Goal: Task Accomplishment & Management: Manage account settings

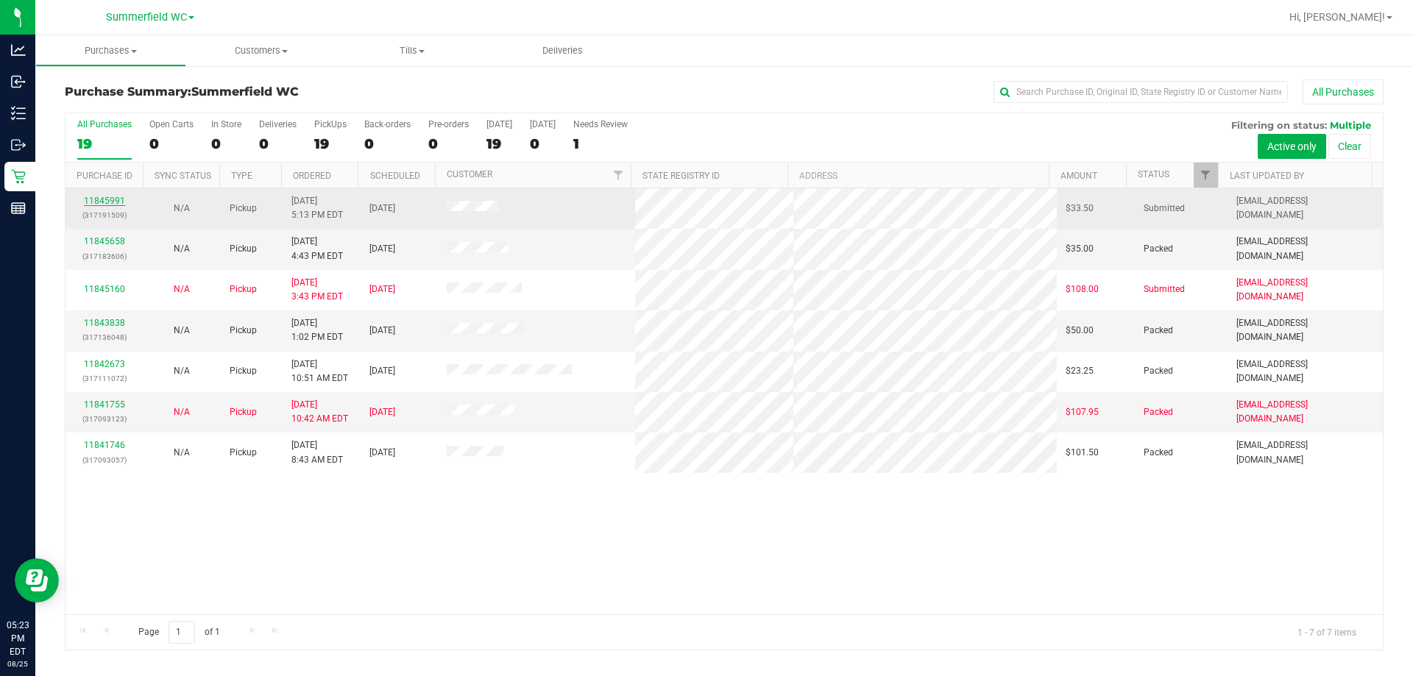
click at [105, 199] on link "11845991" at bounding box center [104, 201] width 41 height 10
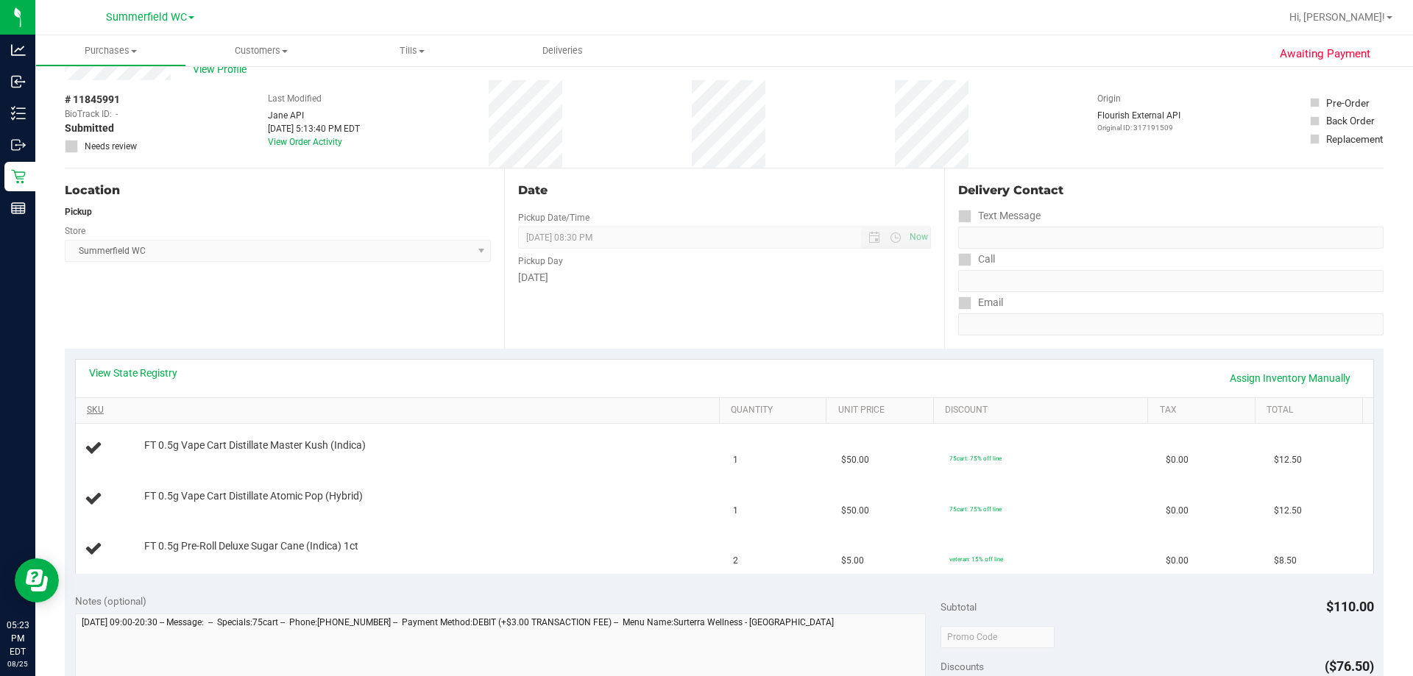
scroll to position [74, 0]
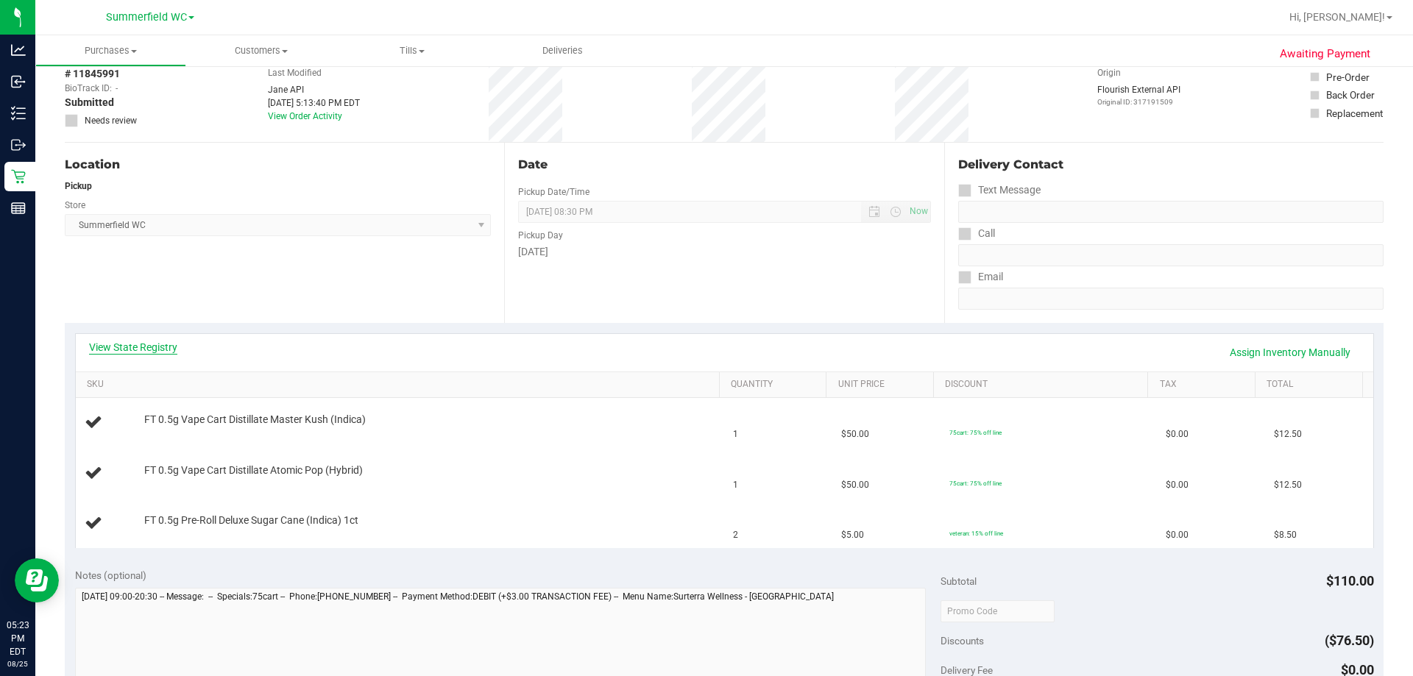
click at [142, 344] on link "View State Registry" at bounding box center [133, 347] width 88 height 15
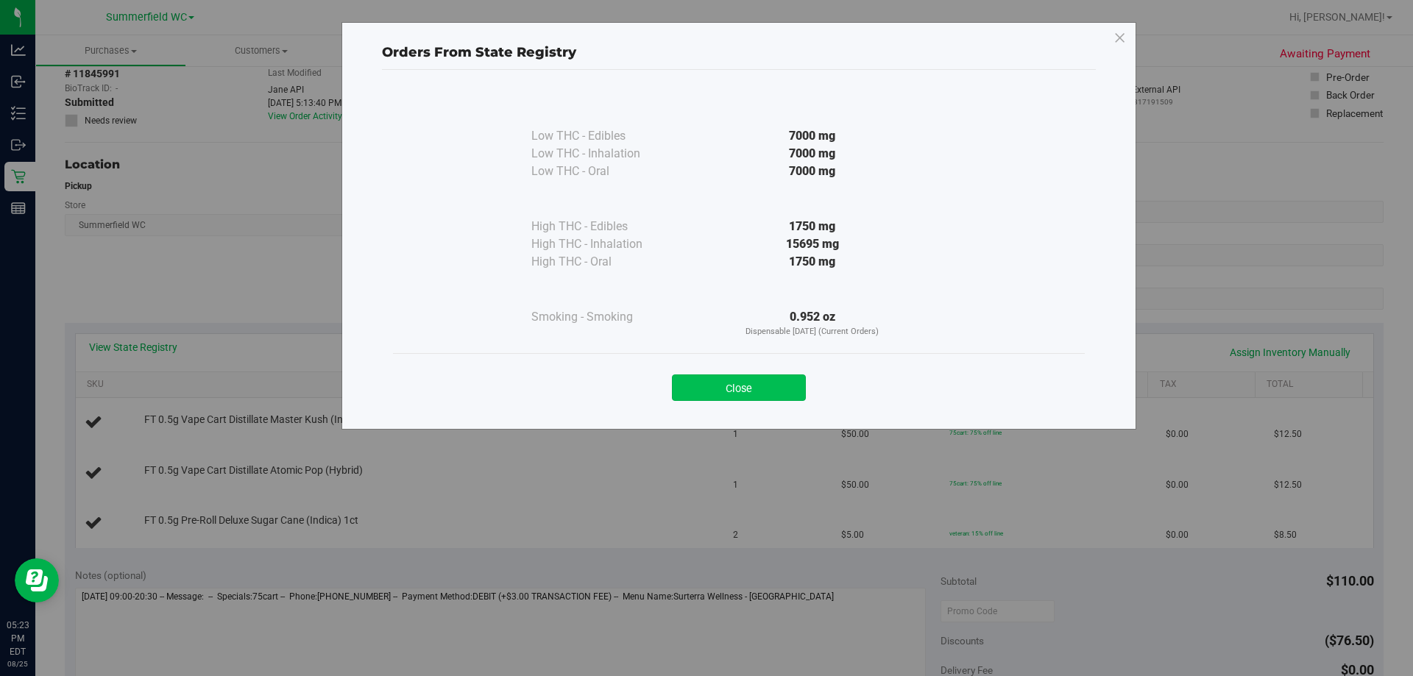
click at [728, 382] on button "Close" at bounding box center [739, 388] width 134 height 26
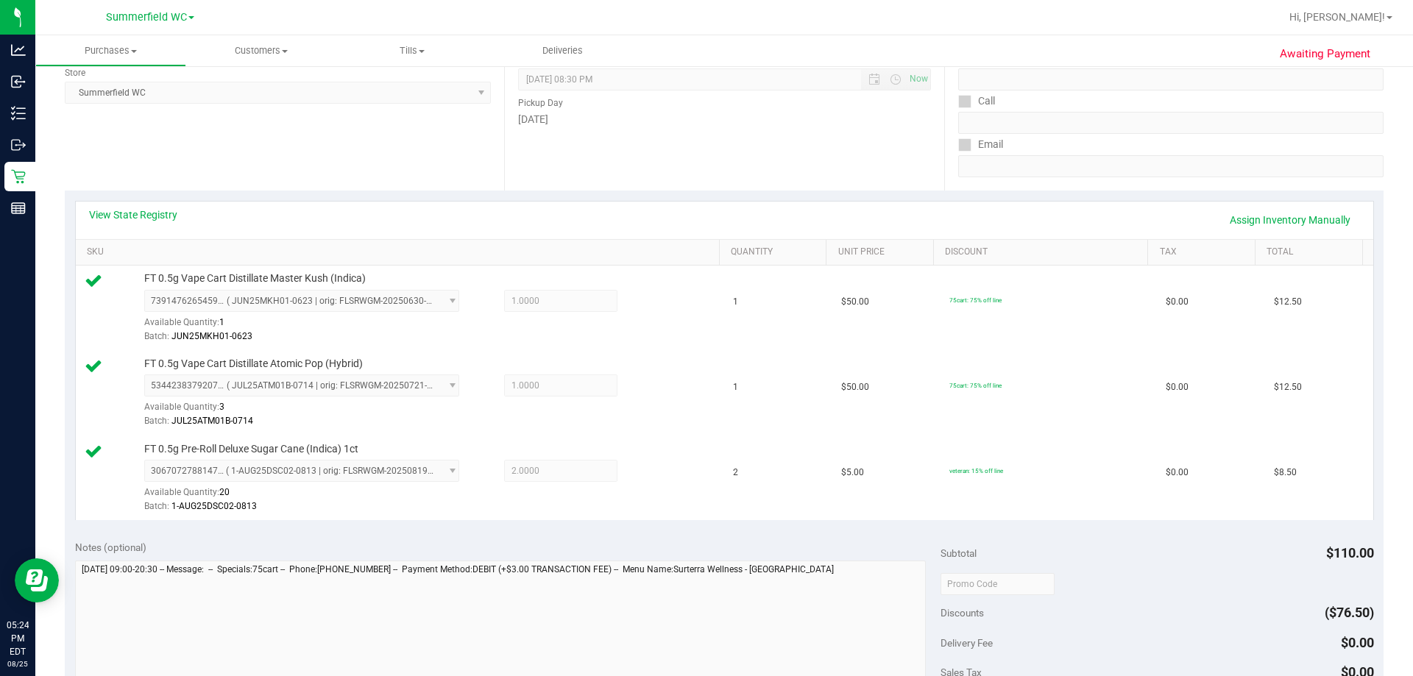
scroll to position [589, 0]
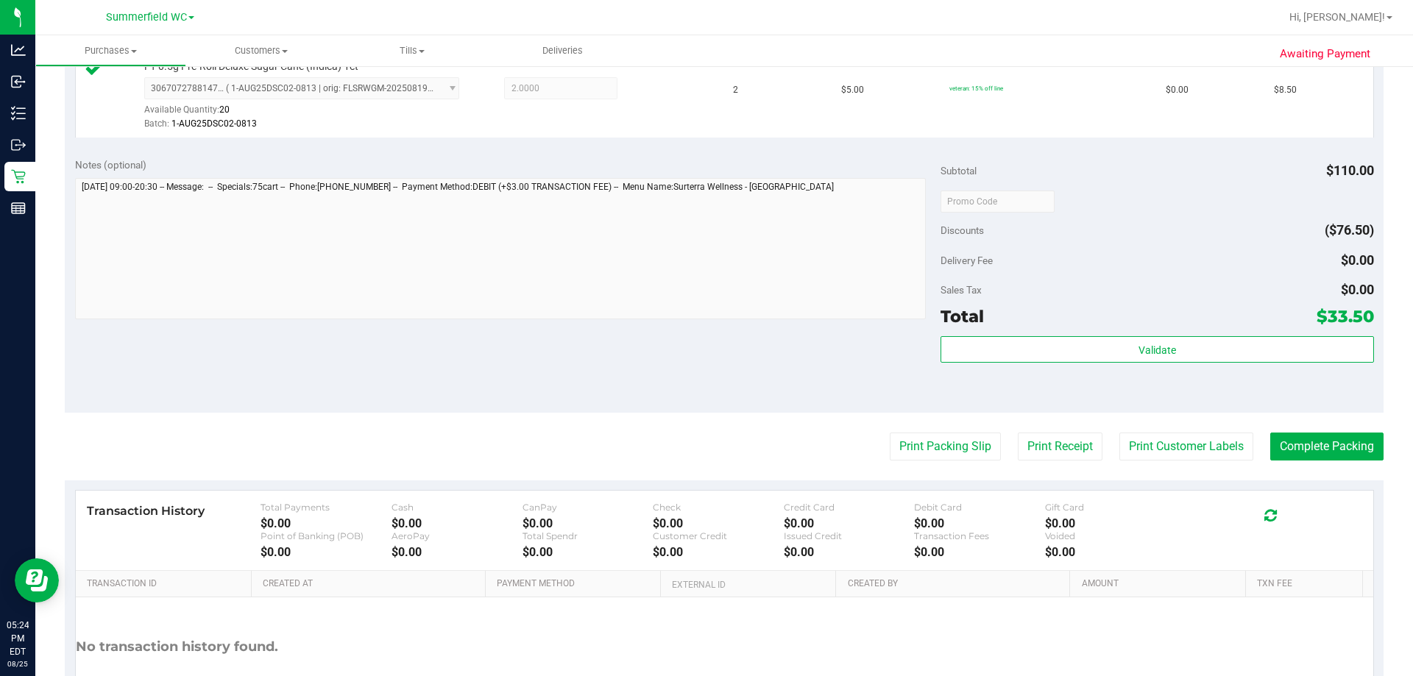
click at [1130, 364] on div "Validate" at bounding box center [1156, 369] width 433 height 66
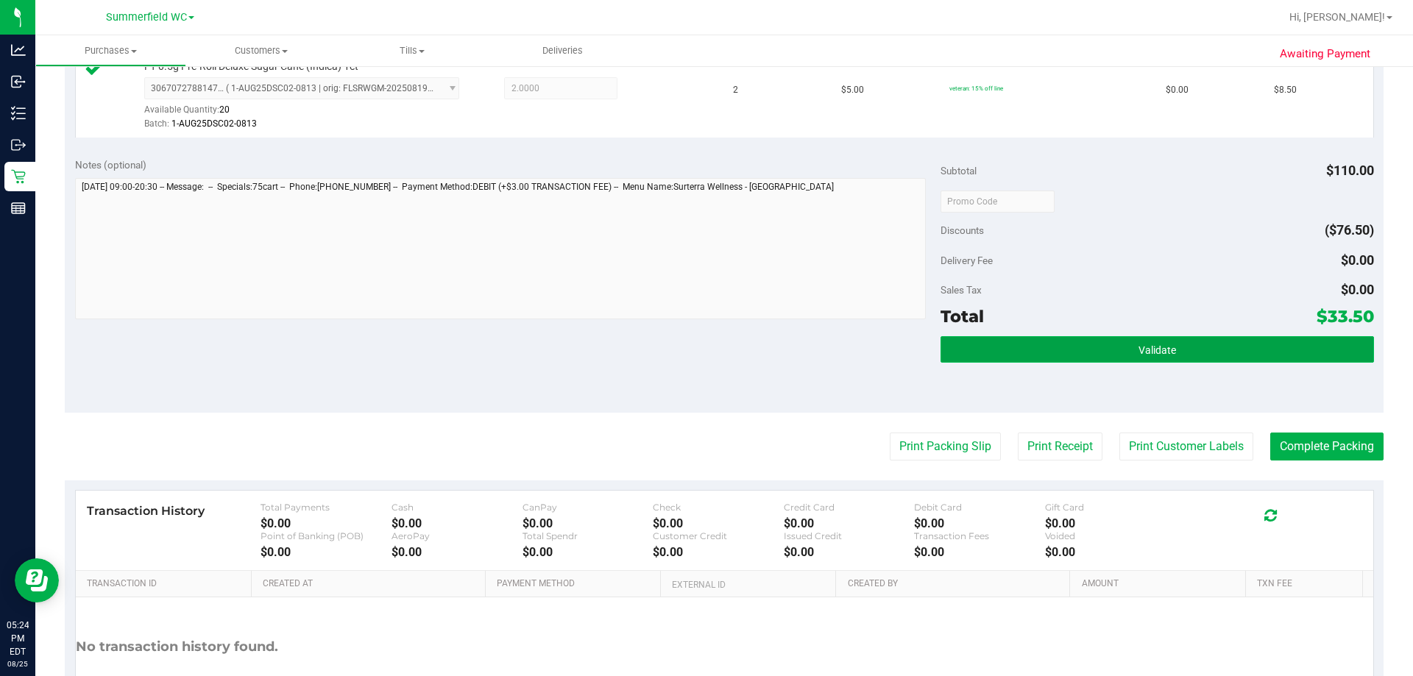
click at [1138, 355] on span "Validate" at bounding box center [1157, 350] width 38 height 12
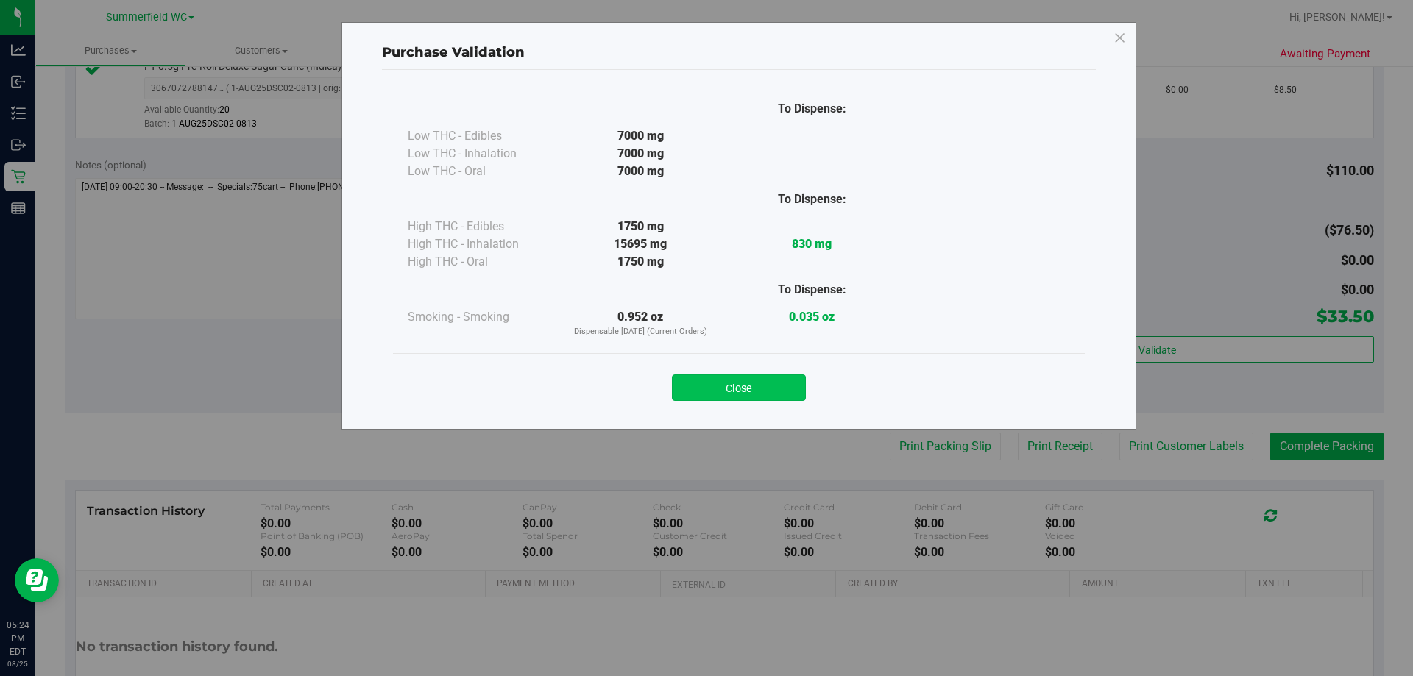
click at [770, 382] on button "Close" at bounding box center [739, 388] width 134 height 26
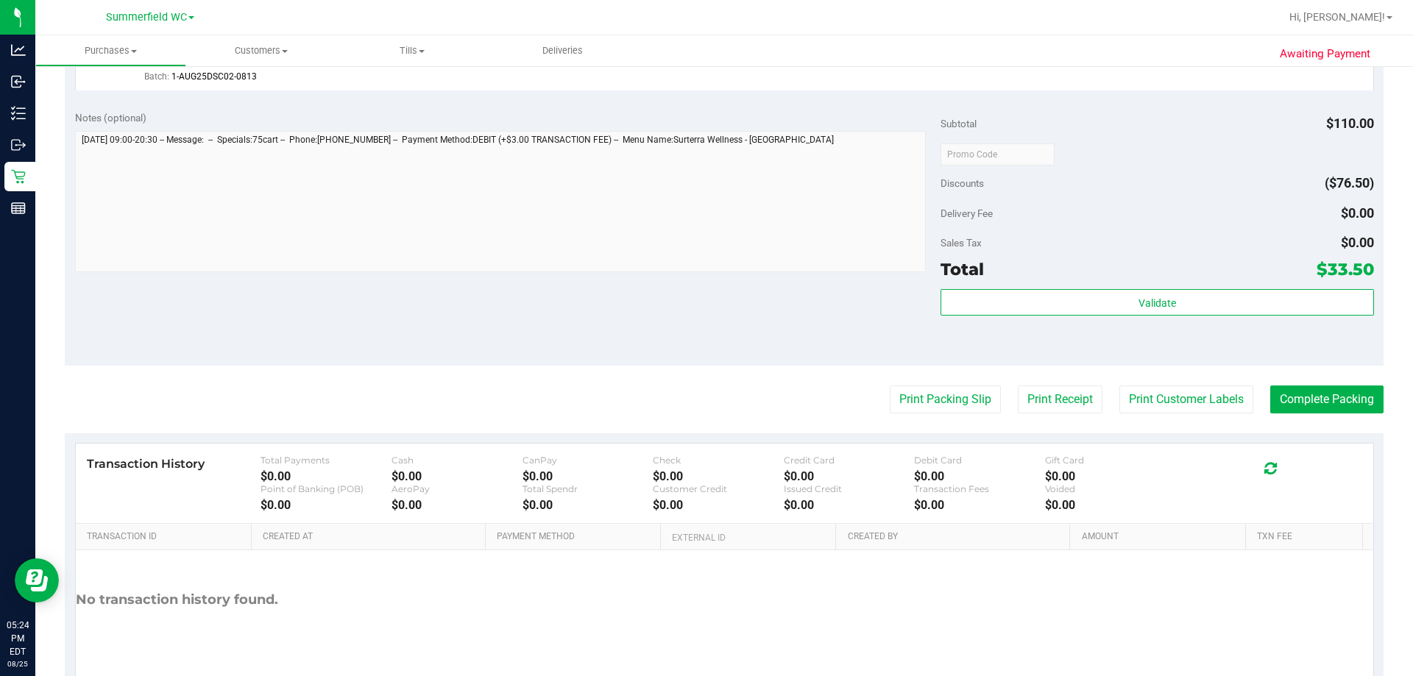
scroll to position [698, 0]
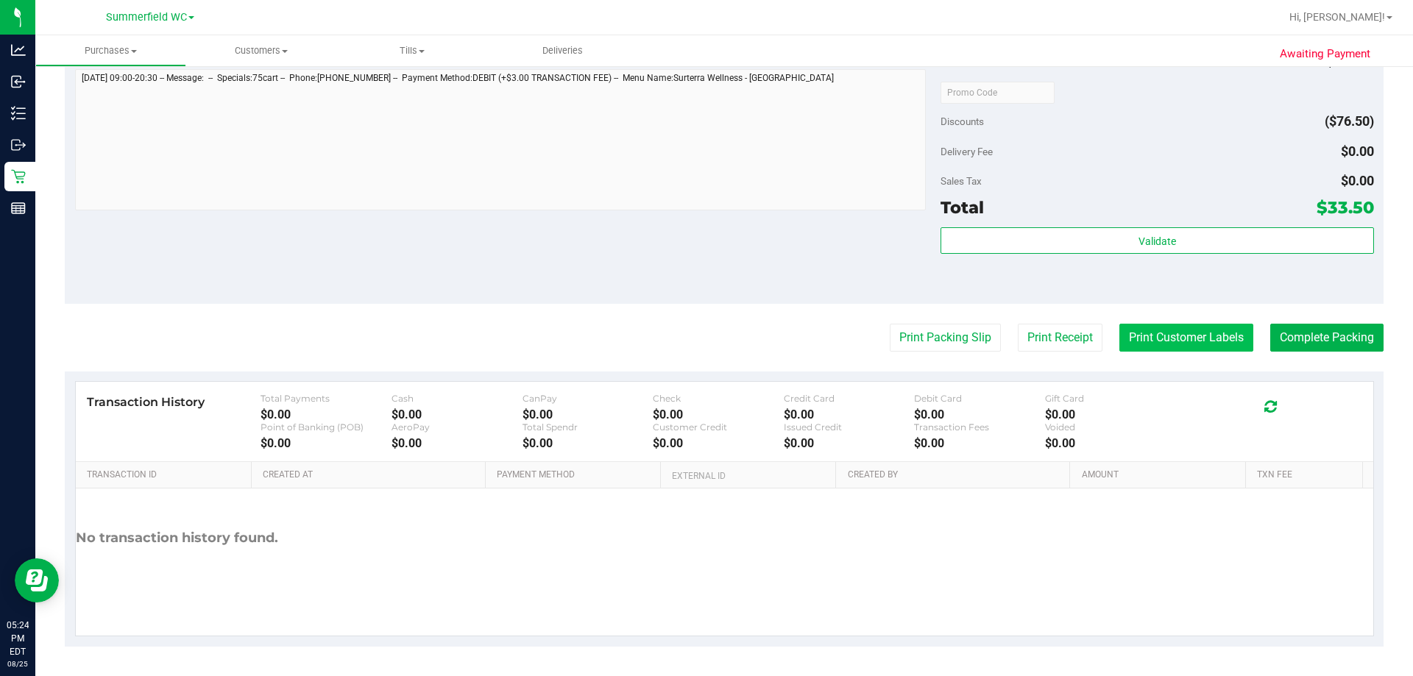
click at [1195, 338] on button "Print Customer Labels" at bounding box center [1186, 338] width 134 height 28
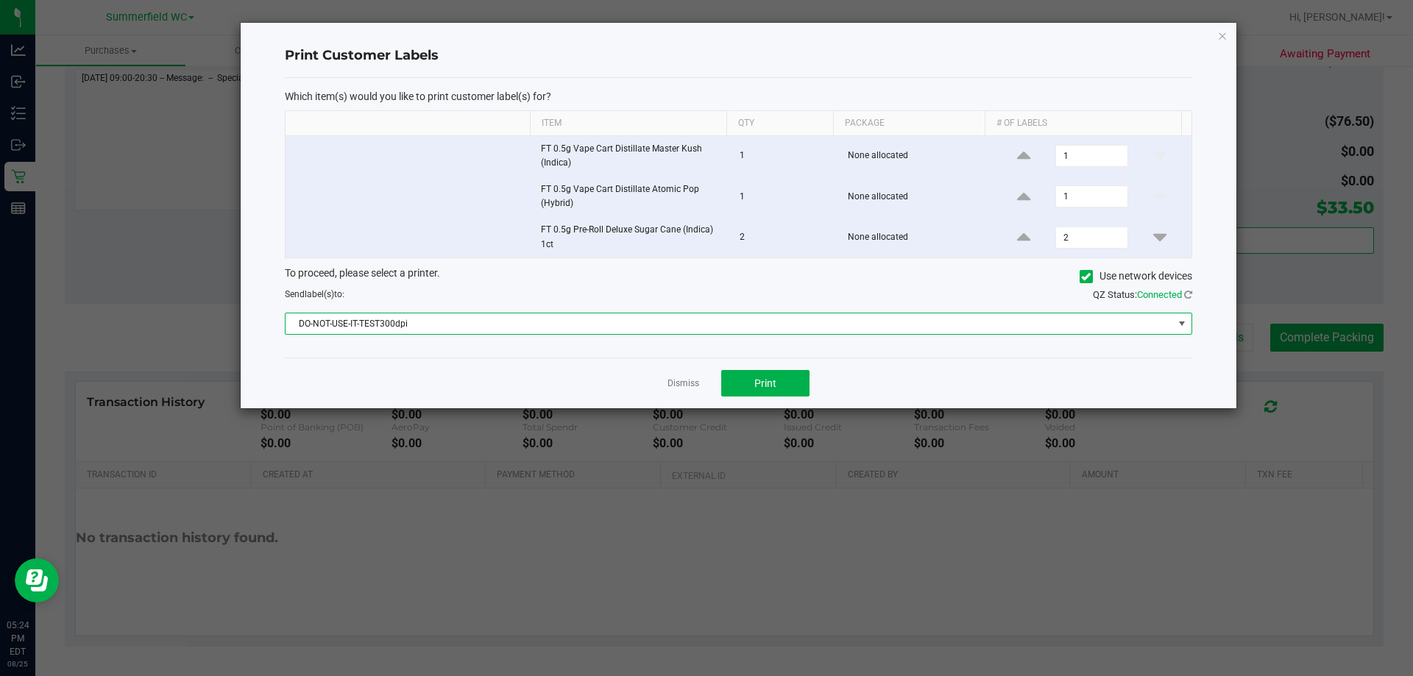
click at [492, 315] on span "DO-NOT-USE-IT-TEST300dpi" at bounding box center [728, 323] width 887 height 21
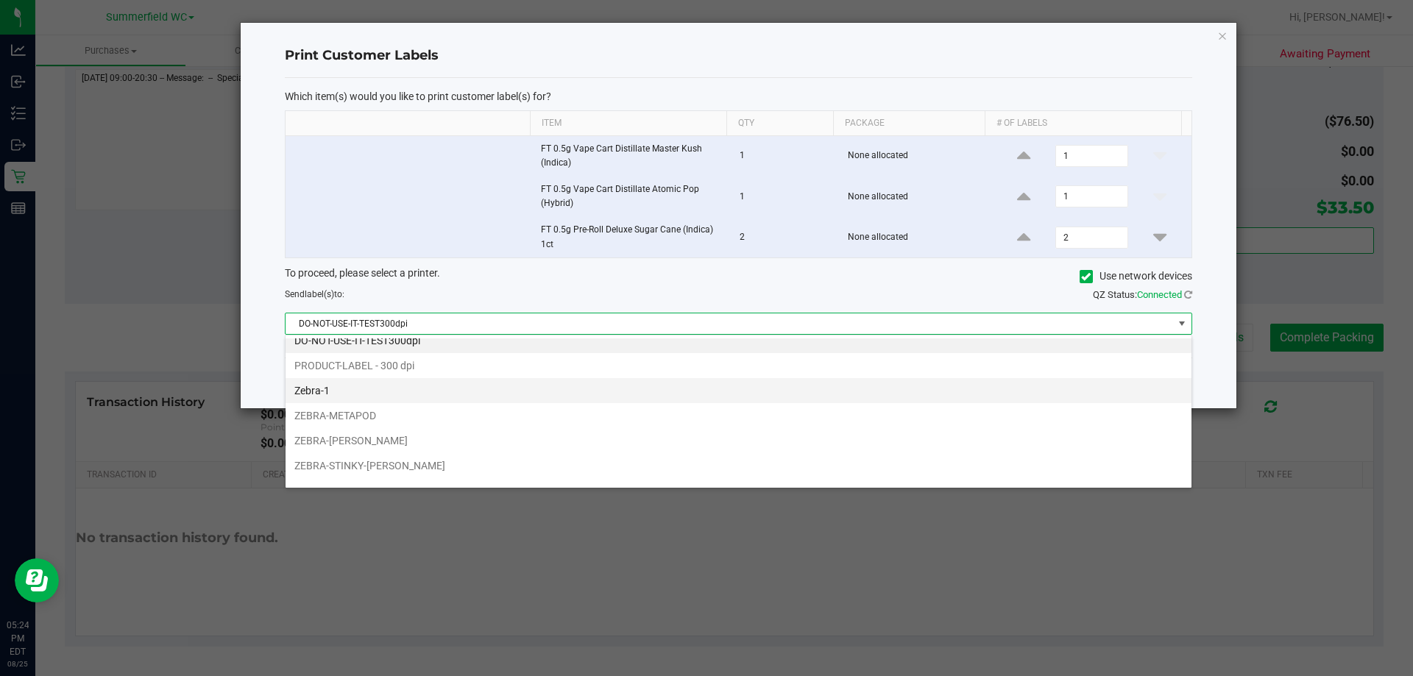
scroll to position [28, 0]
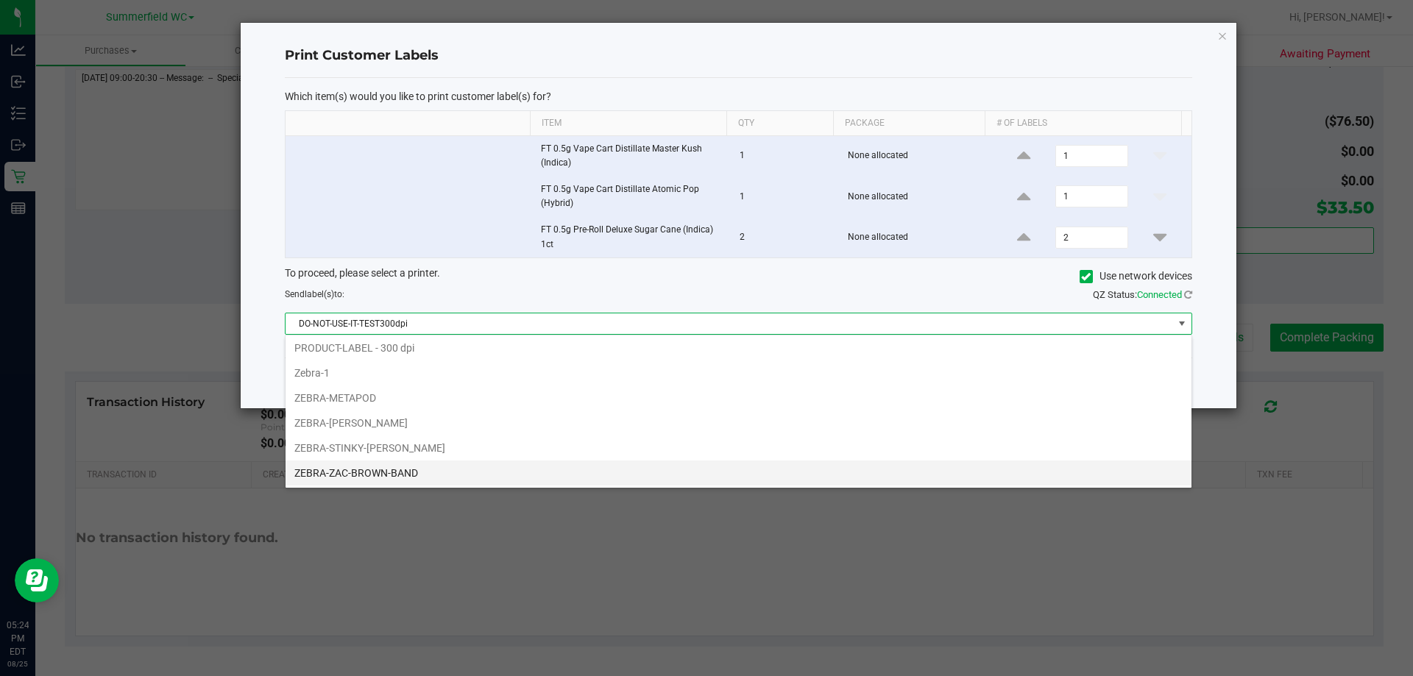
click at [402, 471] on li "ZEBRA-ZAC-BROWN-BAND" at bounding box center [738, 473] width 906 height 25
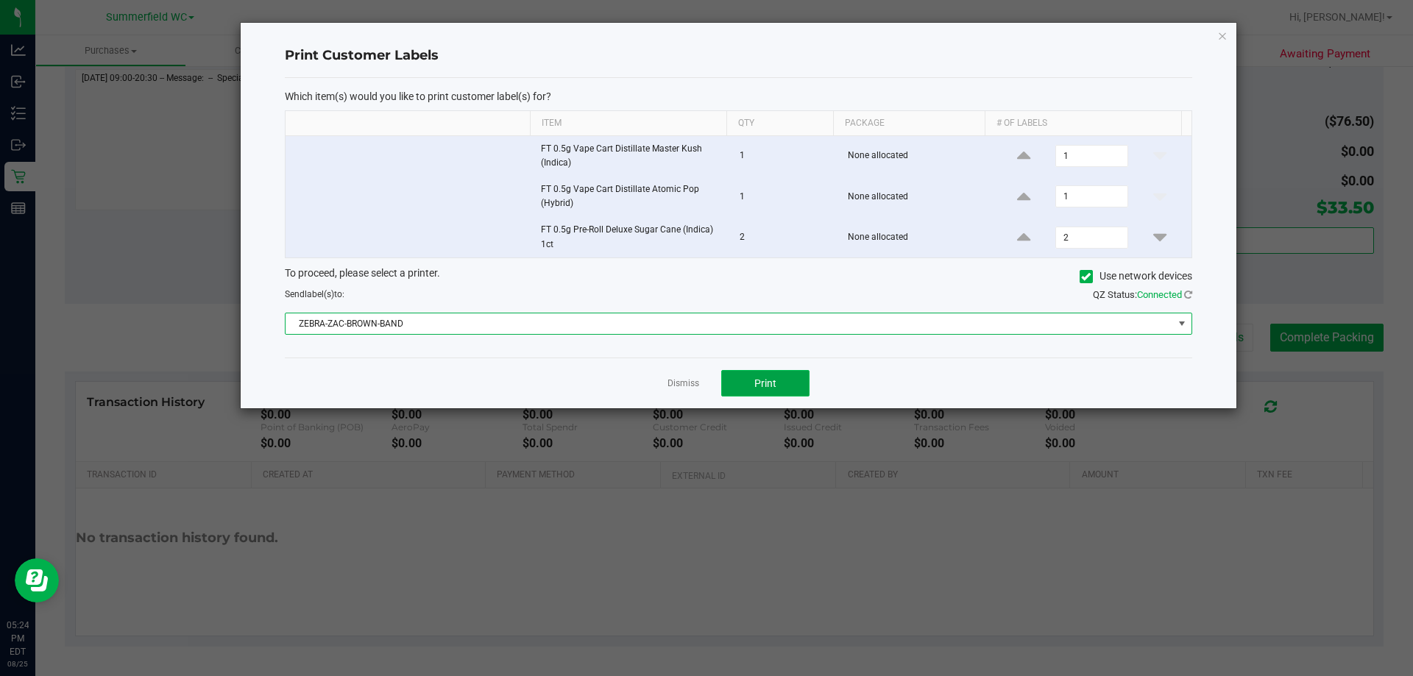
click at [757, 386] on span "Print" at bounding box center [765, 383] width 22 height 12
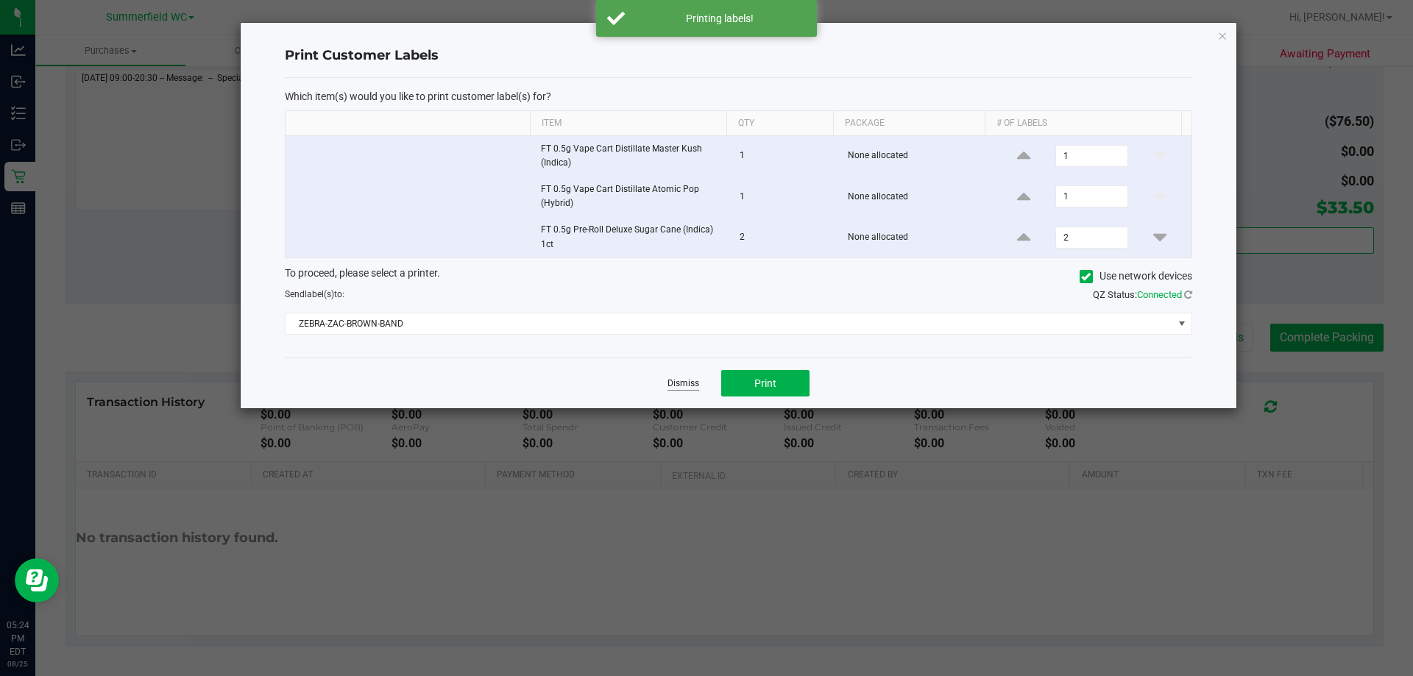
click at [689, 385] on link "Dismiss" at bounding box center [683, 383] width 32 height 13
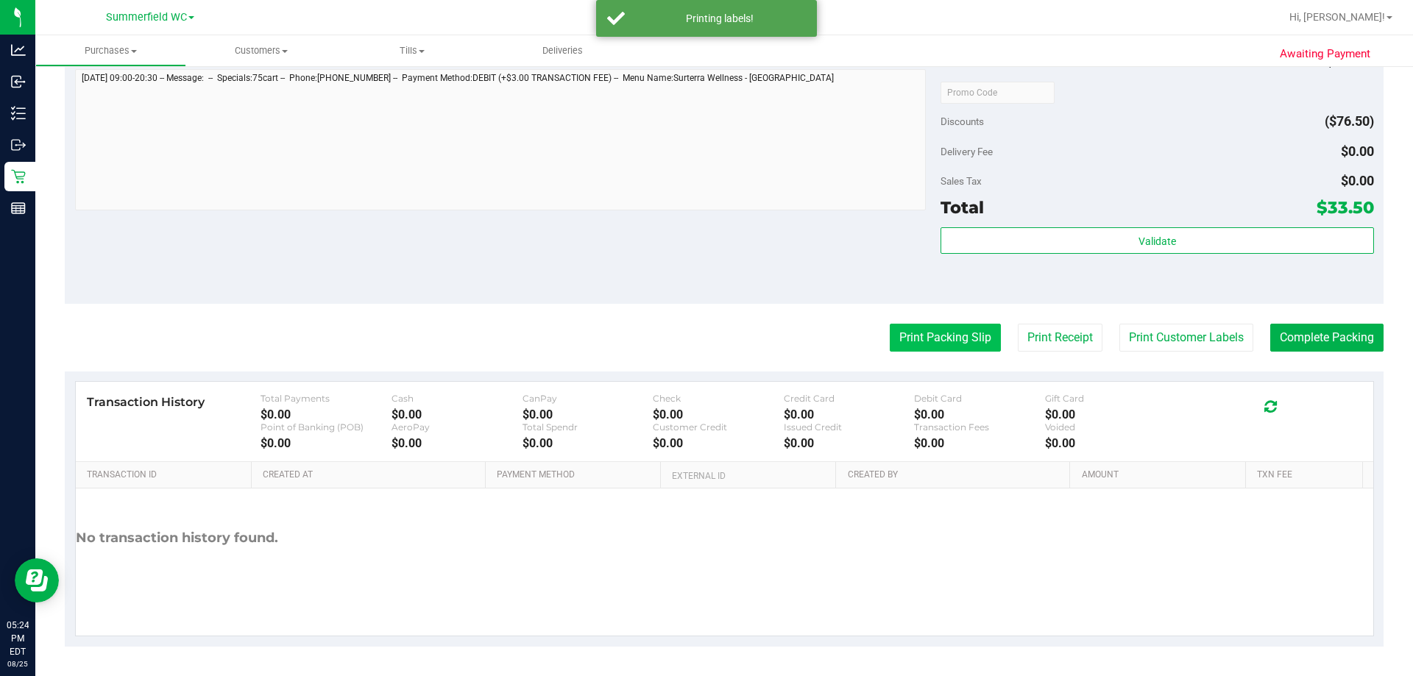
click at [954, 338] on button "Print Packing Slip" at bounding box center [945, 338] width 111 height 28
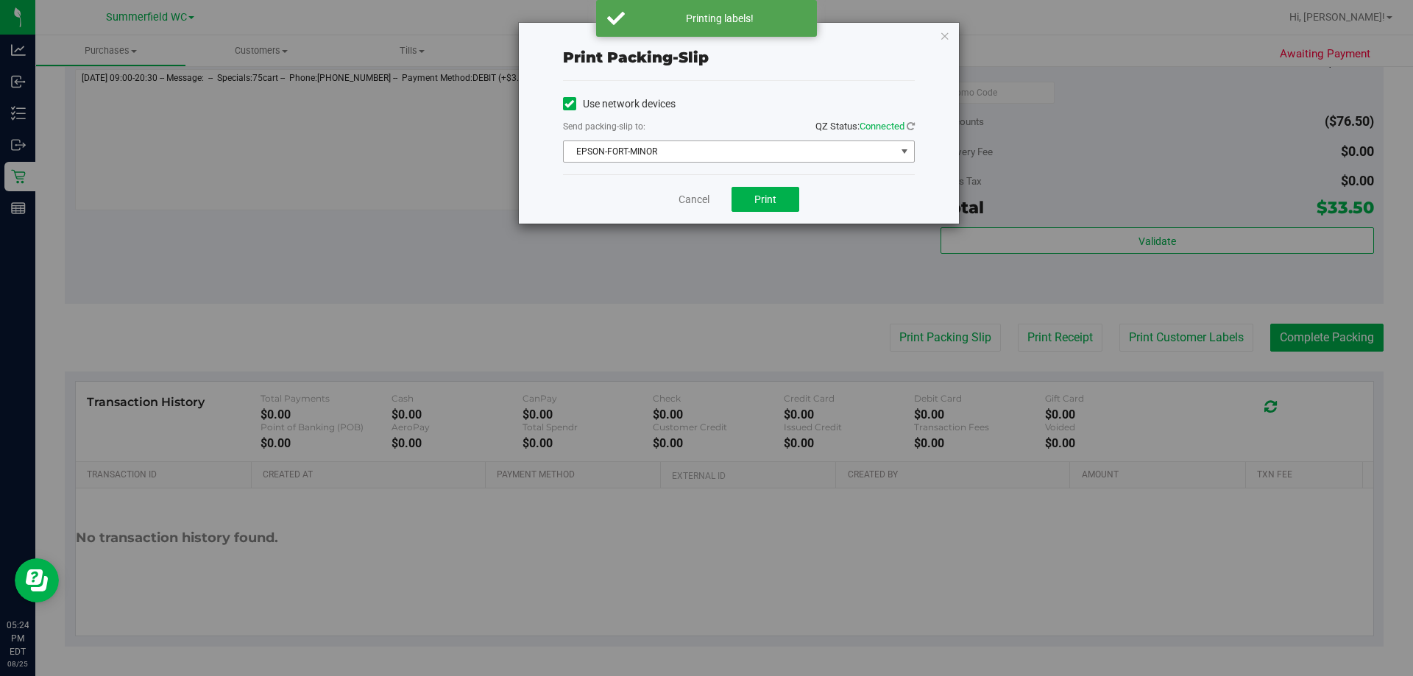
click at [671, 146] on span "EPSON-FORT-MINOR" at bounding box center [730, 151] width 332 height 21
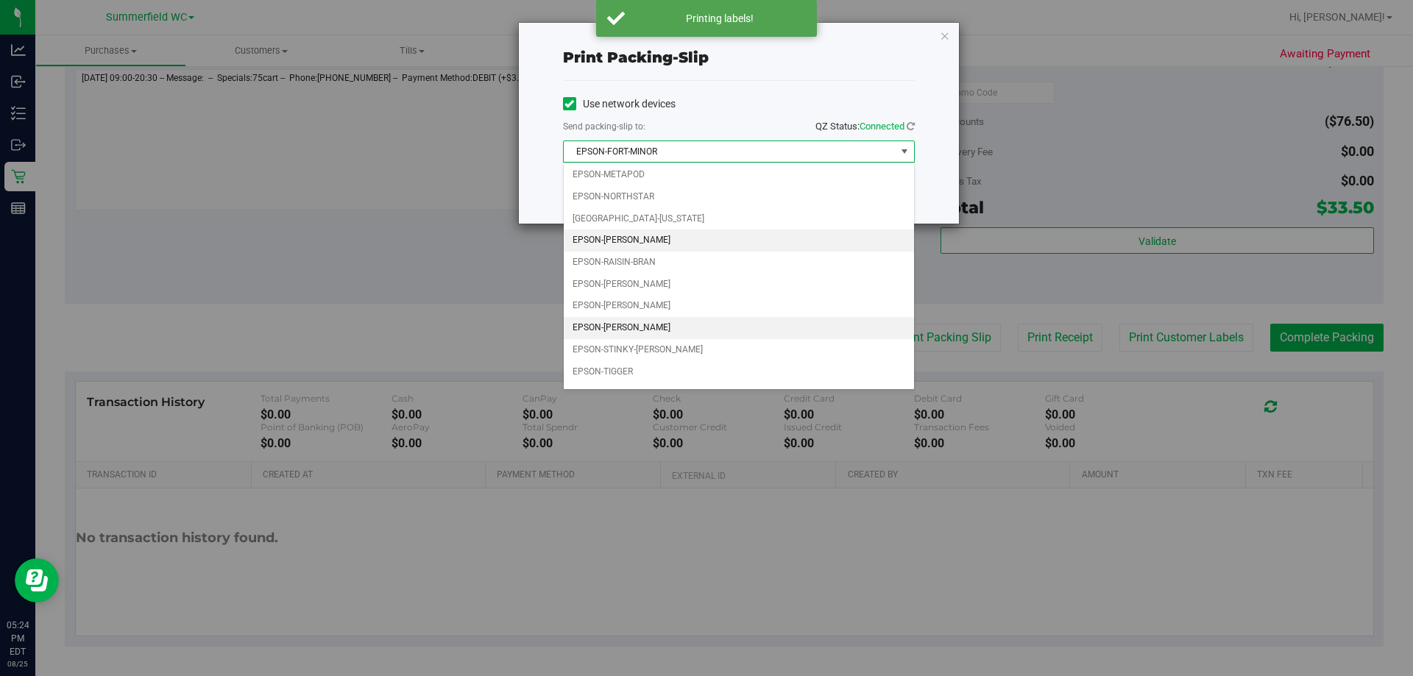
scroll to position [63, 0]
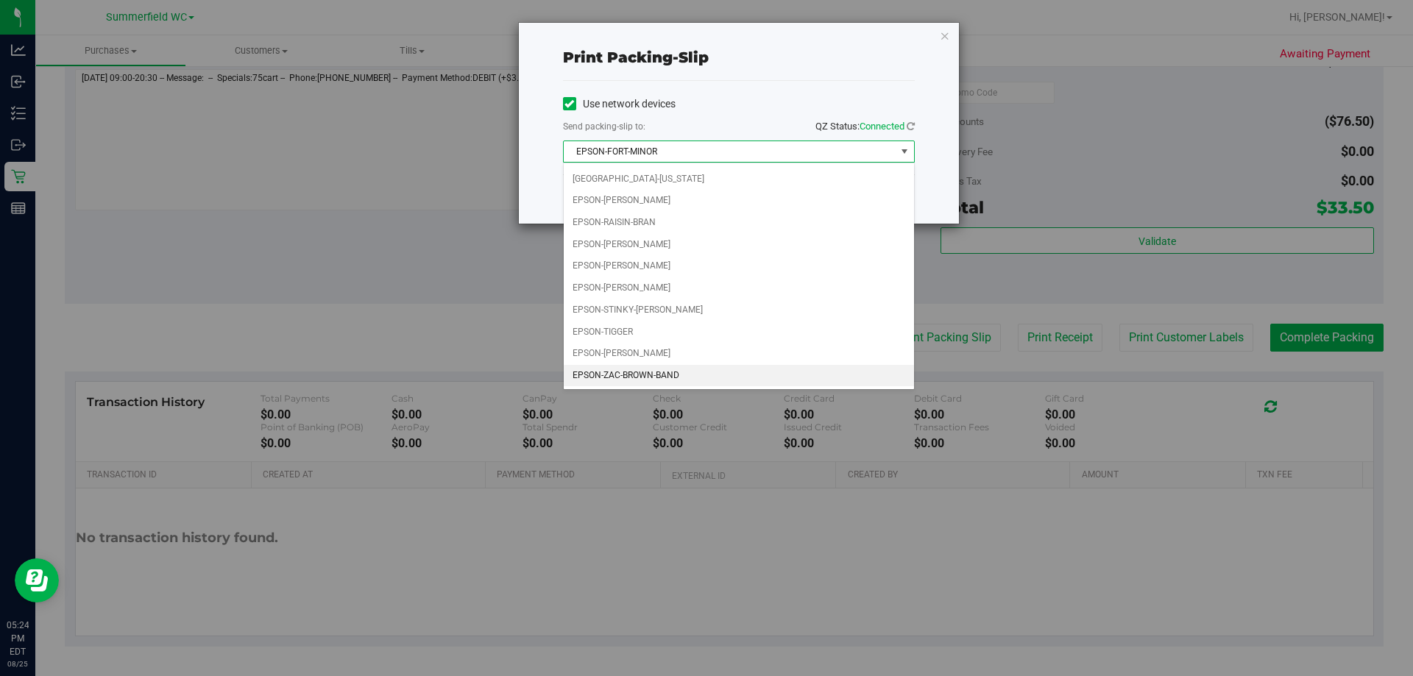
click at [628, 378] on li "EPSON-ZAC-BROWN-BAND" at bounding box center [739, 376] width 350 height 22
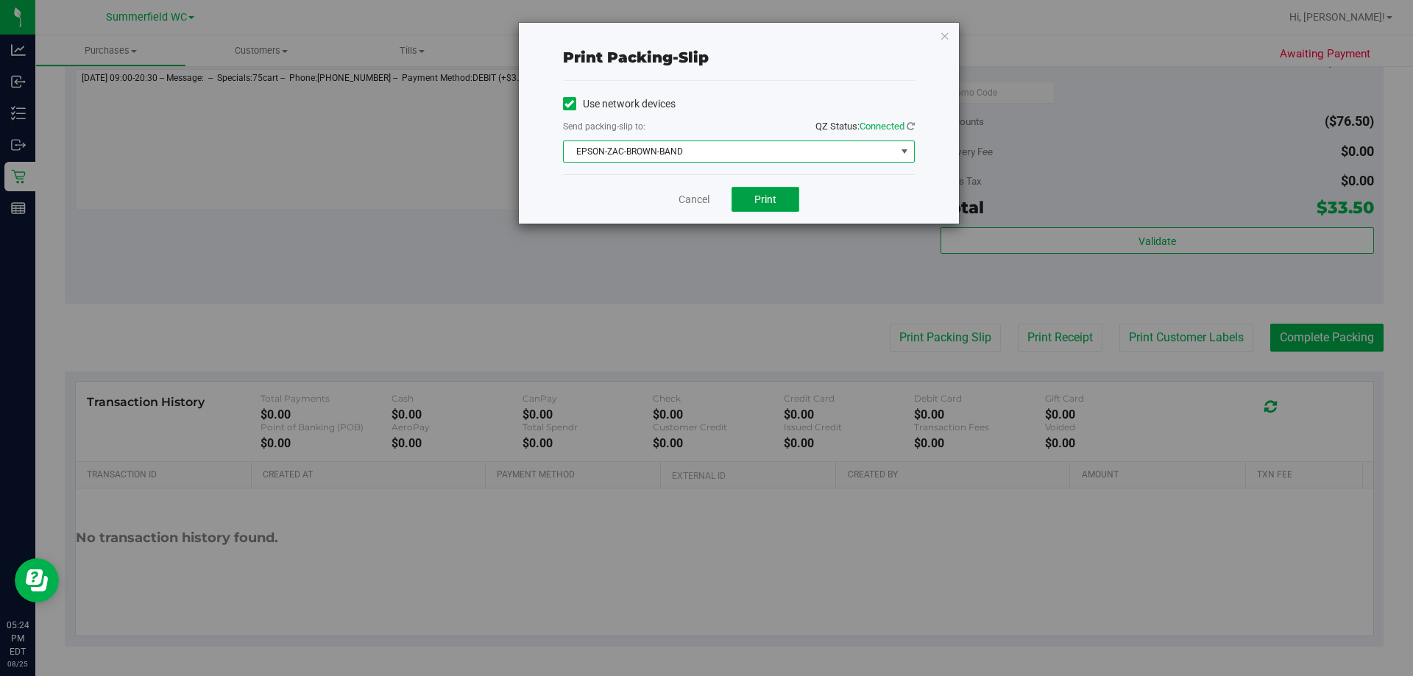
click at [771, 196] on span "Print" at bounding box center [765, 200] width 22 height 12
click at [689, 197] on link "Cancel" at bounding box center [693, 199] width 31 height 15
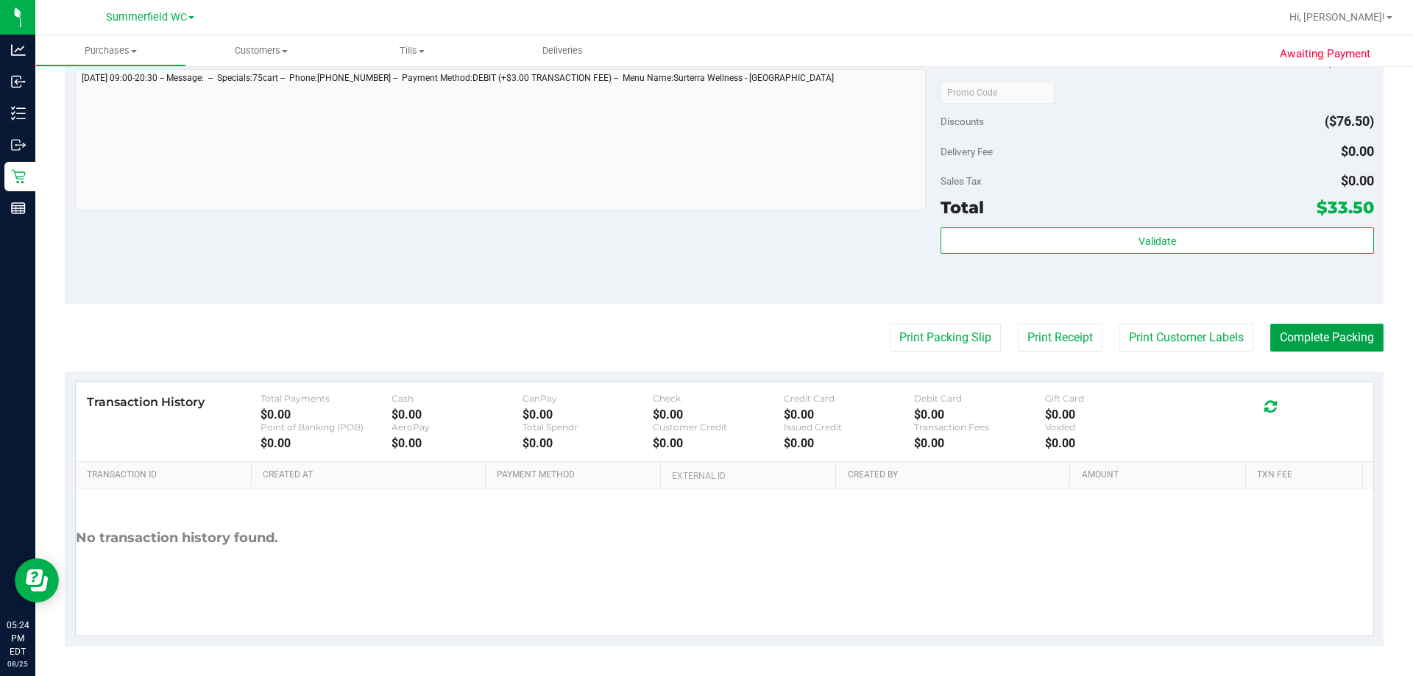
click at [1299, 344] on button "Complete Packing" at bounding box center [1326, 338] width 113 height 28
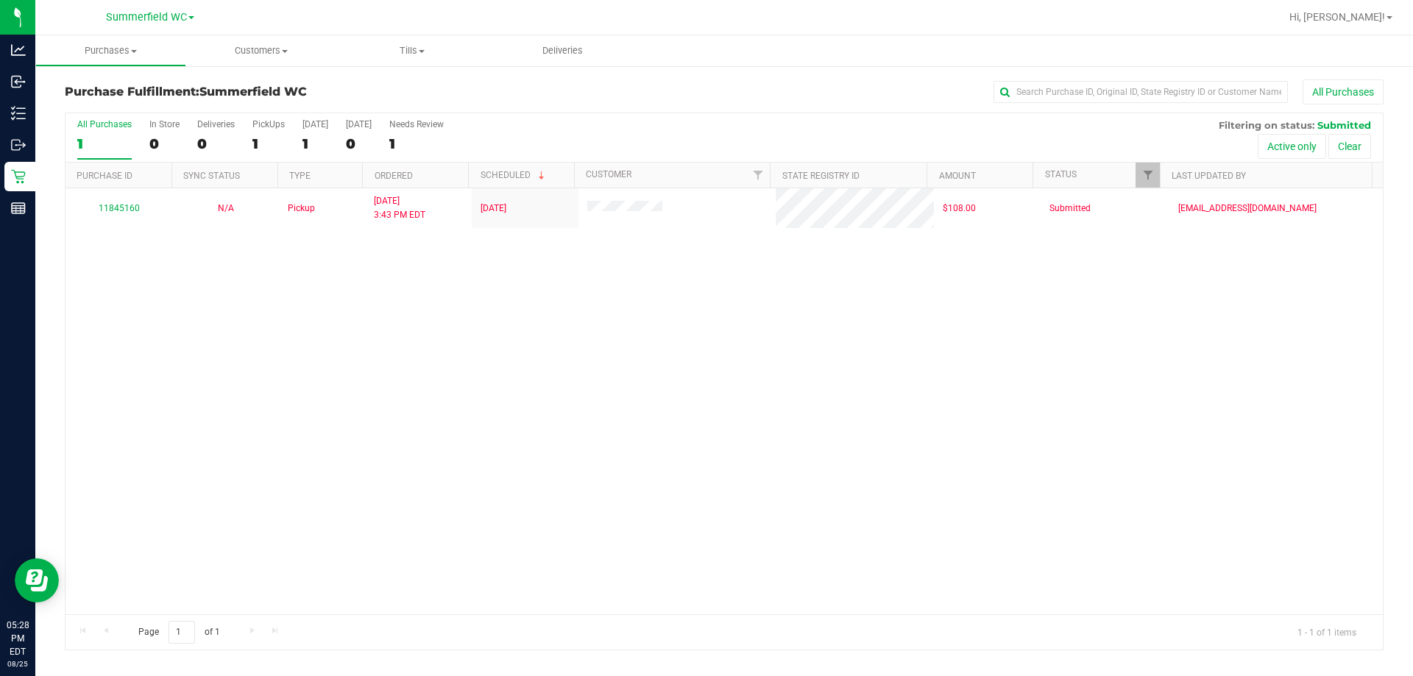
click at [107, 135] on div "1" at bounding box center [104, 143] width 54 height 17
click at [0, 0] on input "All Purchases 1" at bounding box center [0, 0] width 0 height 0
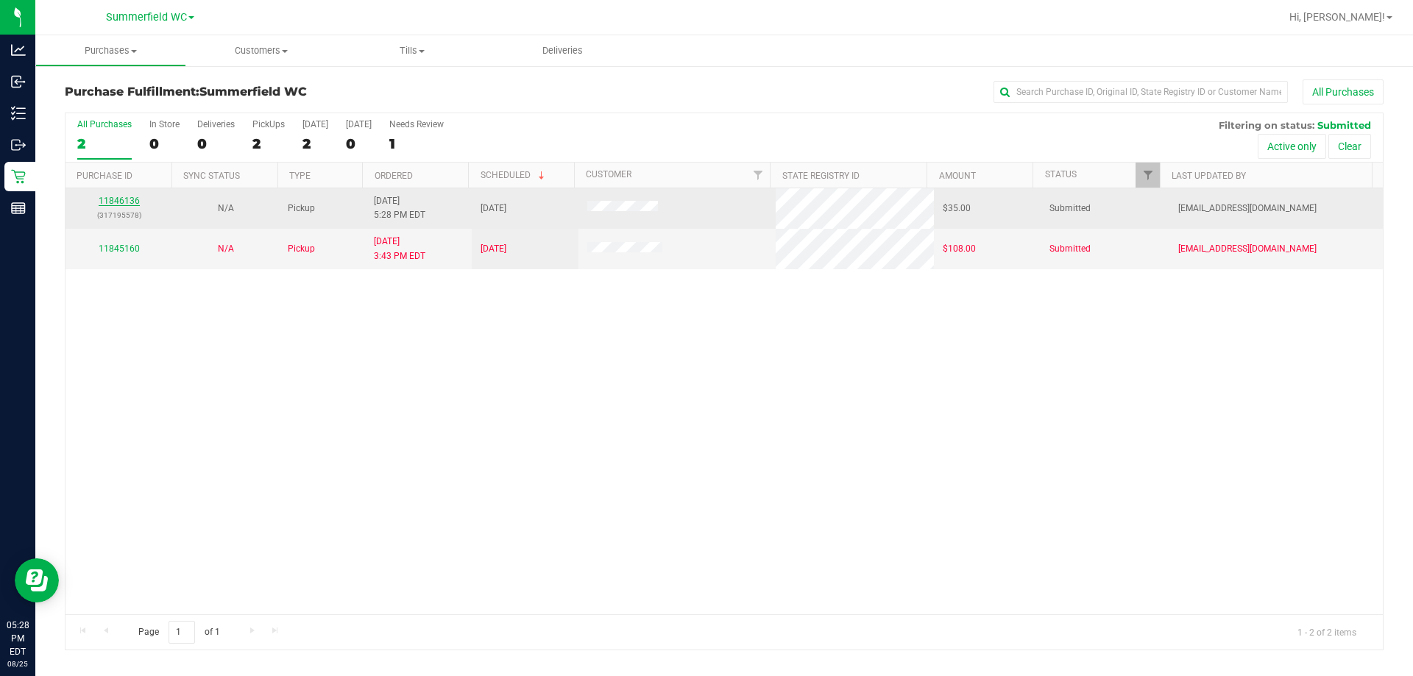
click at [127, 199] on link "11846136" at bounding box center [119, 201] width 41 height 10
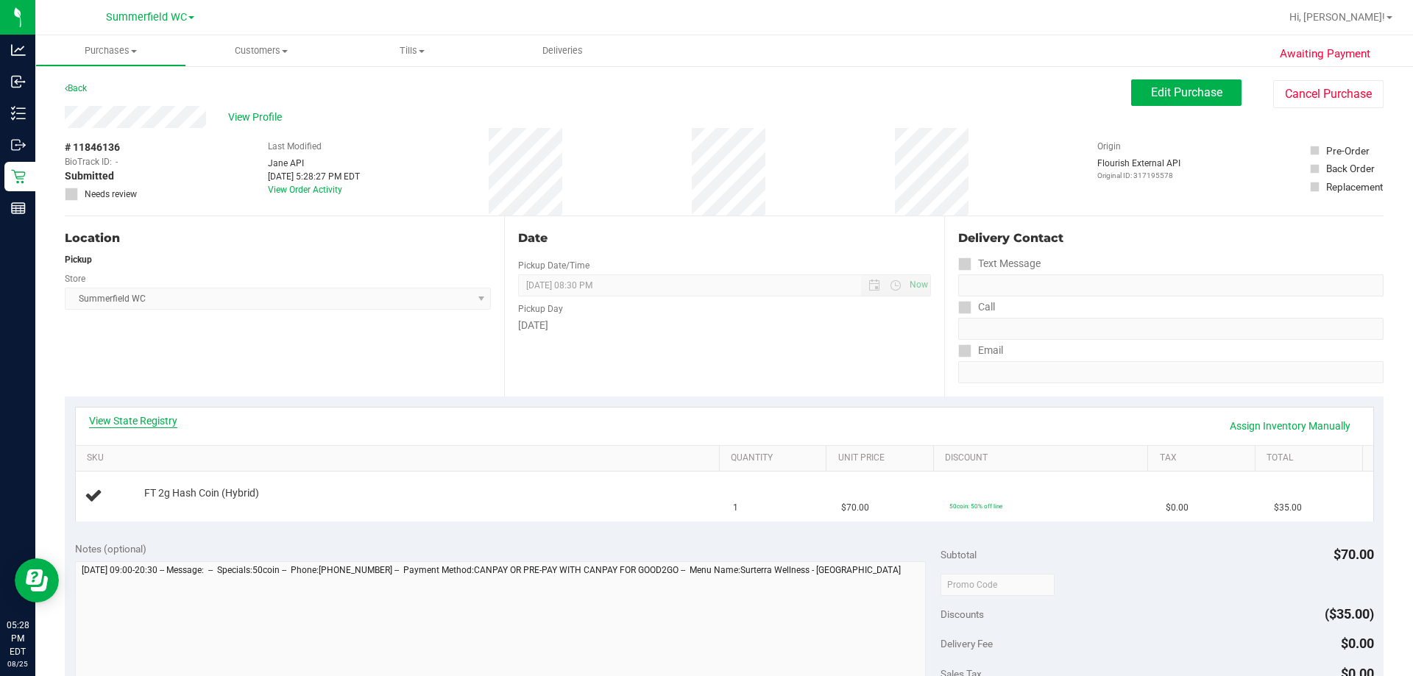
click at [148, 425] on link "View State Registry" at bounding box center [133, 421] width 88 height 15
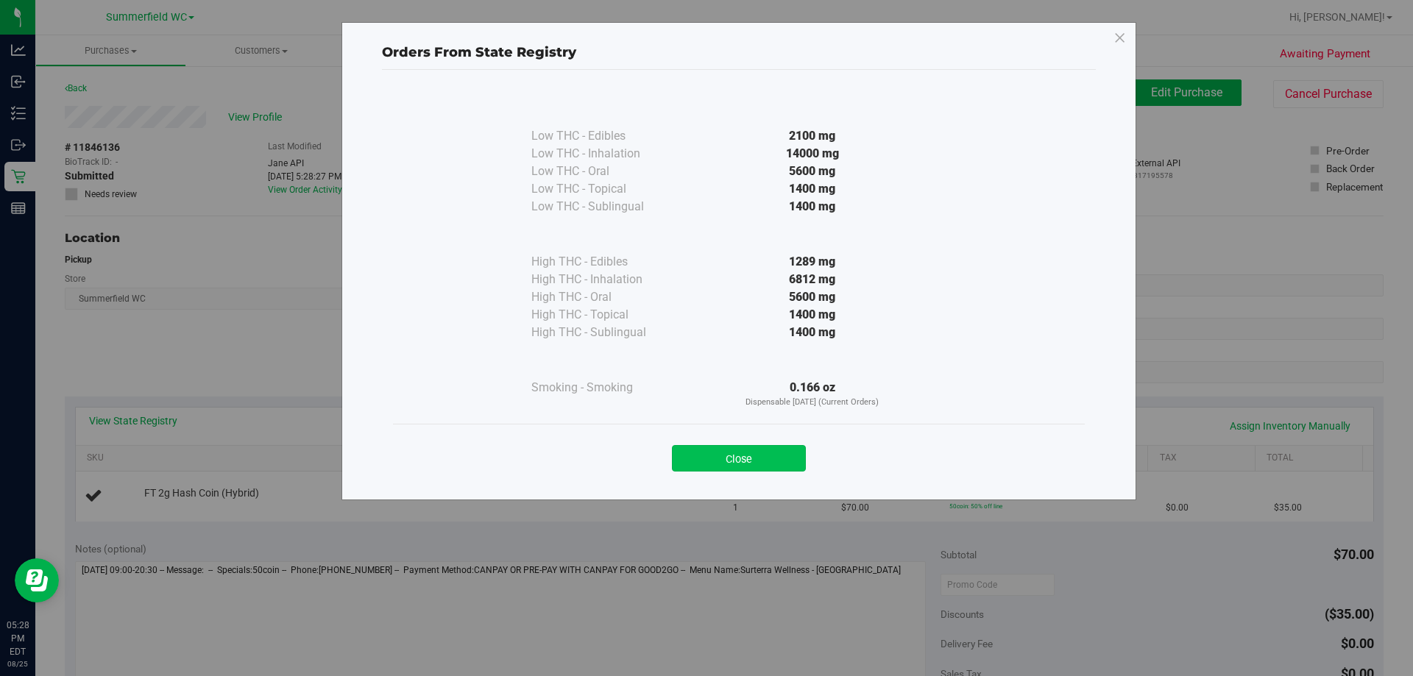
click at [772, 453] on button "Close" at bounding box center [739, 458] width 134 height 26
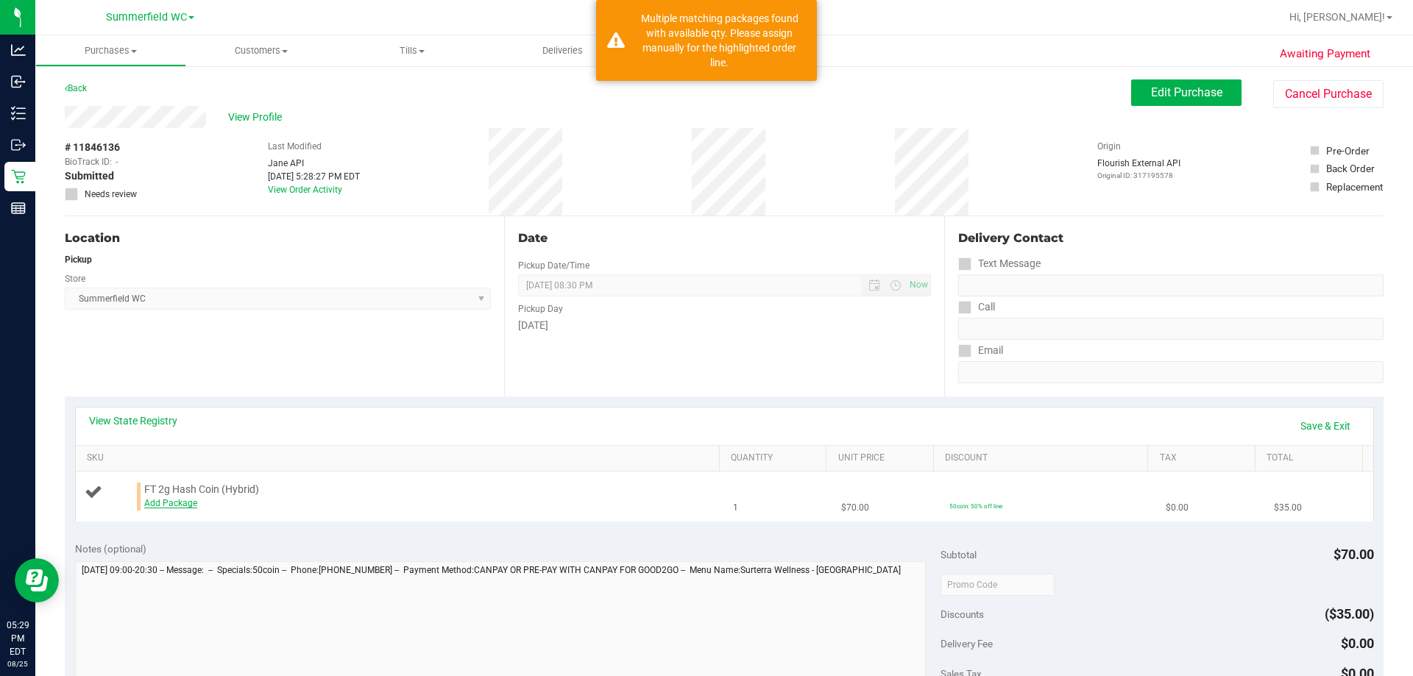
click at [183, 504] on link "Add Package" at bounding box center [170, 503] width 53 height 10
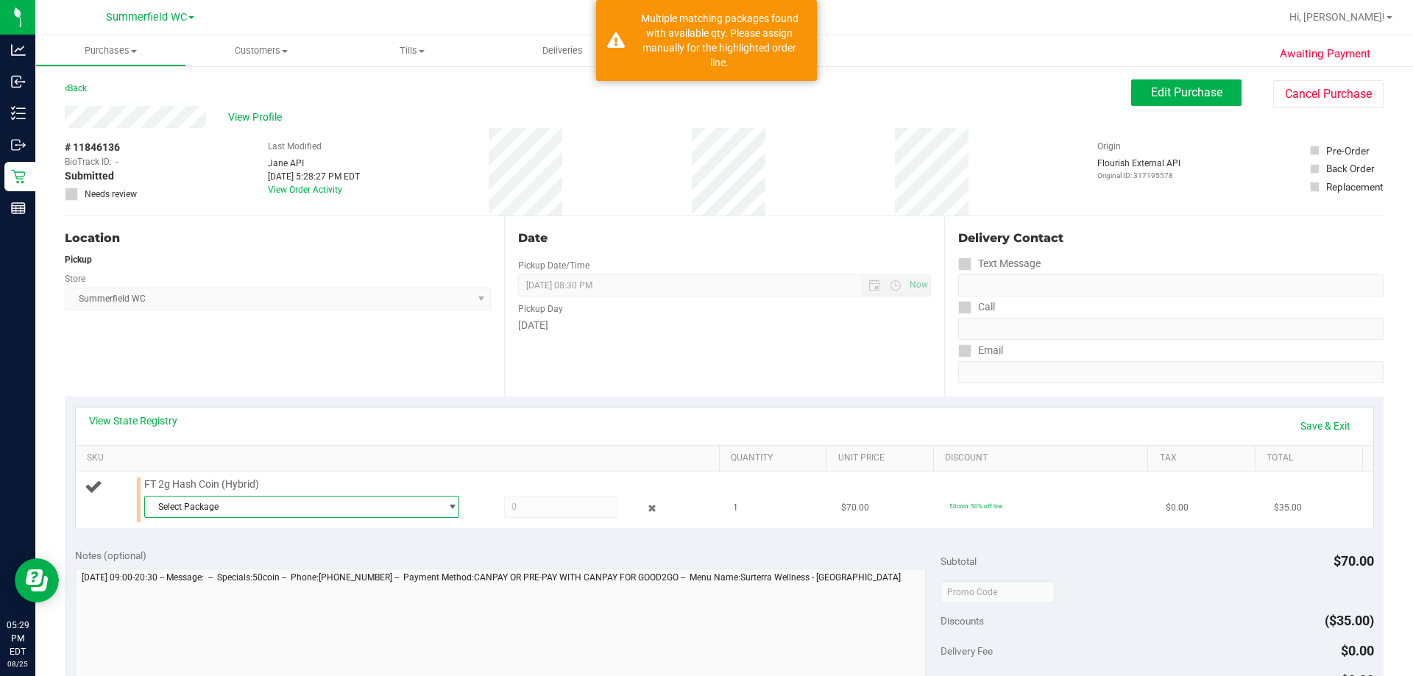
click at [447, 509] on span "select" at bounding box center [452, 507] width 11 height 12
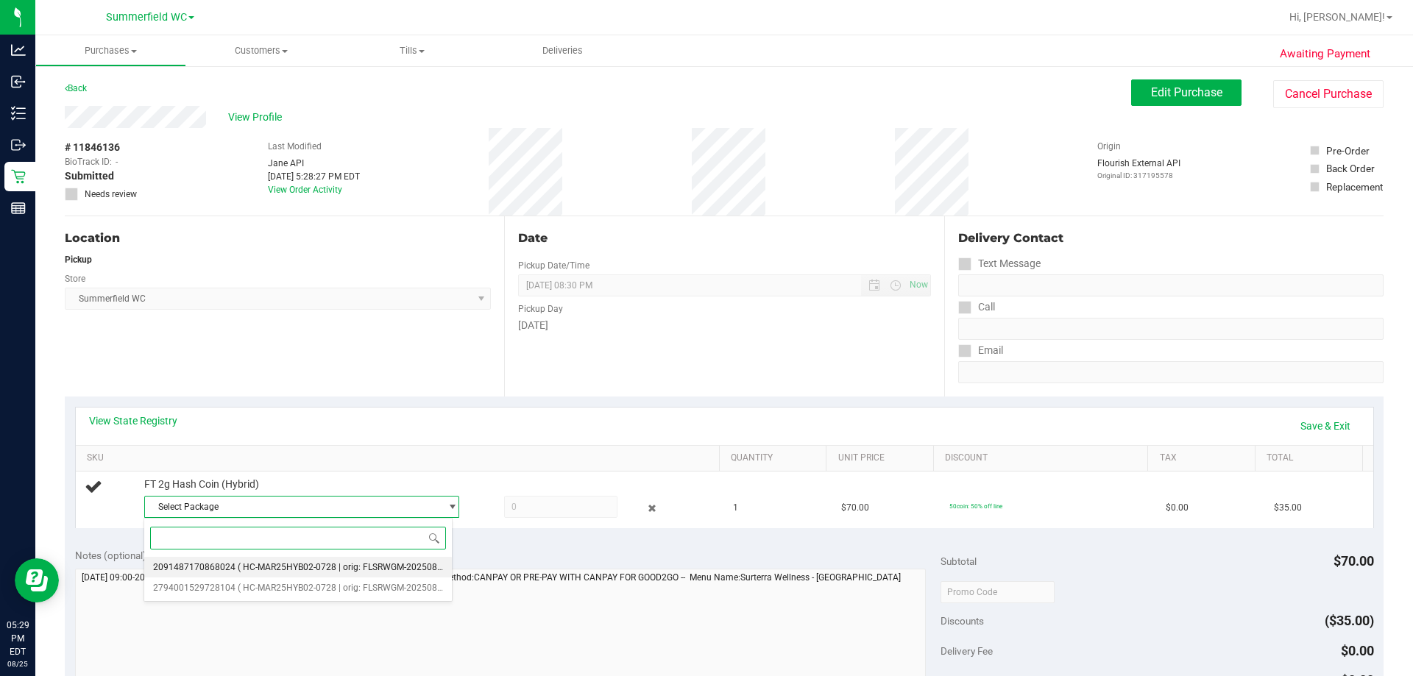
click at [395, 567] on span "( HC-MAR25HYB02-0728 | orig: FLSRWGM-20250804-953 )" at bounding box center [354, 567] width 233 height 10
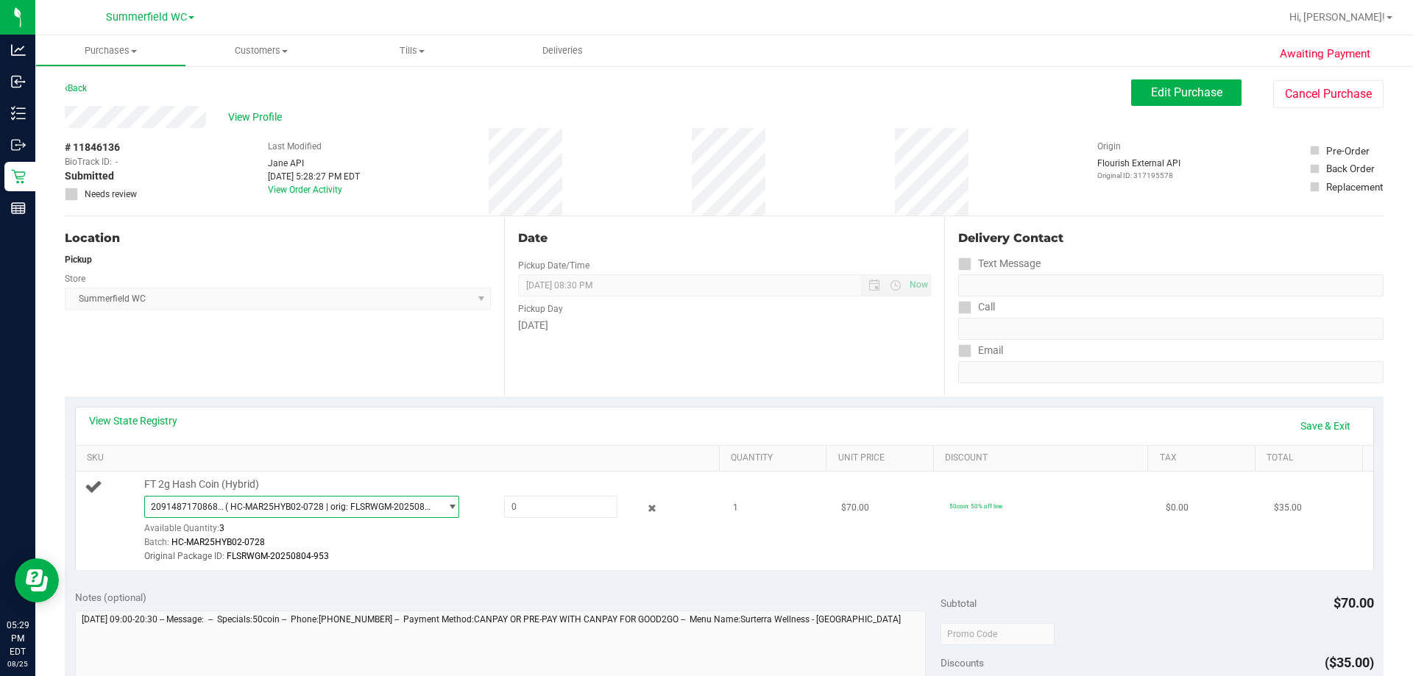
click at [415, 506] on span "( HC-MAR25HYB02-0728 | orig: FLSRWGM-20250804-953 )" at bounding box center [329, 507] width 209 height 10
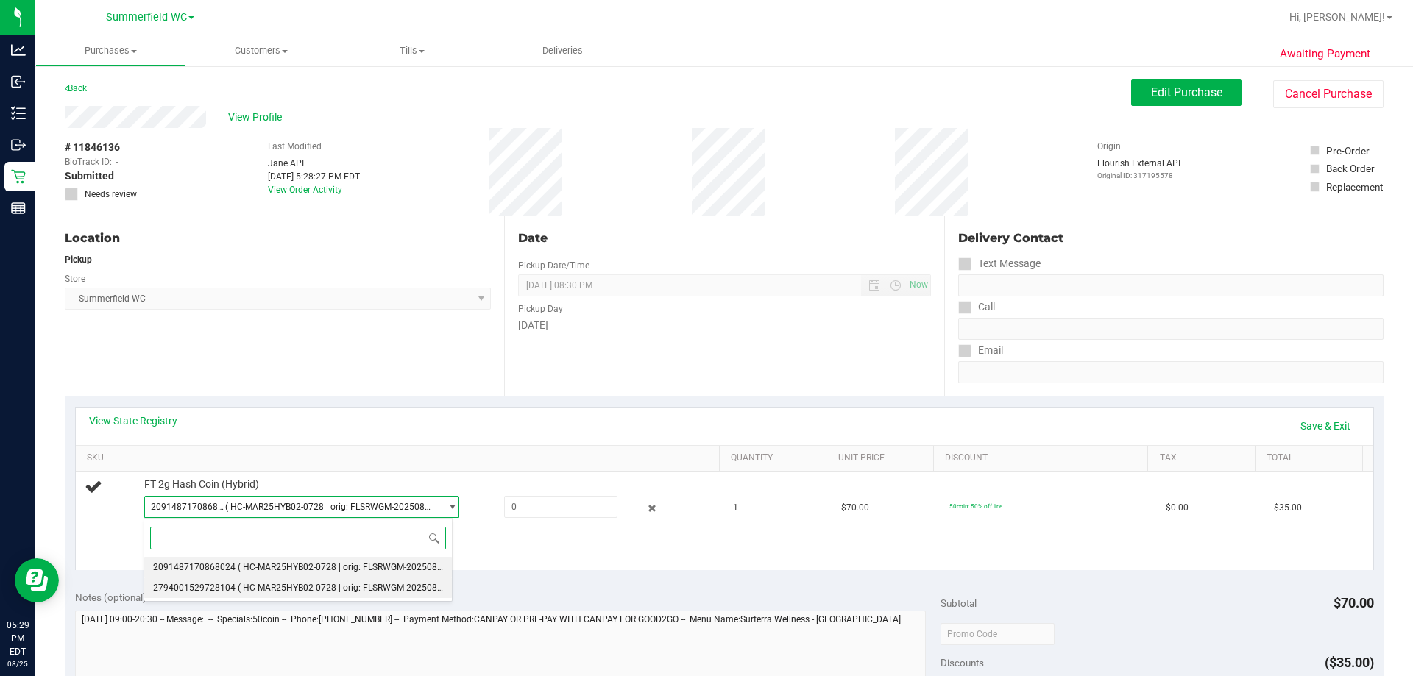
click at [408, 583] on span "( HC-MAR25HYB02-0728 | orig: FLSRWGM-20250804-927 )" at bounding box center [354, 588] width 233 height 10
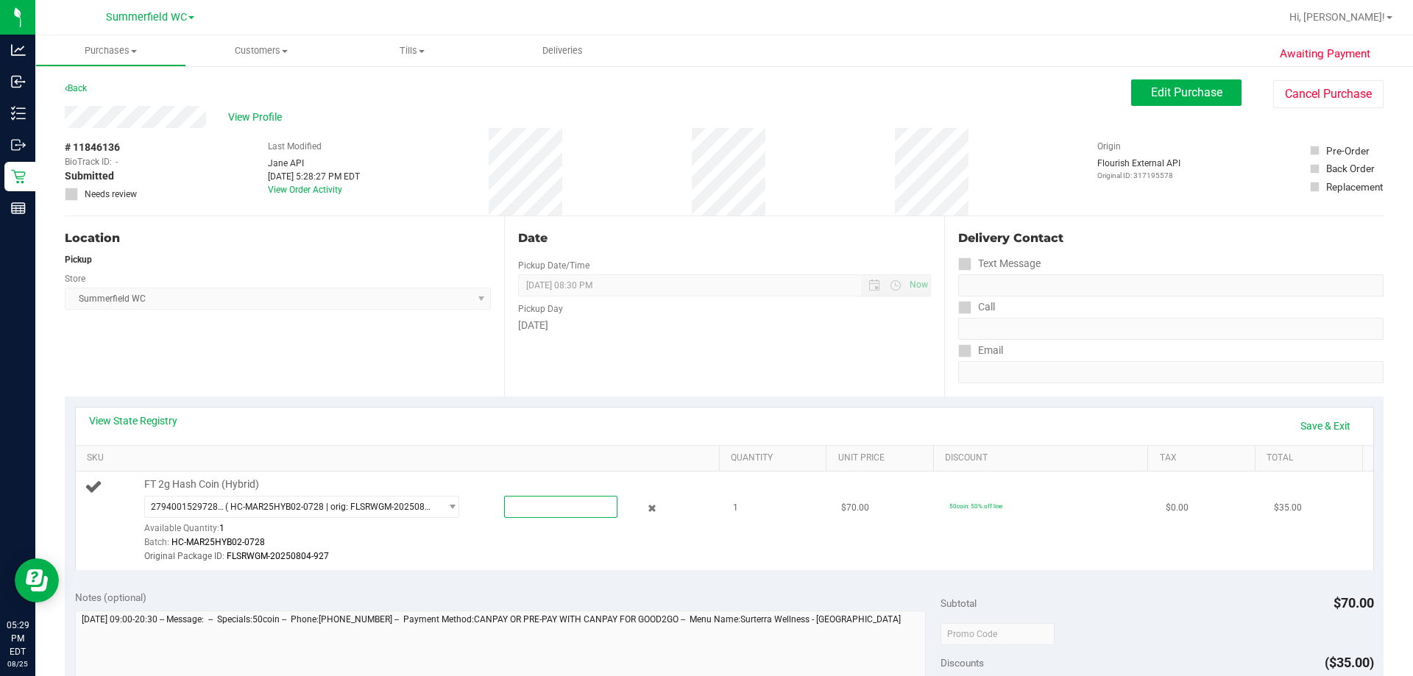
click at [517, 506] on span at bounding box center [560, 507] width 113 height 22
type input "1"
type input "1.0000"
click at [515, 561] on div "Original Package ID: FLSRWGM-20250804-927" at bounding box center [428, 557] width 568 height 14
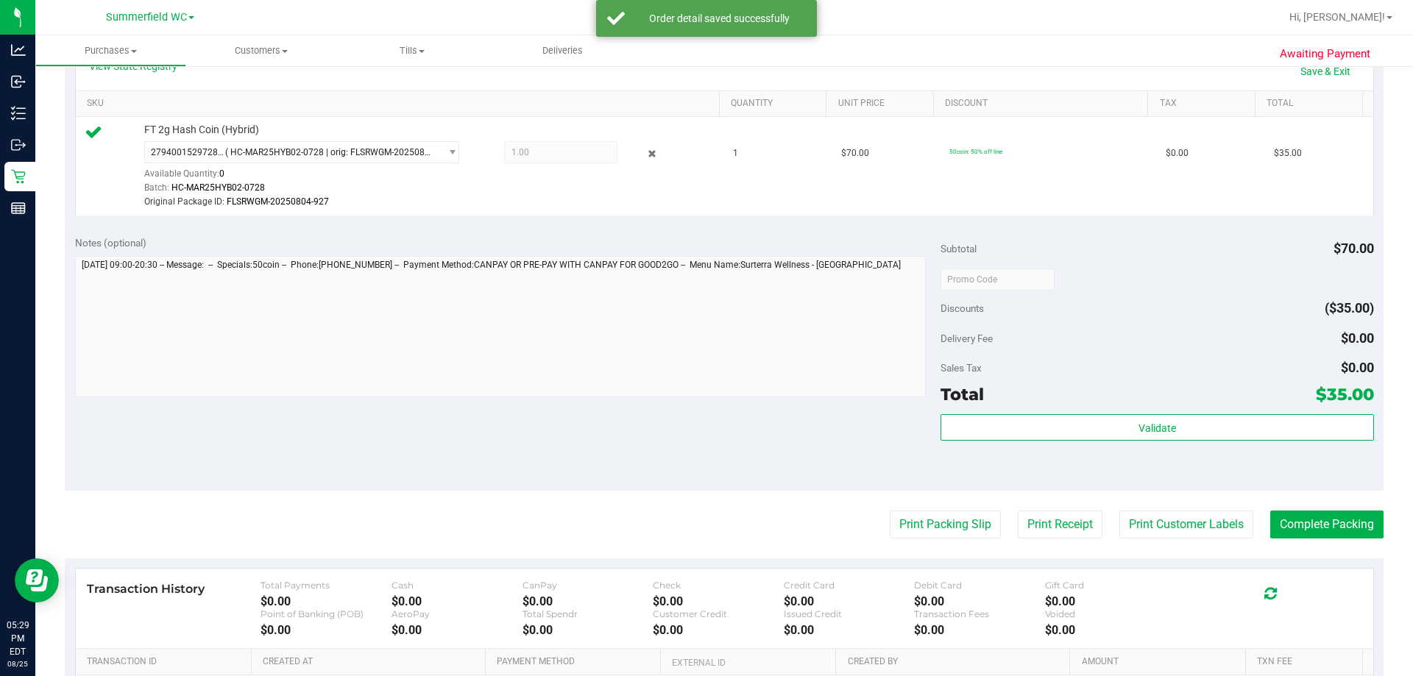
scroll to position [515, 0]
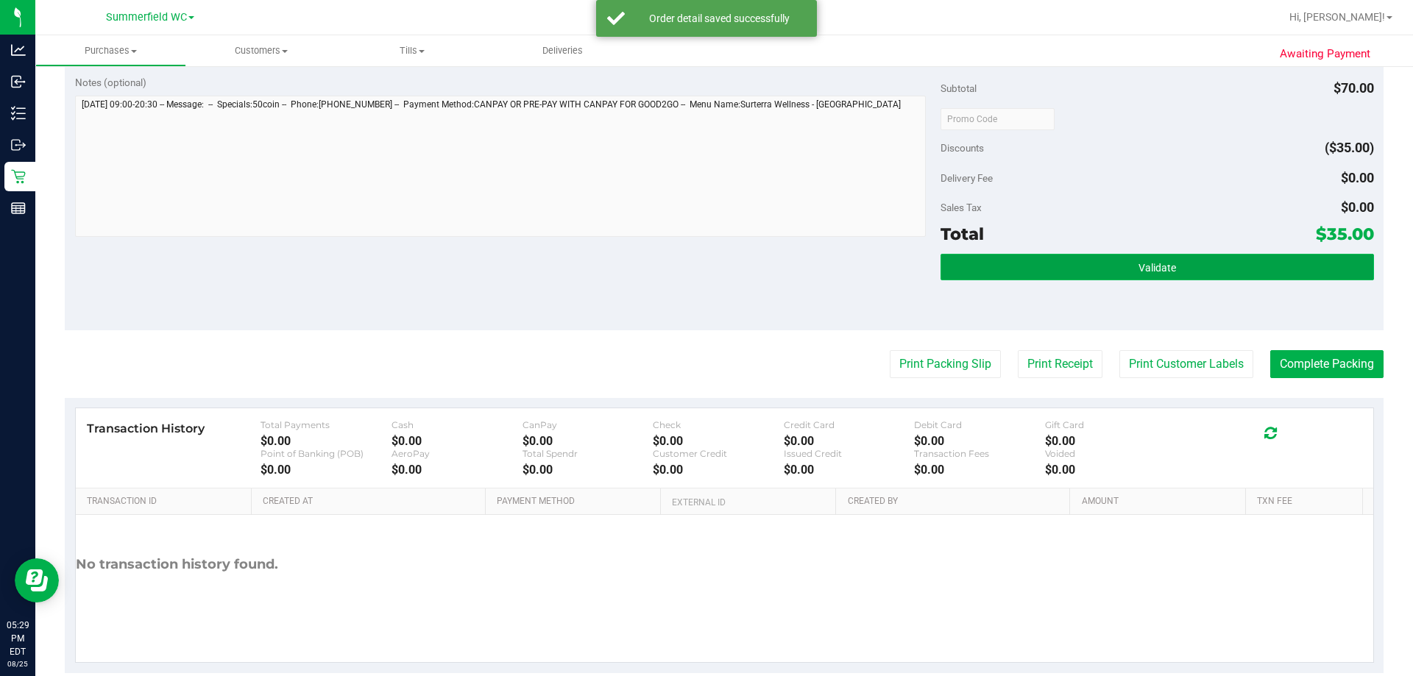
click at [1164, 263] on span "Validate" at bounding box center [1157, 268] width 38 height 12
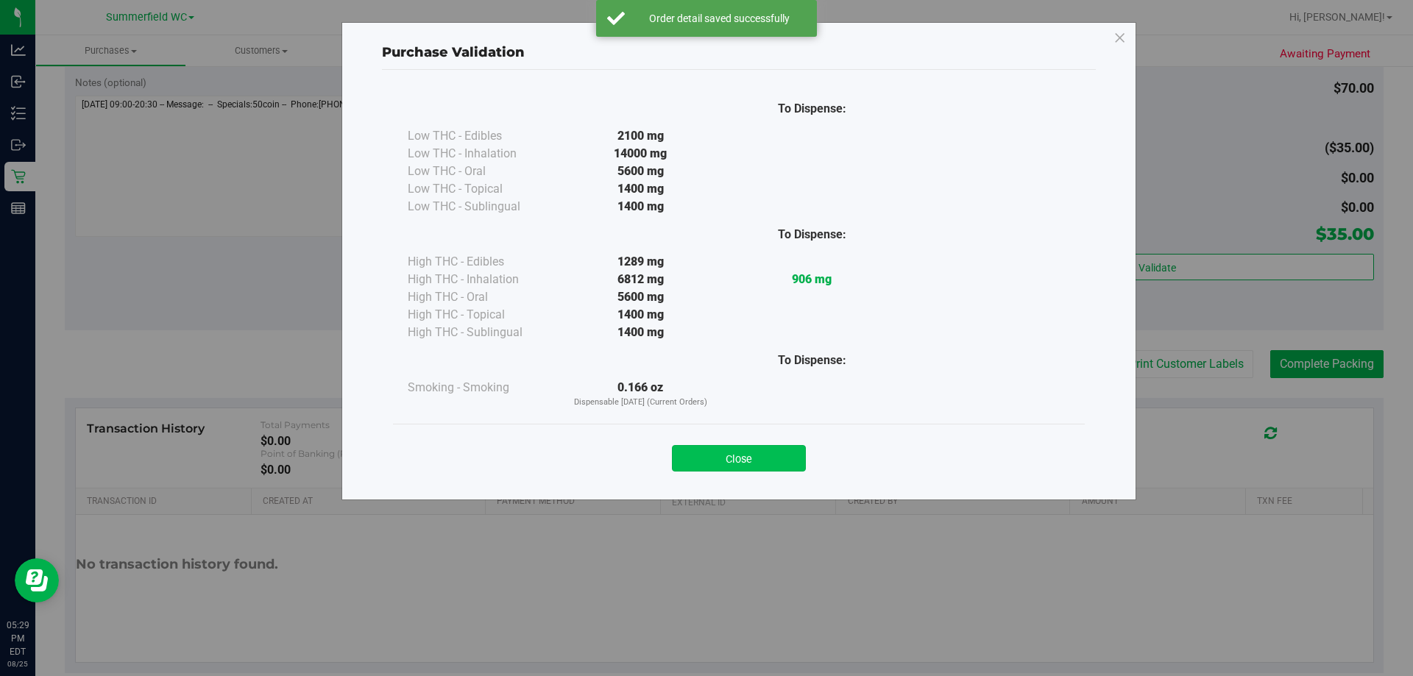
click at [733, 457] on button "Close" at bounding box center [739, 458] width 134 height 26
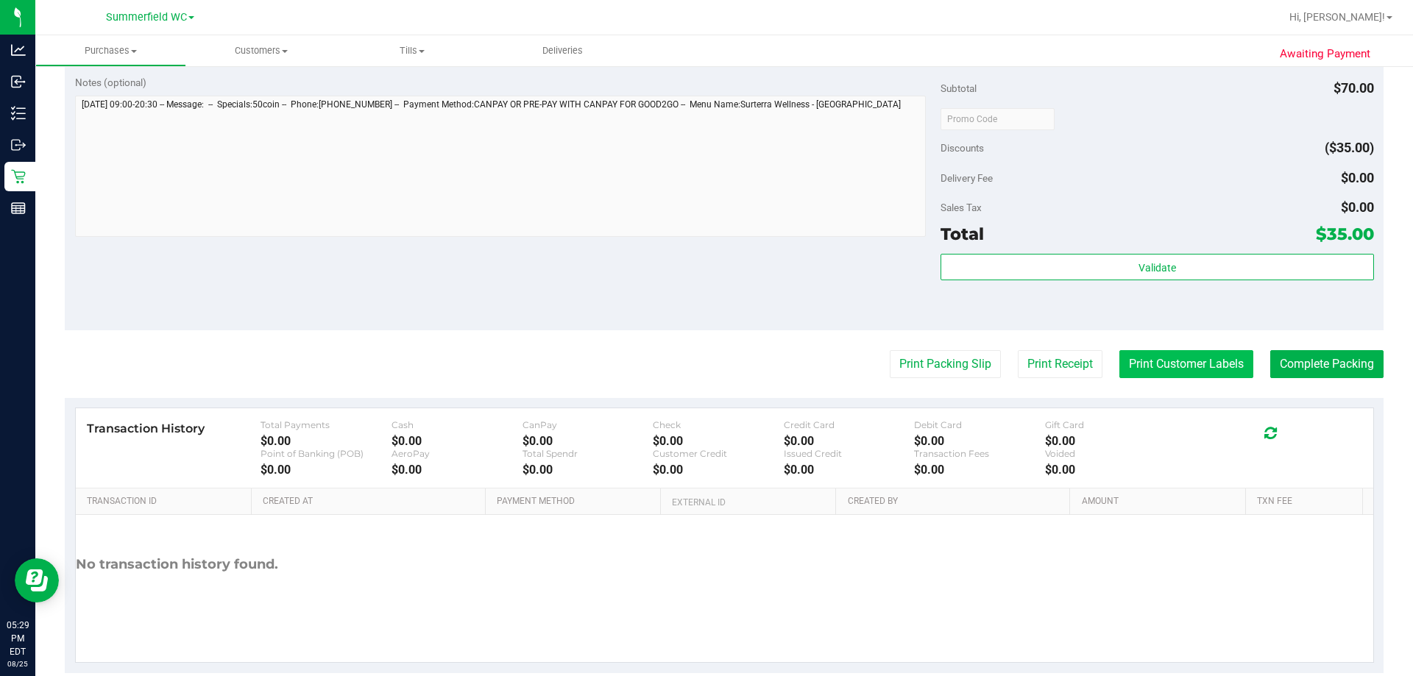
click at [1208, 363] on button "Print Customer Labels" at bounding box center [1186, 364] width 134 height 28
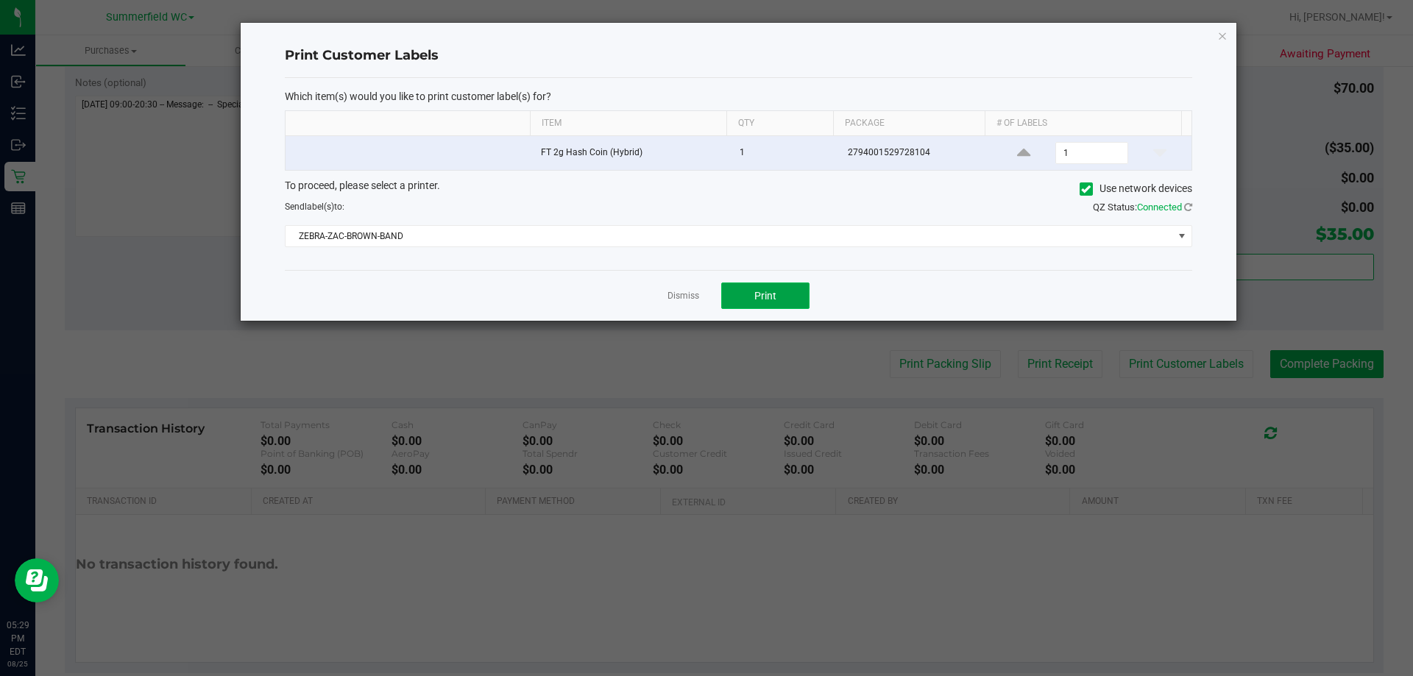
click at [772, 302] on button "Print" at bounding box center [765, 296] width 88 height 26
click at [698, 301] on link "Dismiss" at bounding box center [683, 296] width 32 height 13
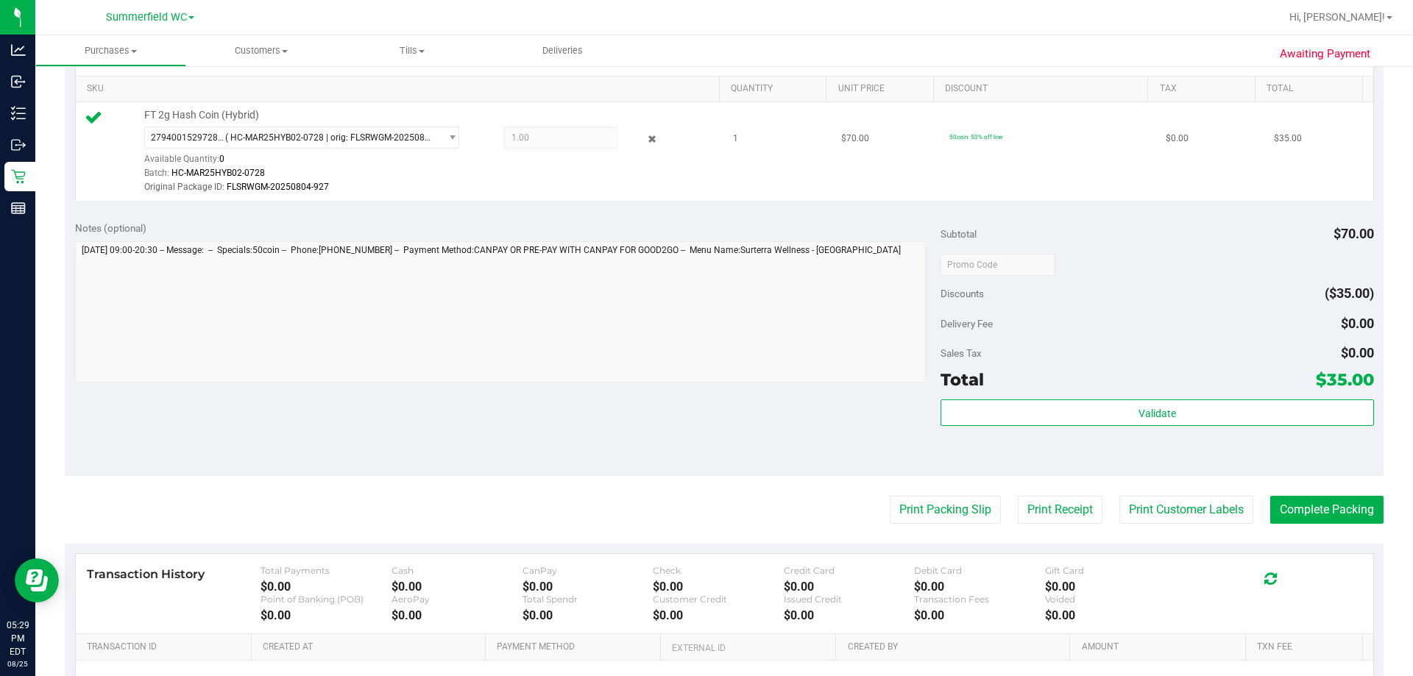
scroll to position [542, 0]
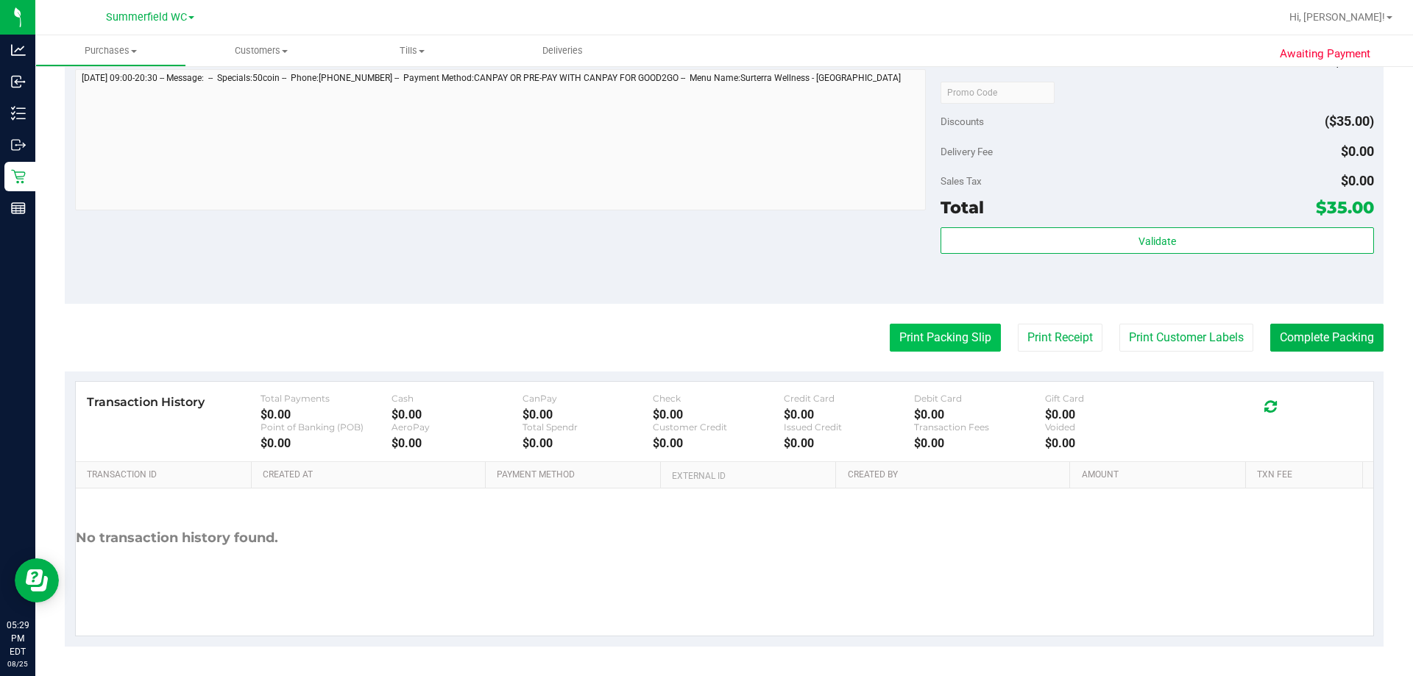
click at [951, 339] on button "Print Packing Slip" at bounding box center [945, 338] width 111 height 28
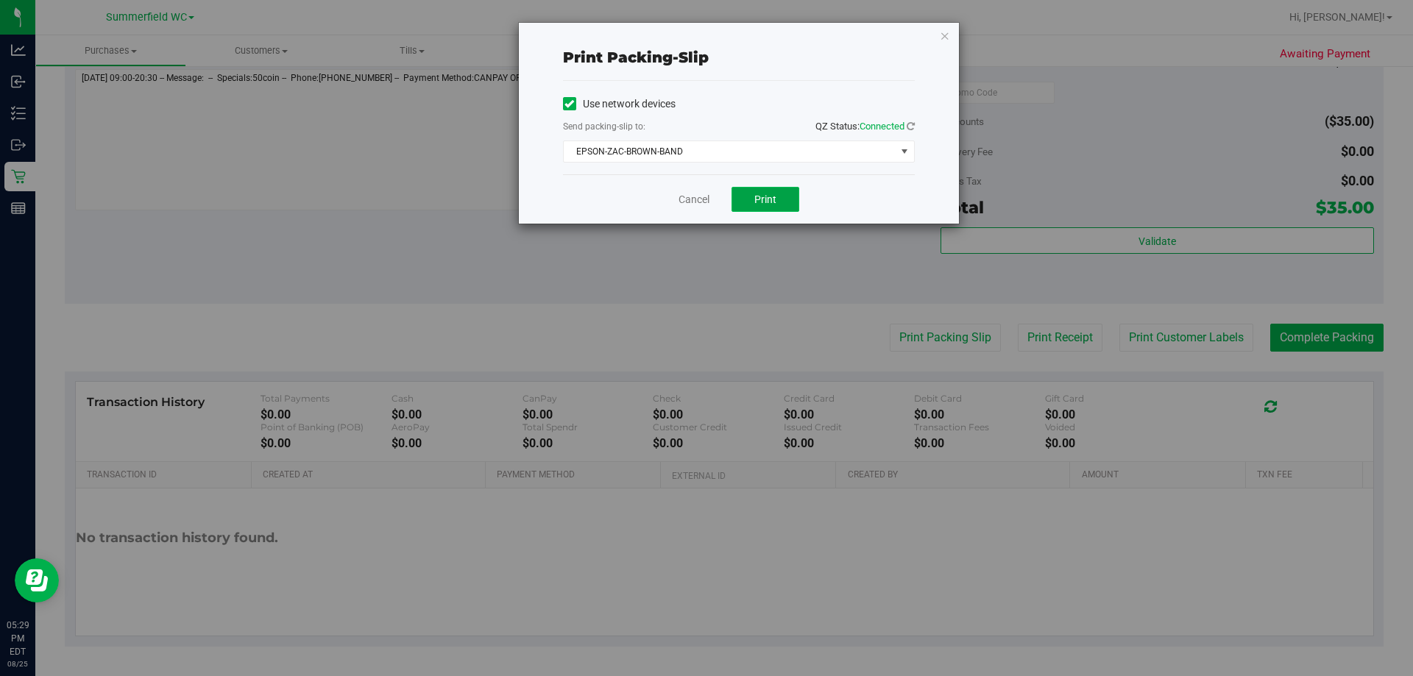
click at [760, 197] on span "Print" at bounding box center [765, 200] width 22 height 12
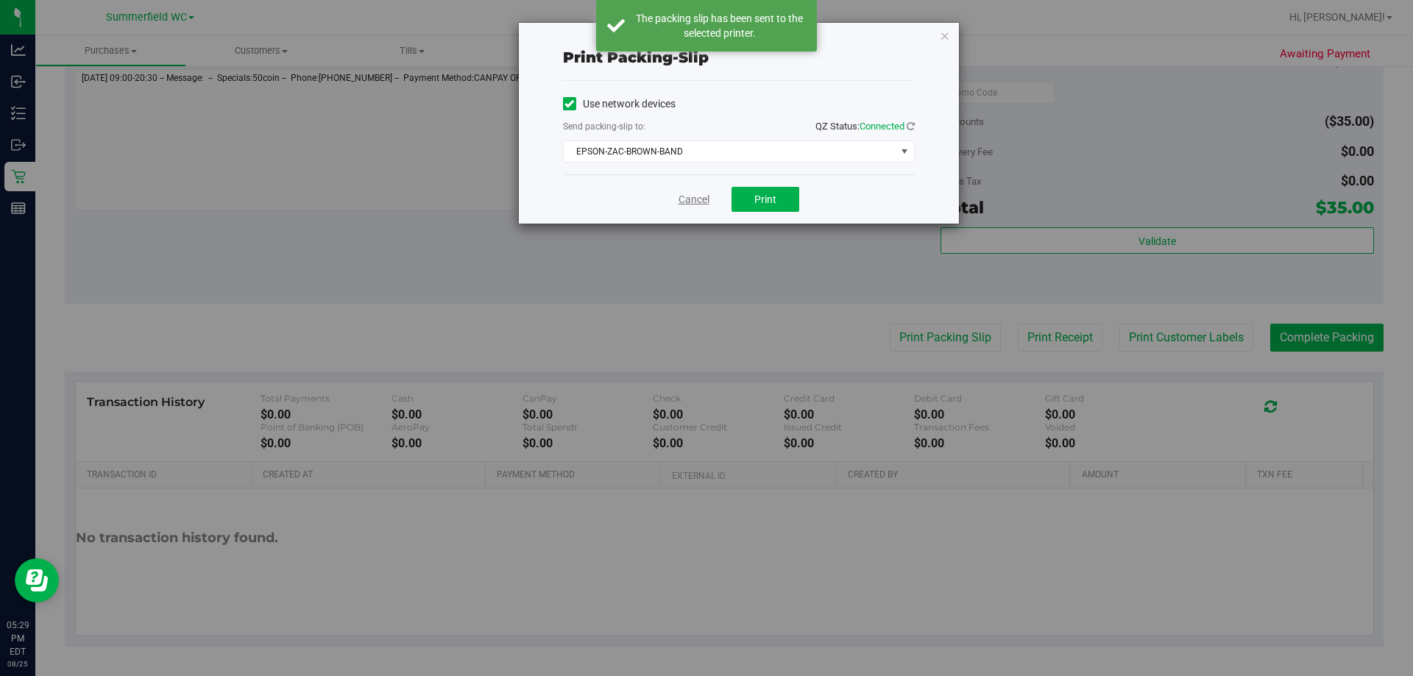
click at [693, 198] on link "Cancel" at bounding box center [693, 199] width 31 height 15
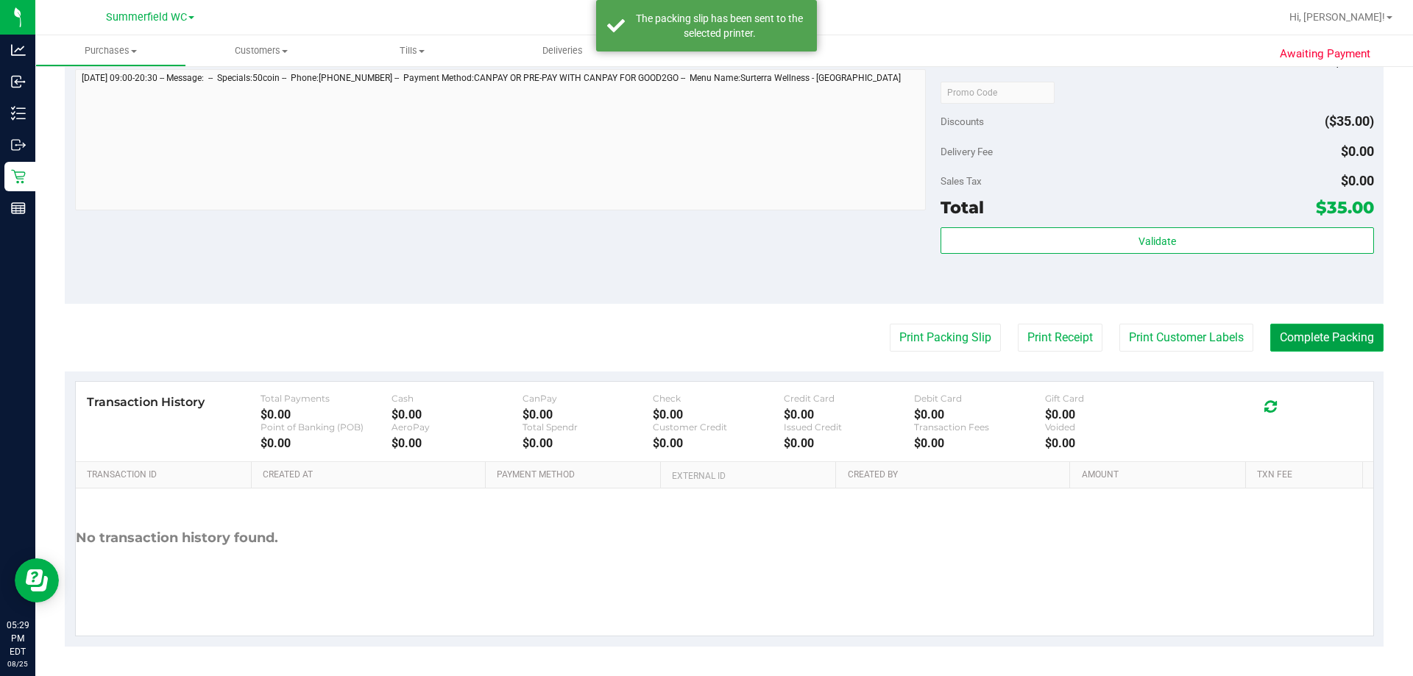
click at [1288, 333] on button "Complete Packing" at bounding box center [1326, 338] width 113 height 28
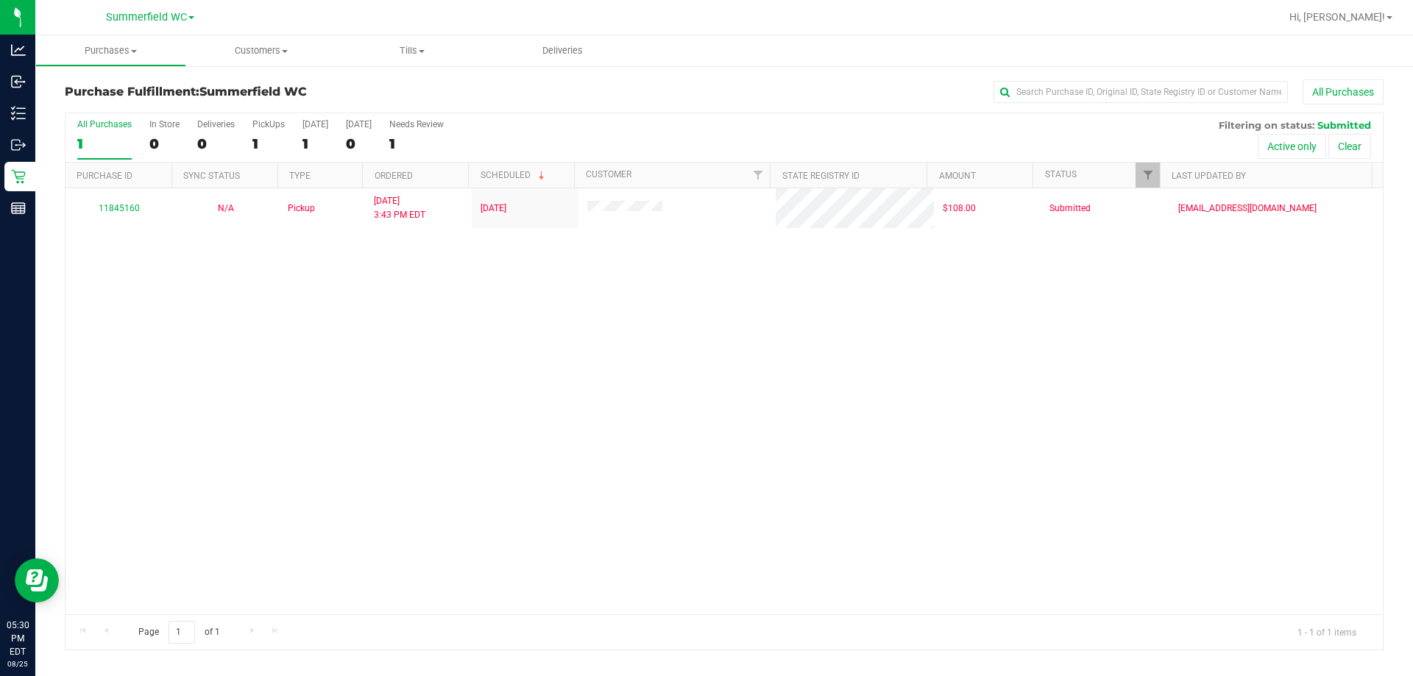
click at [595, 363] on div "11845160 N/A Pickup [DATE] 3:43 PM EDT 8/25/2025 $108.00 Submitted [EMAIL_ADDRE…" at bounding box center [723, 401] width 1317 height 426
click at [478, 355] on div "11845160 N/A Pickup [DATE] 3:43 PM EDT 8/25/2025 $108.00 Submitted [EMAIL_ADDRE…" at bounding box center [723, 401] width 1317 height 426
click at [605, 392] on div "11845160 N/A Pickup [DATE] 3:43 PM EDT 8/25/2025 $108.00 Submitted [EMAIL_ADDRE…" at bounding box center [723, 401] width 1317 height 426
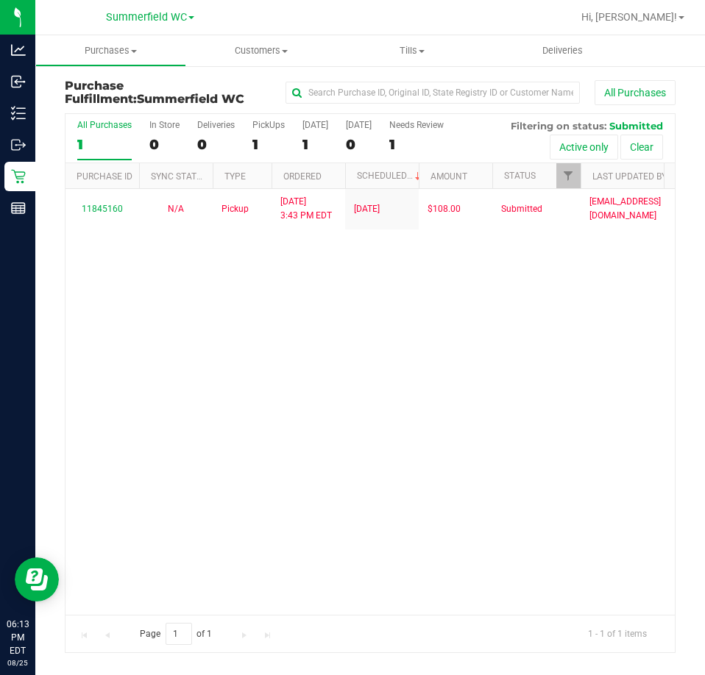
click at [339, 473] on div "11845160 N/A Pickup [DATE] 3:43 PM EDT 8/25/2025 $108.00 Submitted [EMAIL_ADDRE…" at bounding box center [369, 401] width 609 height 425
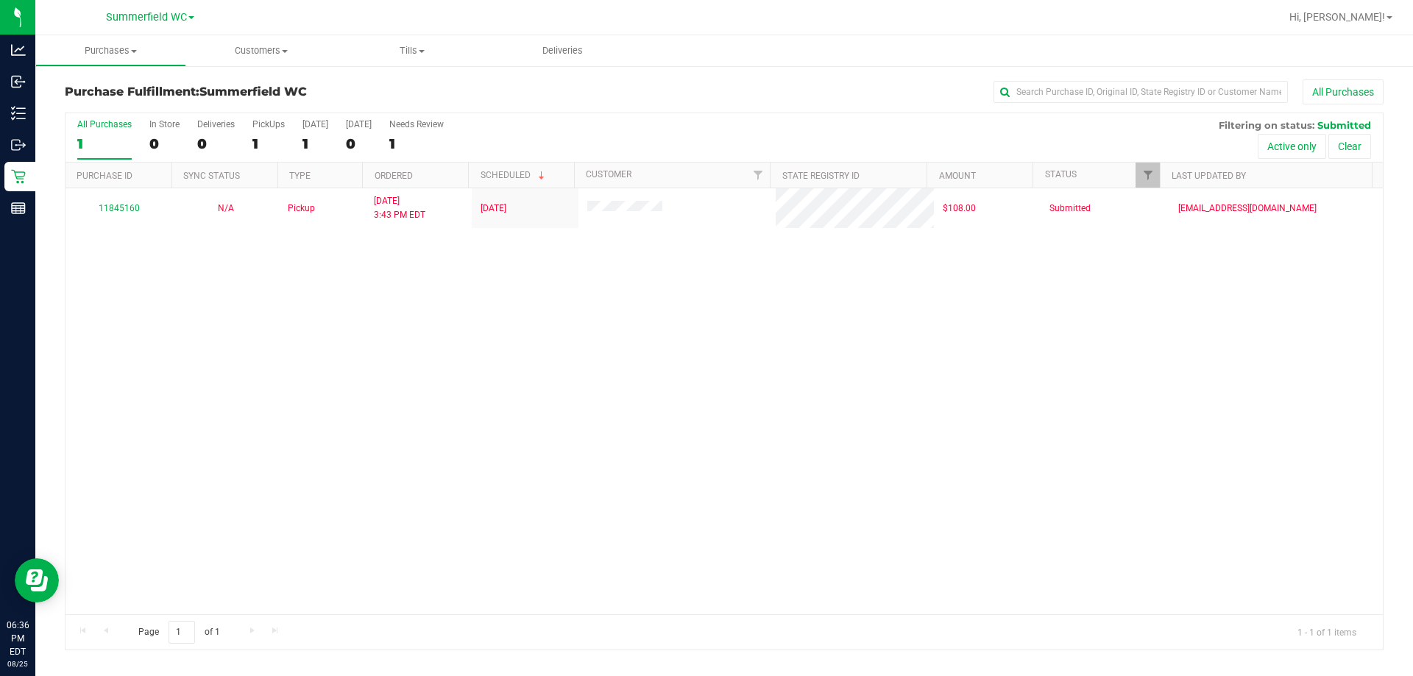
click at [77, 145] on div "All Purchases 1 In Store 0 Deliveries 0 PickUps 1 [DATE] 1 [DATE] 0 Needs Revie…" at bounding box center [723, 137] width 1317 height 49
click at [97, 140] on div "1" at bounding box center [104, 143] width 54 height 17
click at [0, 0] on input "All Purchases 1" at bounding box center [0, 0] width 0 height 0
click at [110, 143] on div "1" at bounding box center [104, 143] width 54 height 17
click at [0, 0] on input "All Purchases 1" at bounding box center [0, 0] width 0 height 0
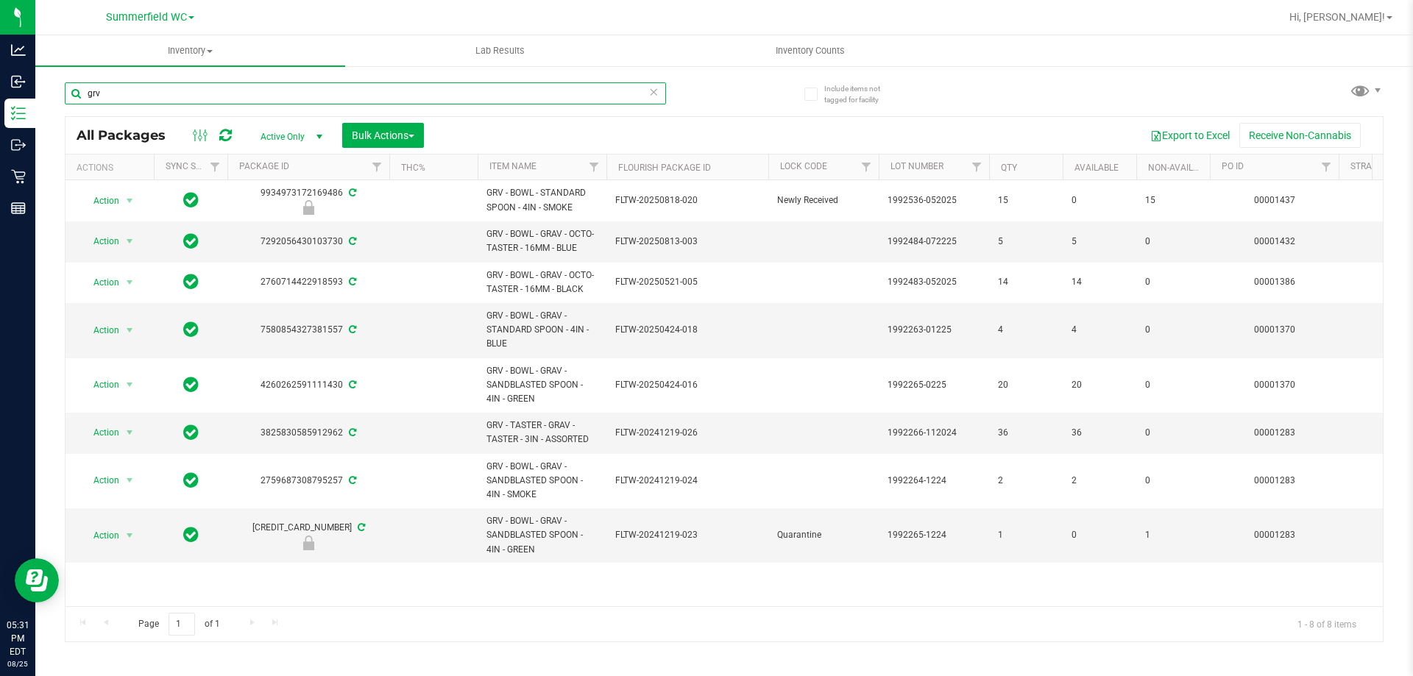
drag, startPoint x: 132, startPoint y: 91, endPoint x: 475, endPoint y: 4, distance: 354.4
click at [29, 89] on div "Analytics Inbound Inventory Outbound Retail Reports 05:31 PM EDT 08/25/2025 08/…" at bounding box center [706, 338] width 1413 height 676
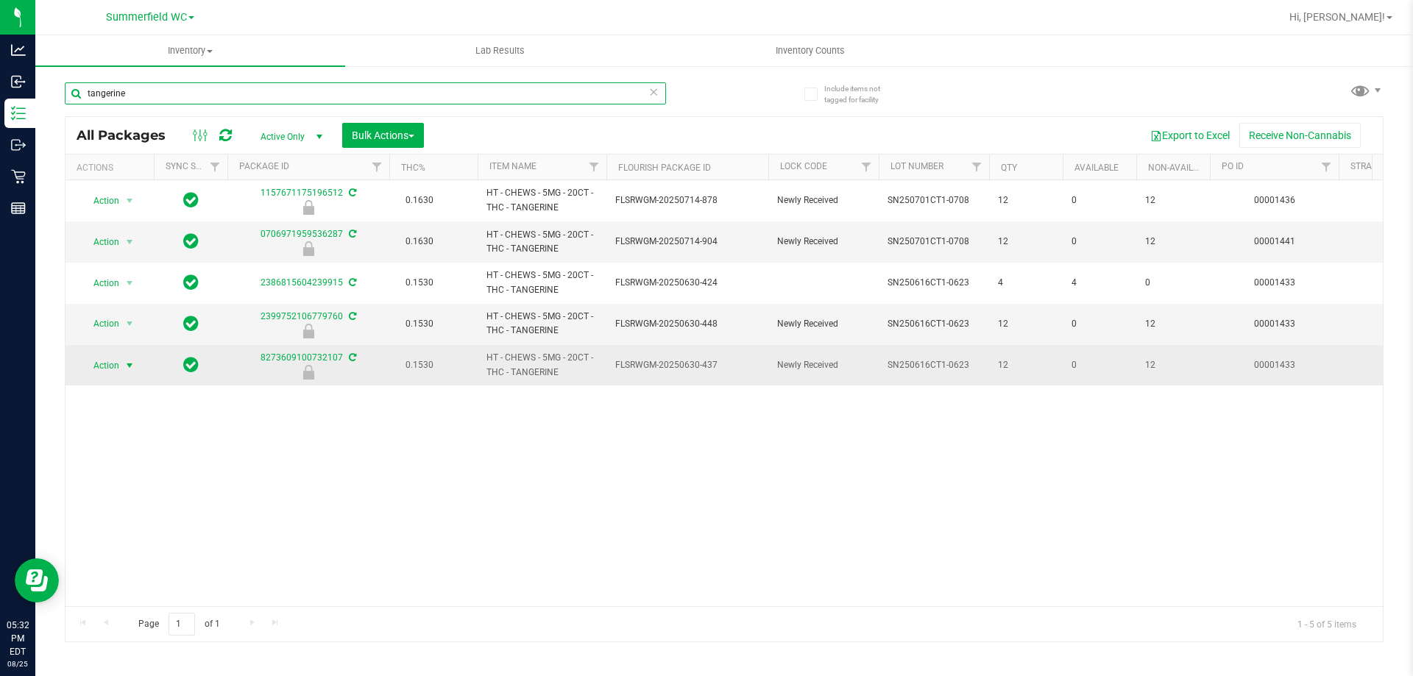
type input "tangerine"
click at [113, 361] on span "Action" at bounding box center [100, 365] width 40 height 21
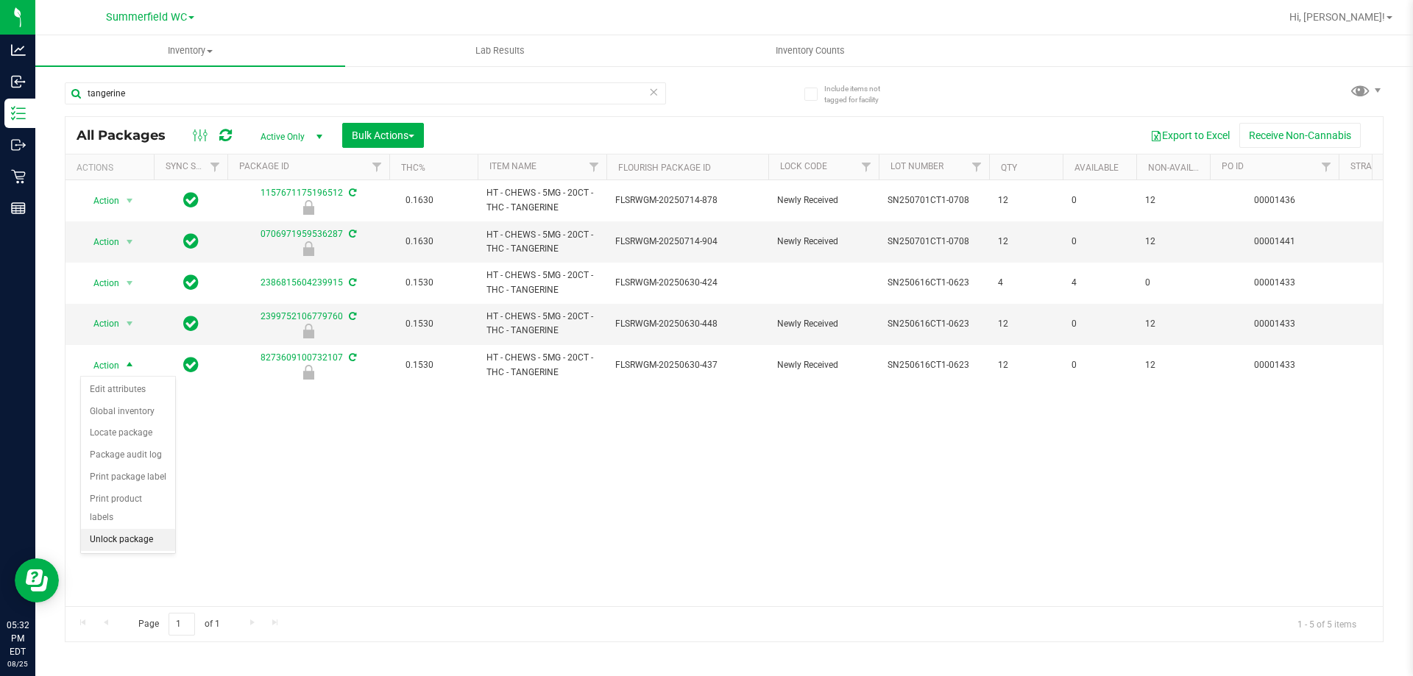
click at [124, 529] on li "Unlock package" at bounding box center [128, 540] width 94 height 22
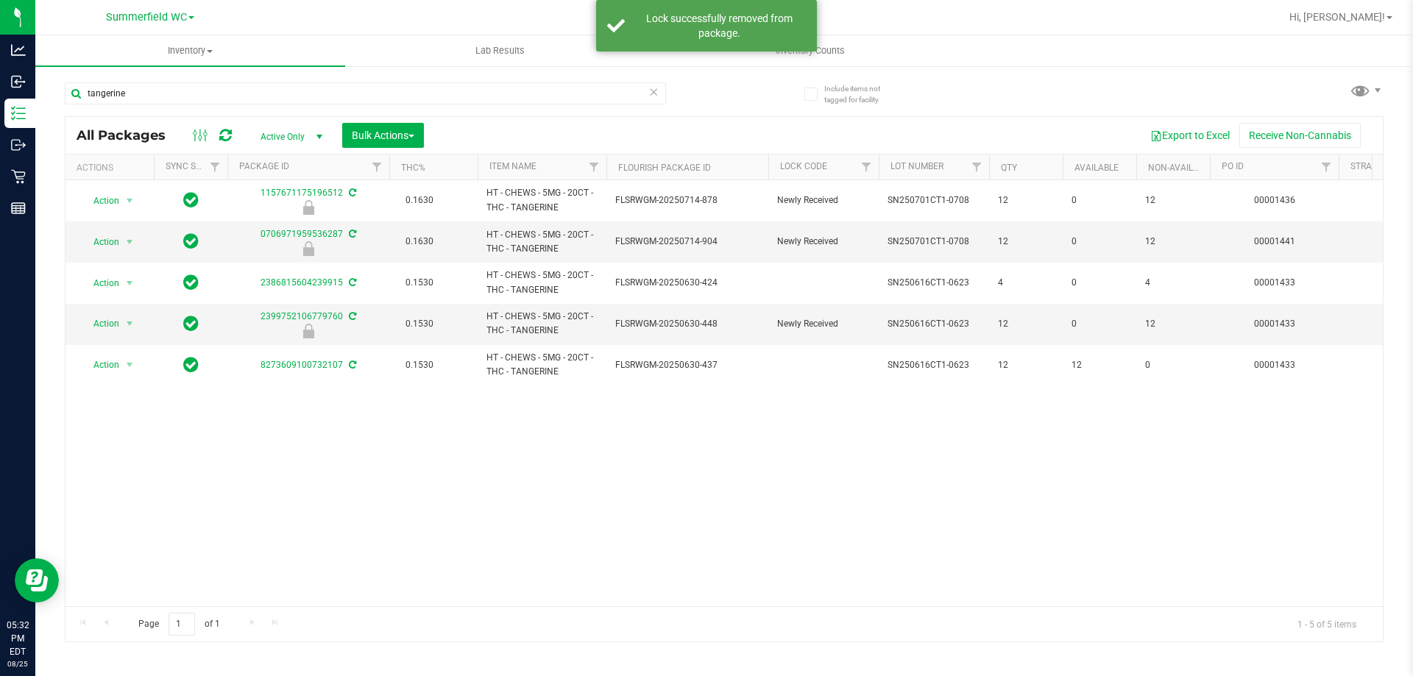
click at [701, 522] on div "Action Action Edit attributes Global inventory Locate package Package audit log…" at bounding box center [723, 393] width 1317 height 426
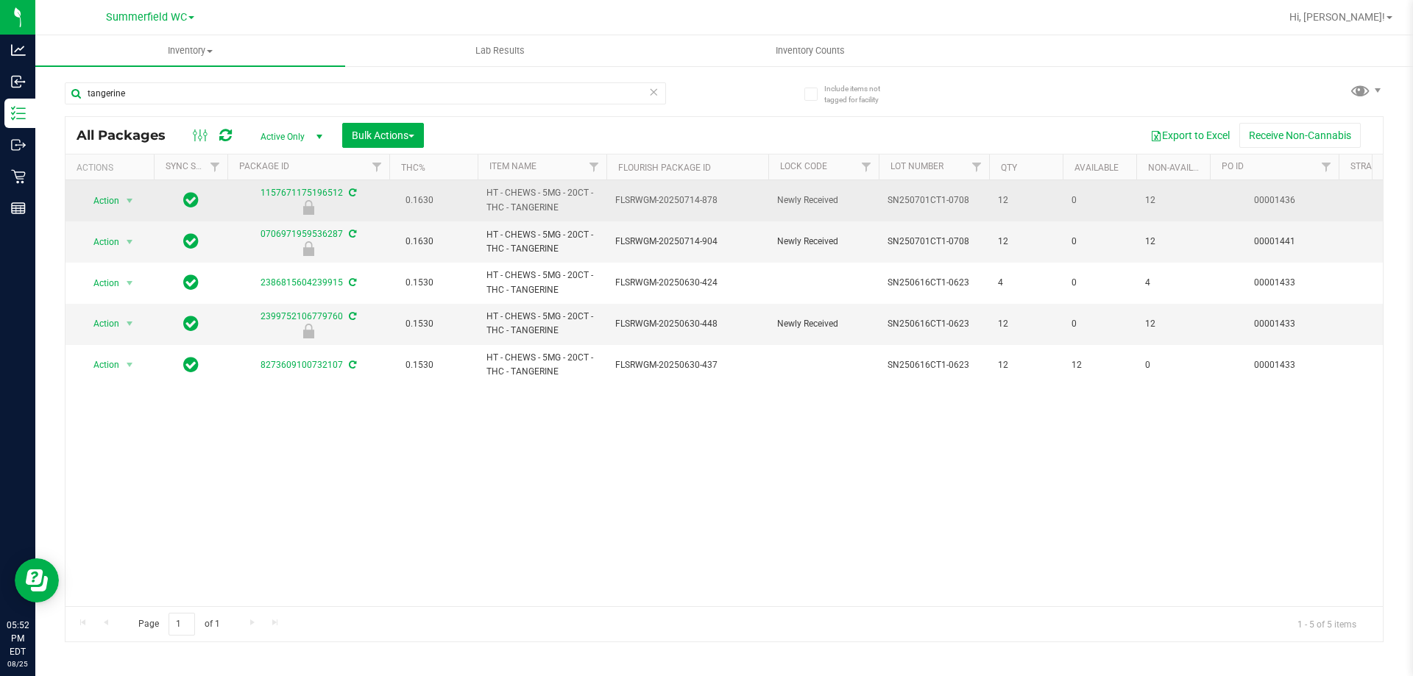
drag, startPoint x: 686, startPoint y: 503, endPoint x: 550, endPoint y: 216, distance: 318.0
click at [686, 497] on div "Action Action Edit attributes Global inventory Locate package Package audit log…" at bounding box center [723, 393] width 1317 height 426
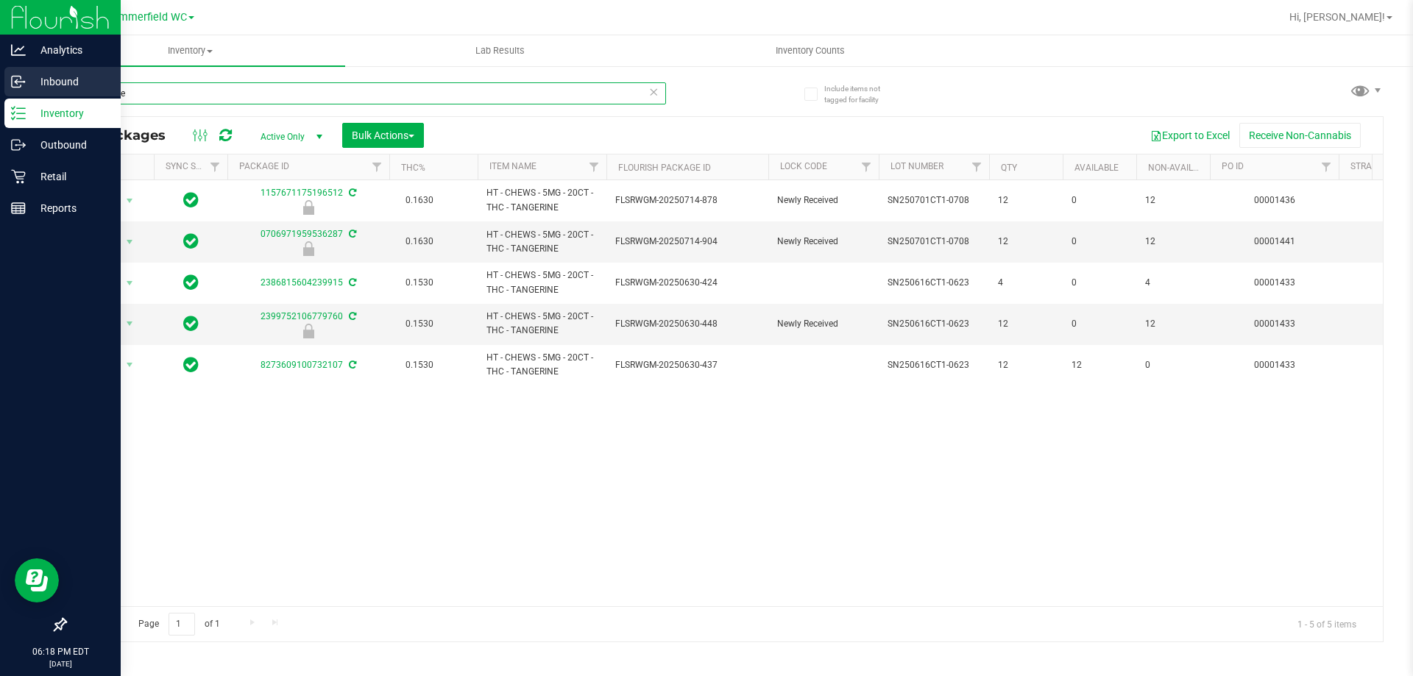
drag, startPoint x: 136, startPoint y: 98, endPoint x: 13, endPoint y: 81, distance: 124.8
click at [2, 81] on div "Analytics Inbound Inventory Outbound Retail Reports 06:18 PM EDT 08/25/2025 08/…" at bounding box center [706, 338] width 1413 height 676
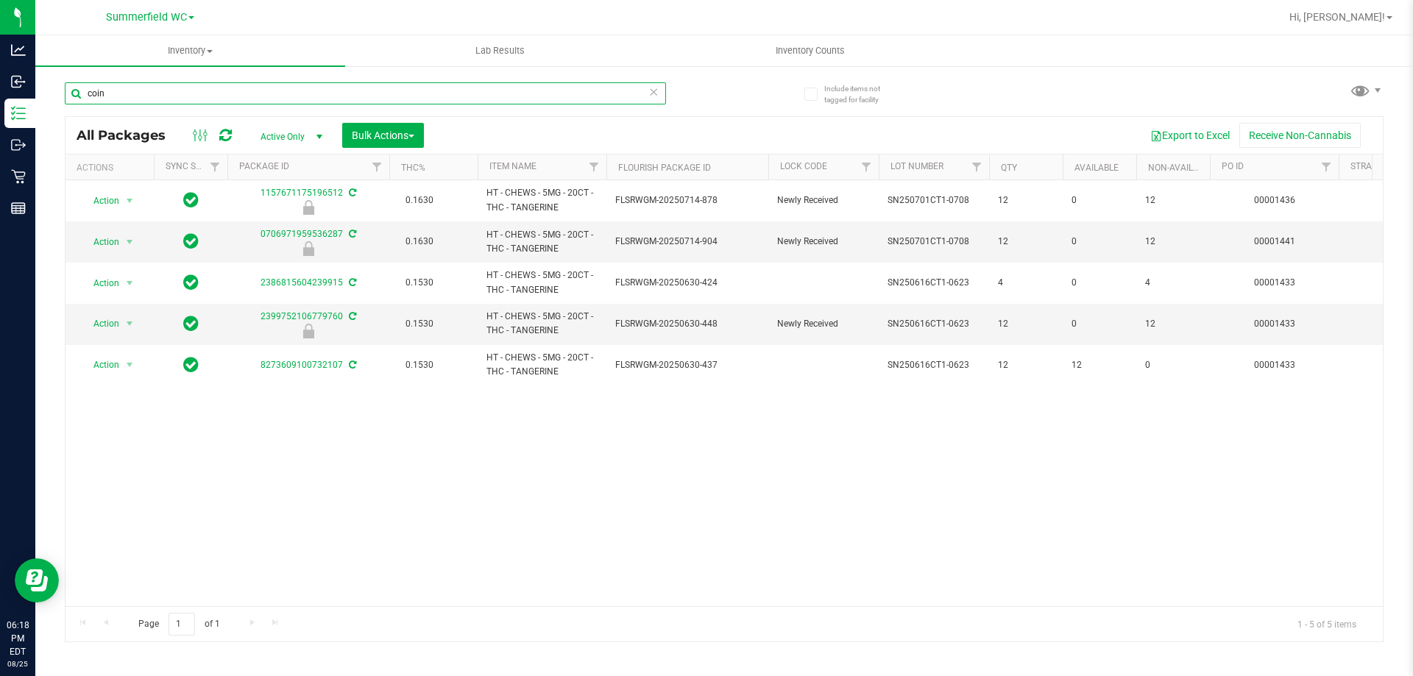
type input "coin"
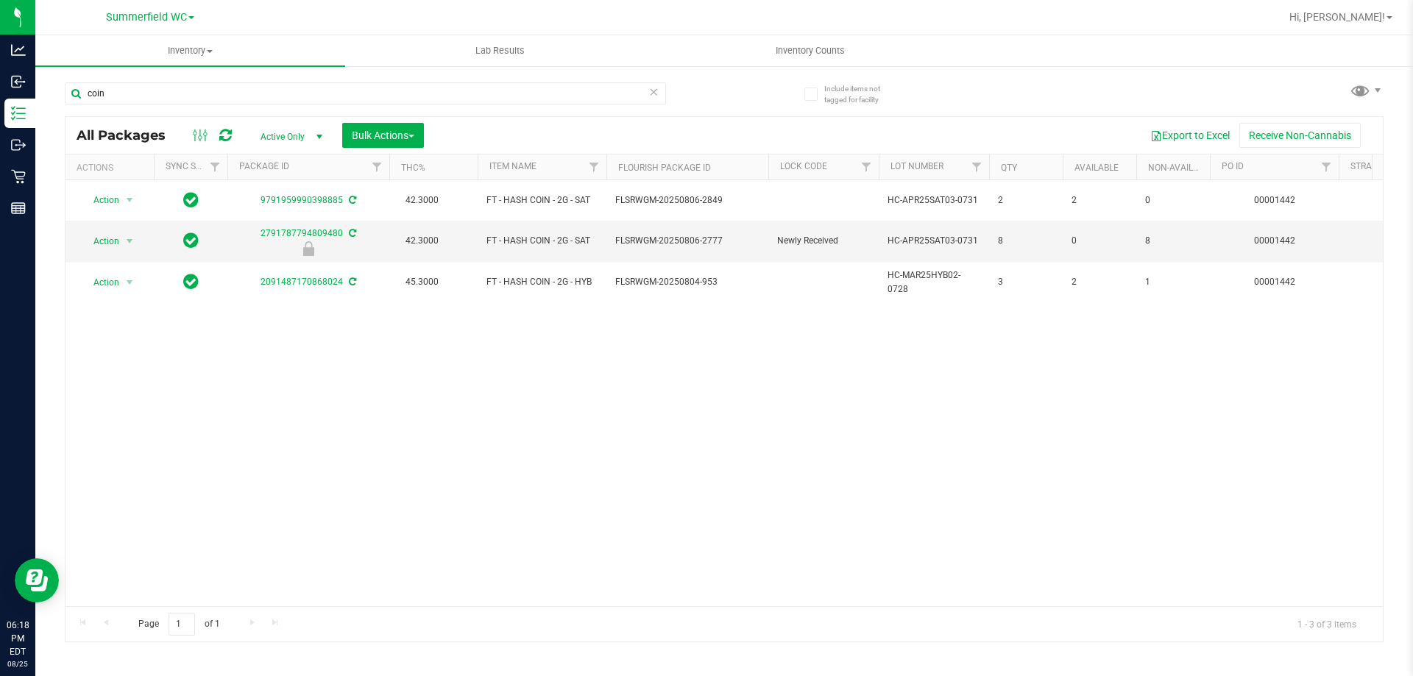
click at [1074, 301] on div "Action Action Adjust qty Create package Edit attributes Global inventory Locate…" at bounding box center [723, 393] width 1317 height 426
click at [1083, 391] on div "Action Action Adjust qty Create package Edit attributes Global inventory Locate…" at bounding box center [723, 393] width 1317 height 426
click at [1082, 399] on div "Action Action Adjust qty Create package Edit attributes Global inventory Locate…" at bounding box center [723, 393] width 1317 height 426
click at [432, 338] on div "Action Action Adjust qty Create package Edit attributes Global inventory Locate…" at bounding box center [723, 393] width 1317 height 426
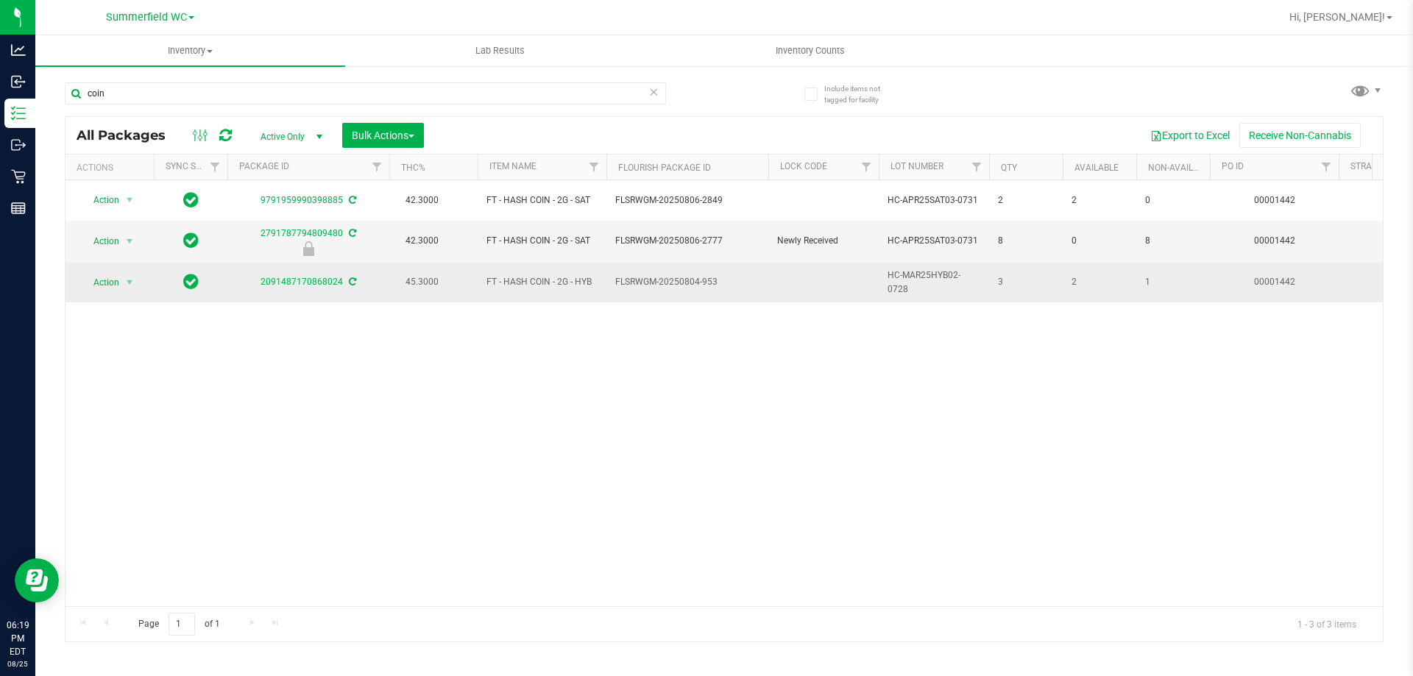
click at [350, 277] on icon at bounding box center [352, 281] width 7 height 9
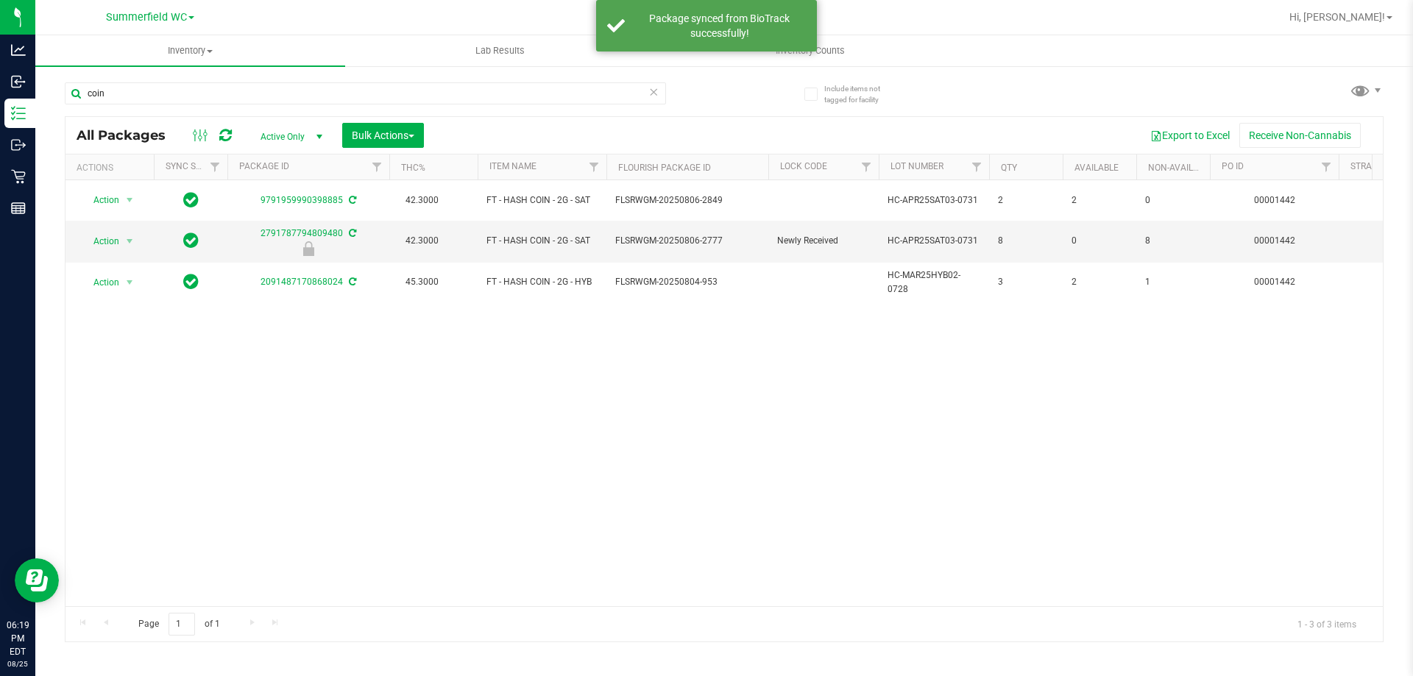
click at [1057, 328] on div "Action Action Adjust qty Create package Edit attributes Global inventory Locate…" at bounding box center [723, 393] width 1317 height 426
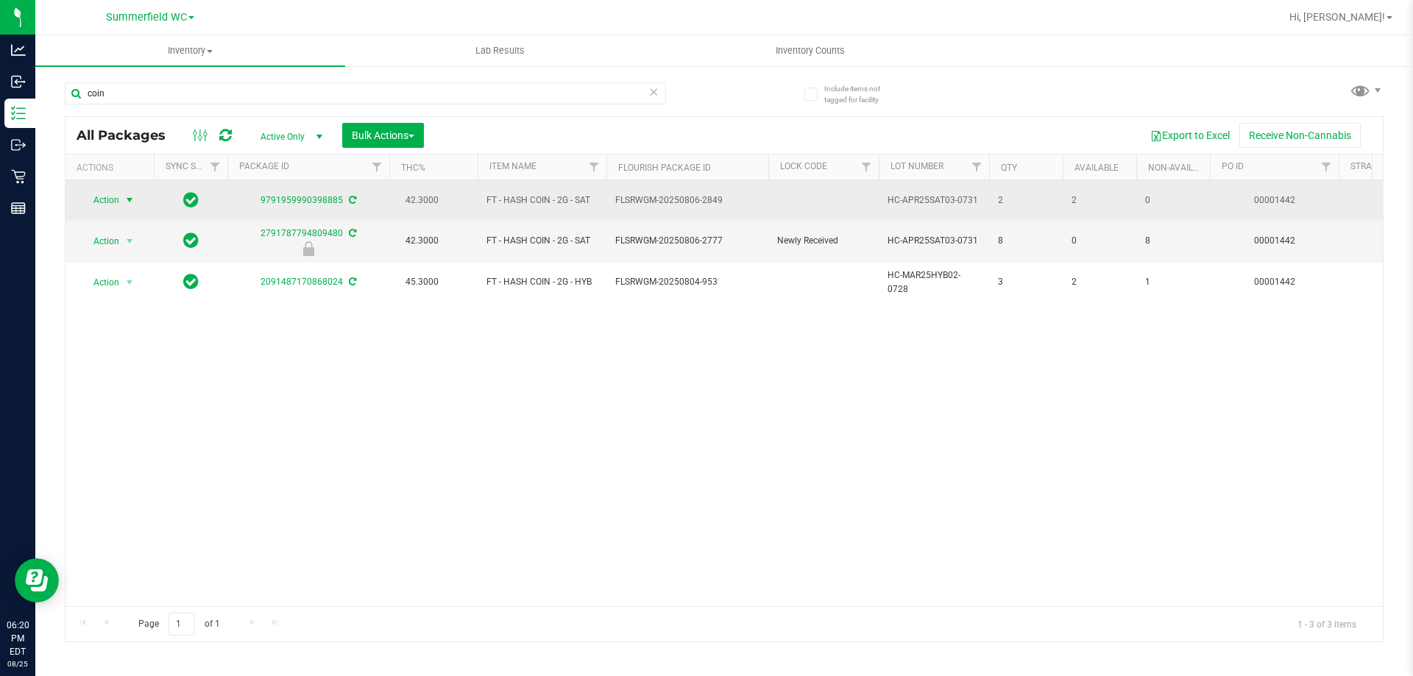
click at [107, 199] on span "Action" at bounding box center [100, 200] width 40 height 21
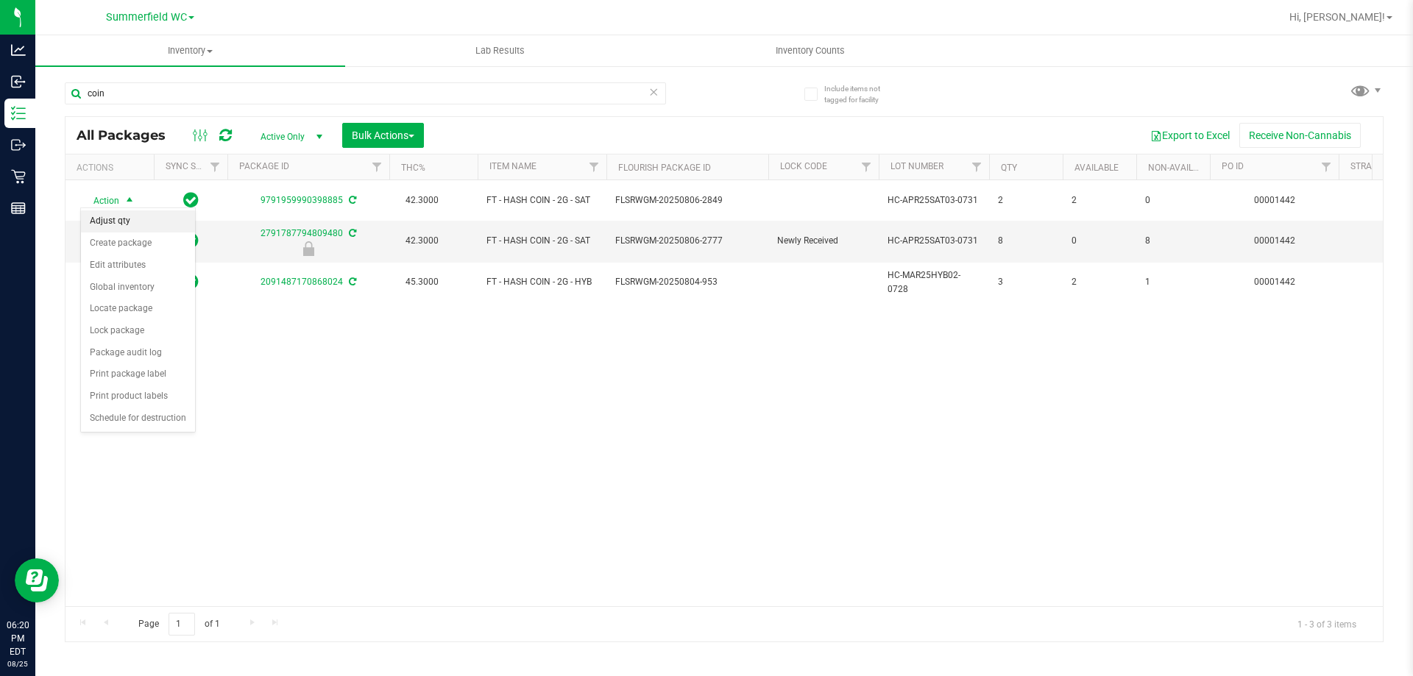
click at [110, 215] on li "Adjust qty" at bounding box center [138, 221] width 114 height 22
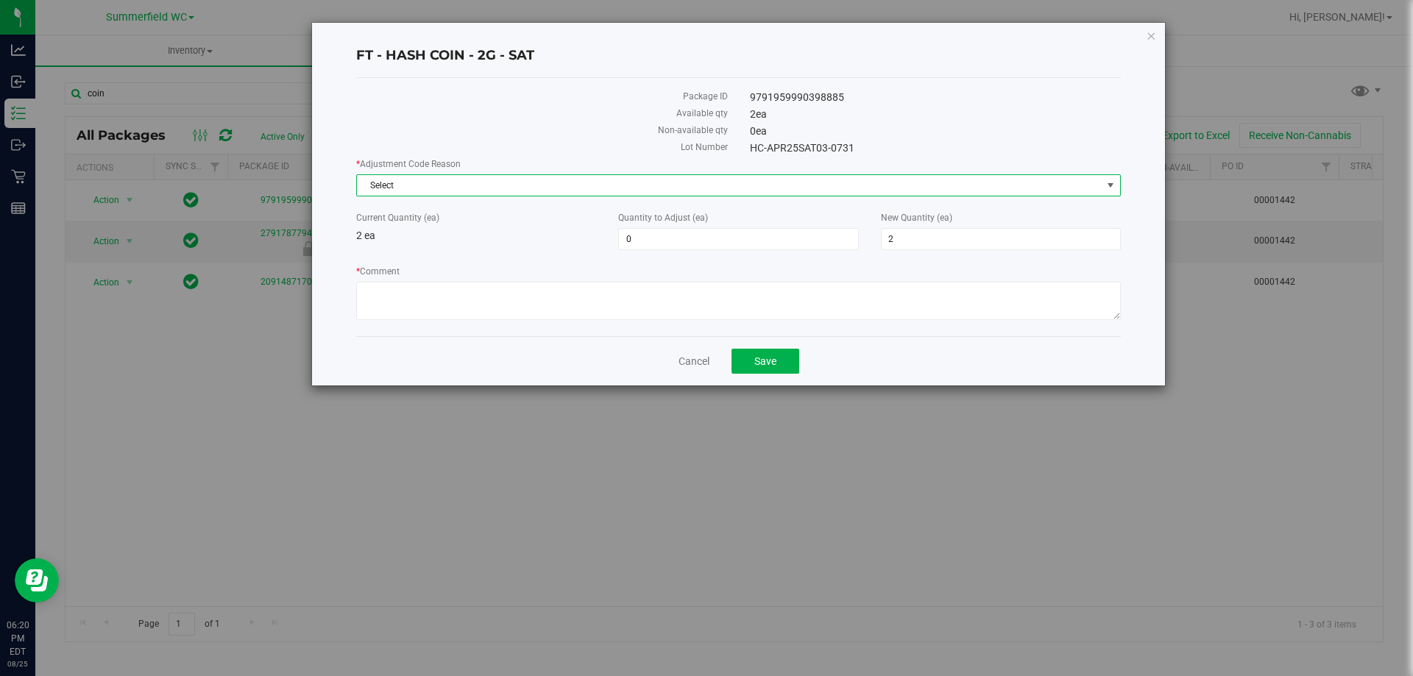
click at [589, 183] on span "Select" at bounding box center [729, 185] width 745 height 21
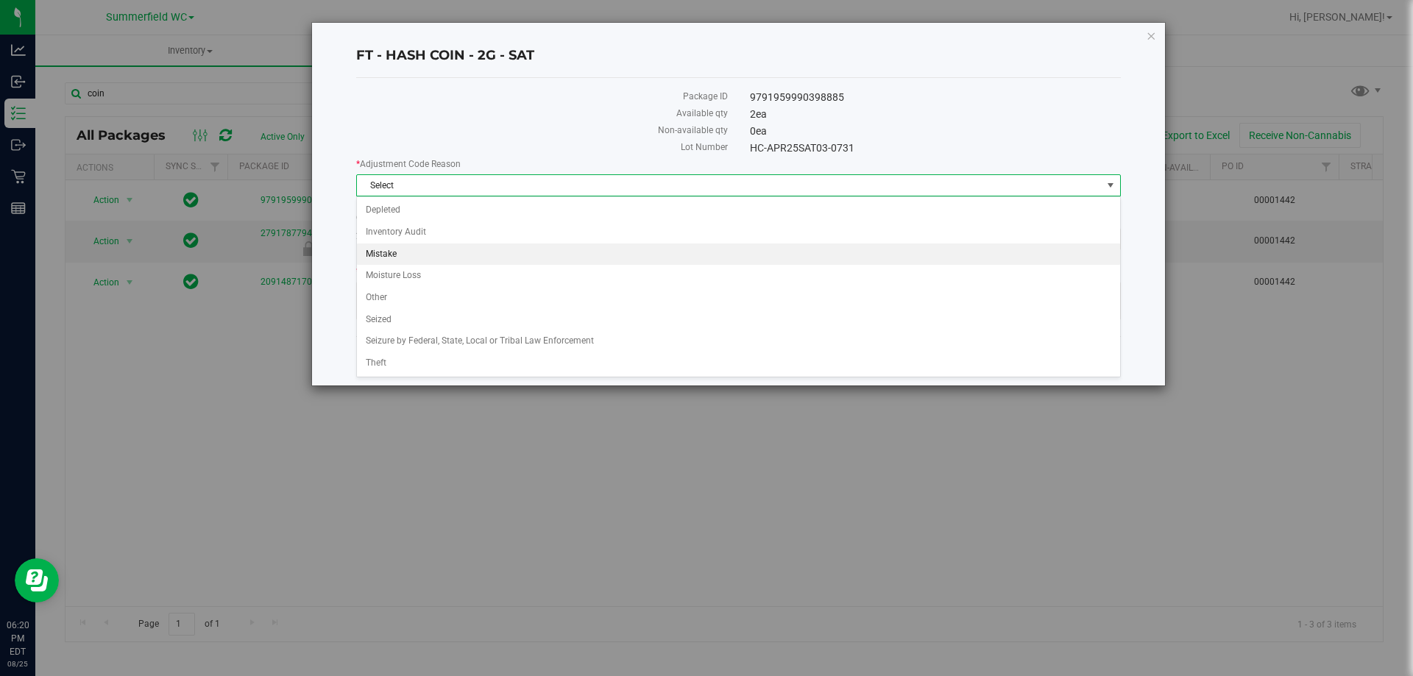
click at [374, 249] on li "Mistake" at bounding box center [738, 255] width 763 height 22
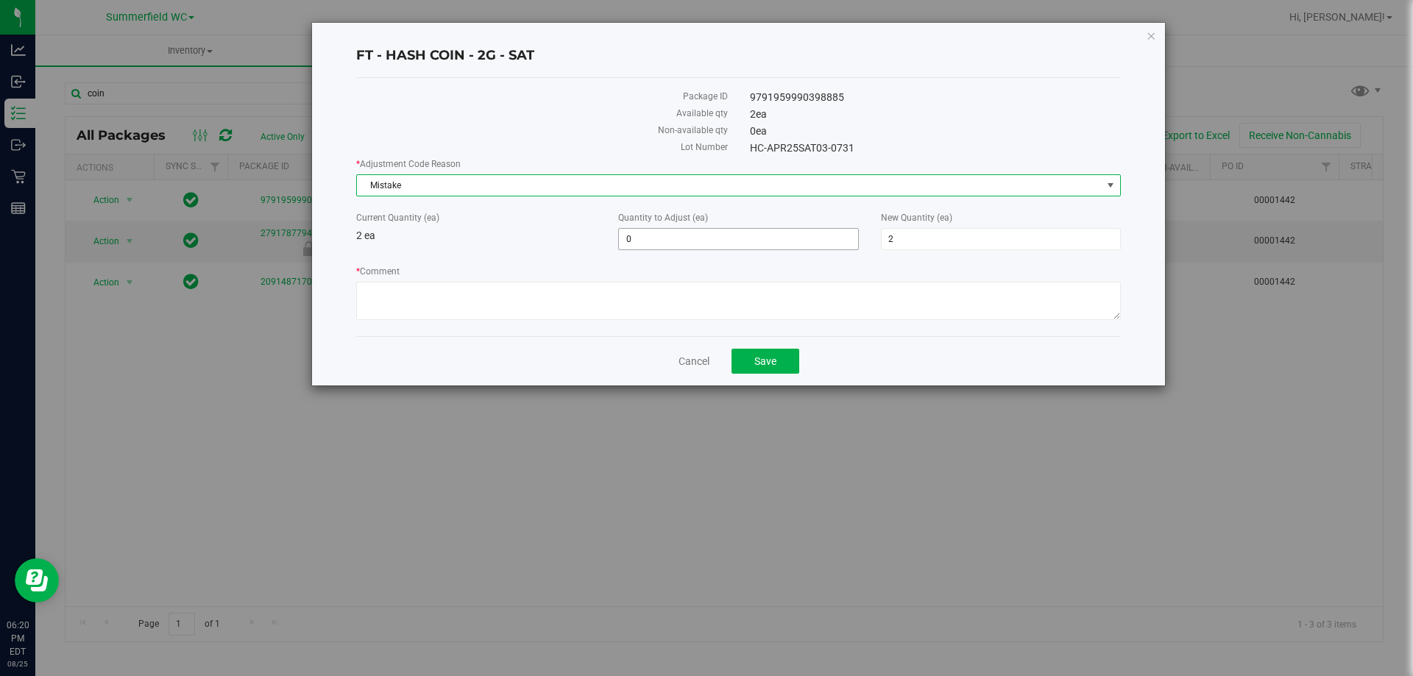
click at [658, 234] on span "0 0" at bounding box center [738, 239] width 240 height 22
drag, startPoint x: 631, startPoint y: 235, endPoint x: 576, endPoint y: 230, distance: 55.5
click at [577, 230] on div "Current Quantity (ea) 2 ea Quantity to Adjust (ea) 0 3 New Quantity (ea) 2 2" at bounding box center [738, 230] width 787 height 39
type input "1"
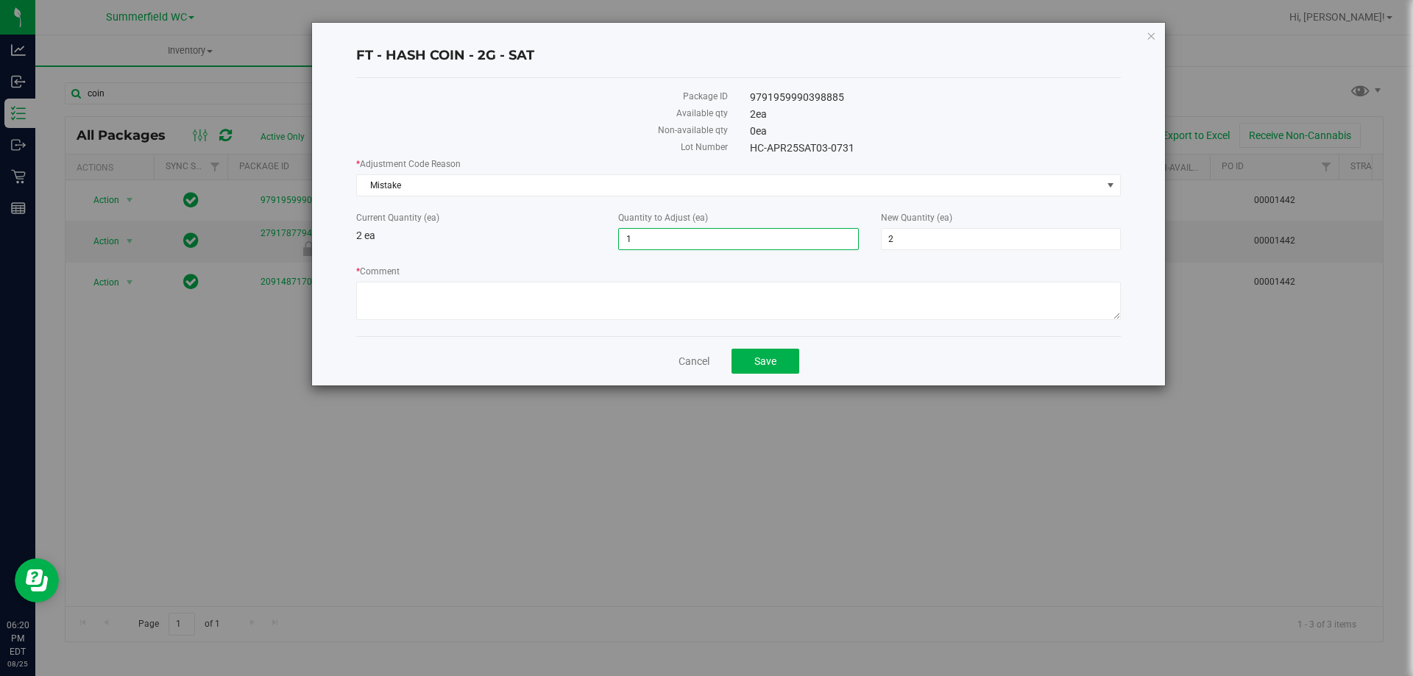
type input "3"
click at [551, 241] on div "Current Quantity (ea) 2 ea" at bounding box center [476, 227] width 262 height 32
click at [475, 299] on textarea "* Comment" at bounding box center [738, 301] width 765 height 38
type textarea "Item is up one in box. correcting to actual on hand"
click at [770, 355] on span "Save" at bounding box center [765, 361] width 22 height 12
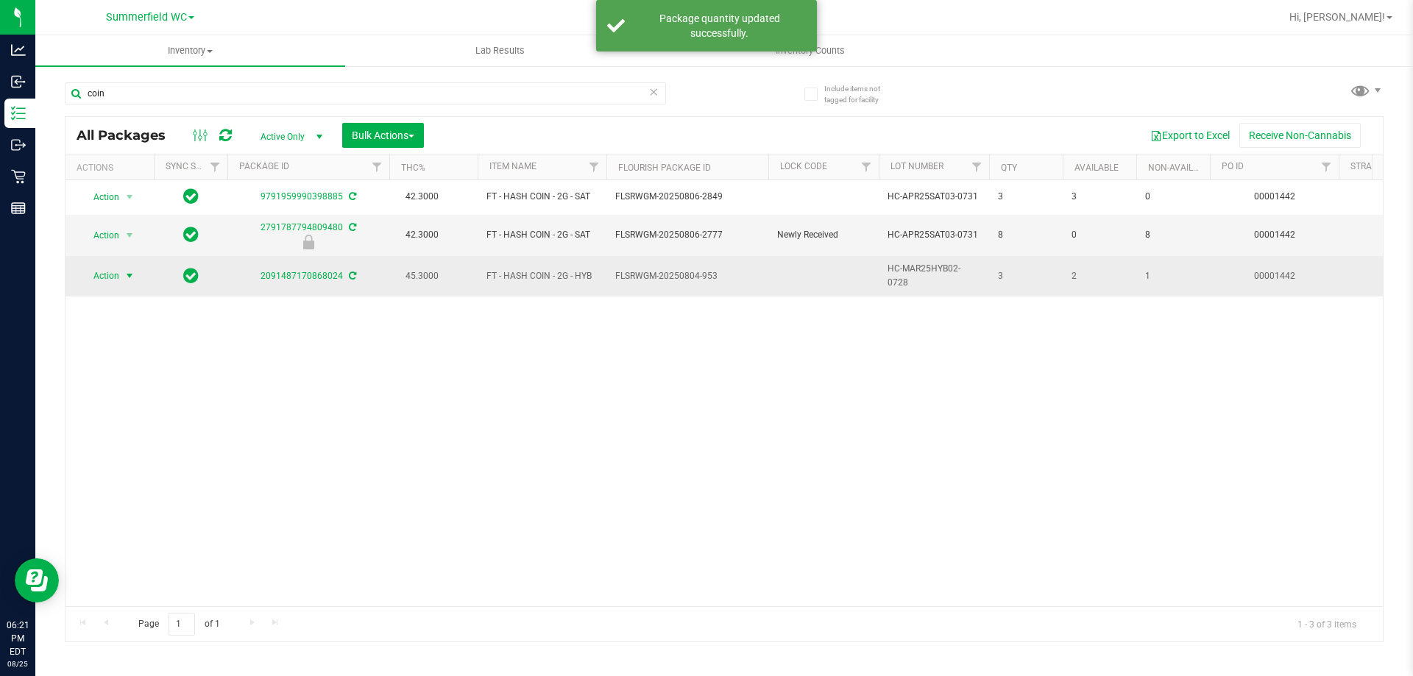
click at [117, 270] on span "Action" at bounding box center [100, 276] width 40 height 21
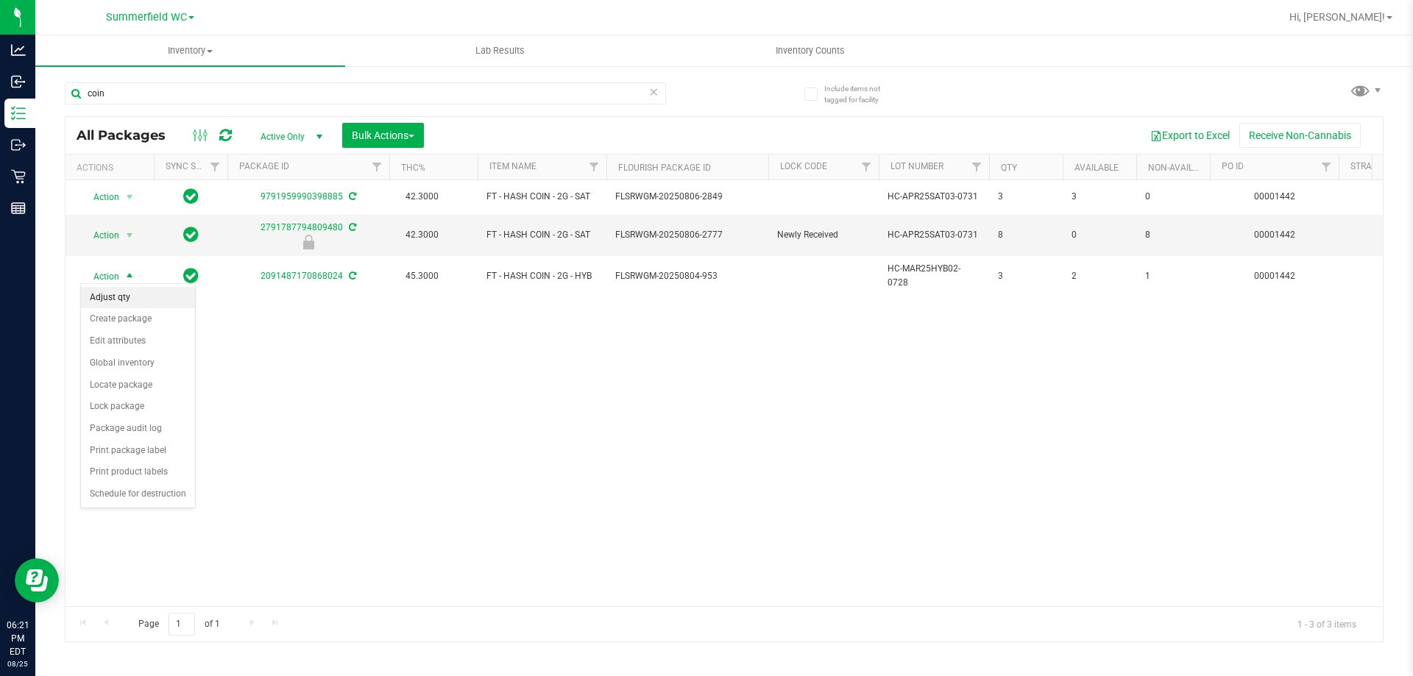
click at [110, 294] on li "Adjust qty" at bounding box center [138, 298] width 114 height 22
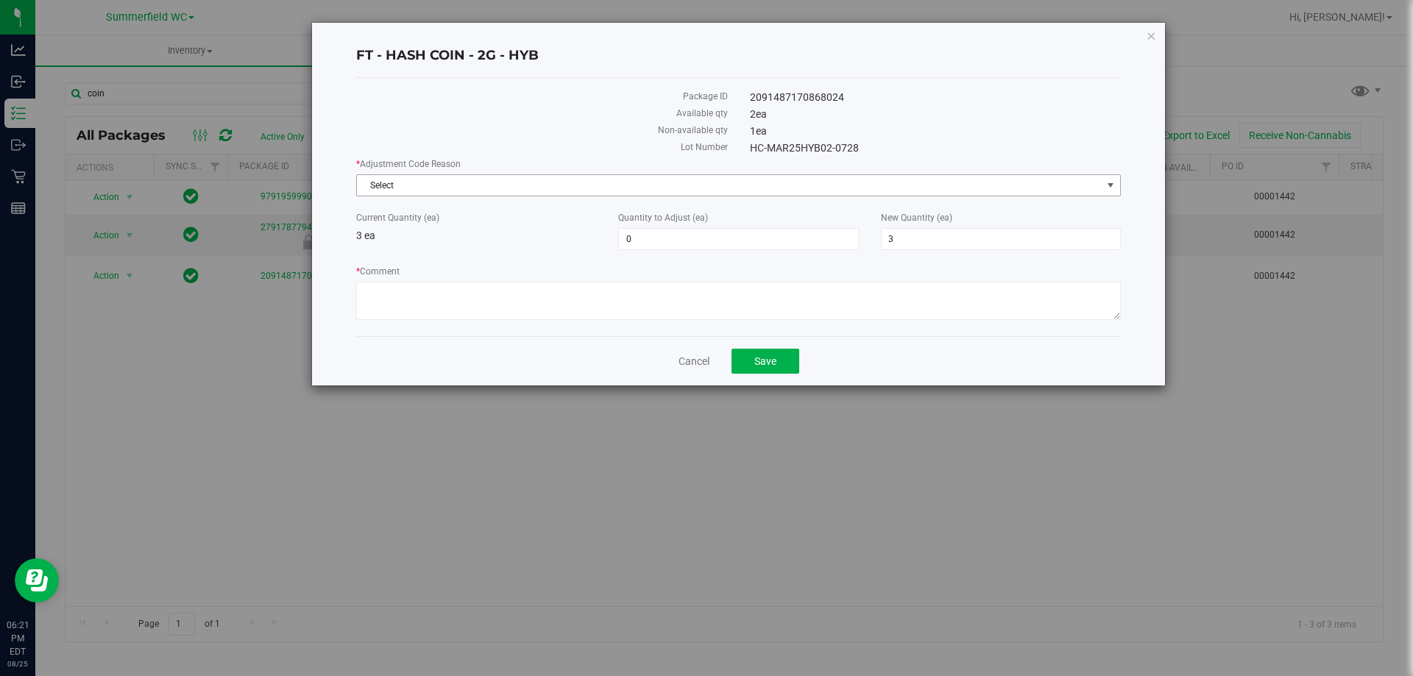
click at [433, 188] on span "Select" at bounding box center [729, 185] width 745 height 21
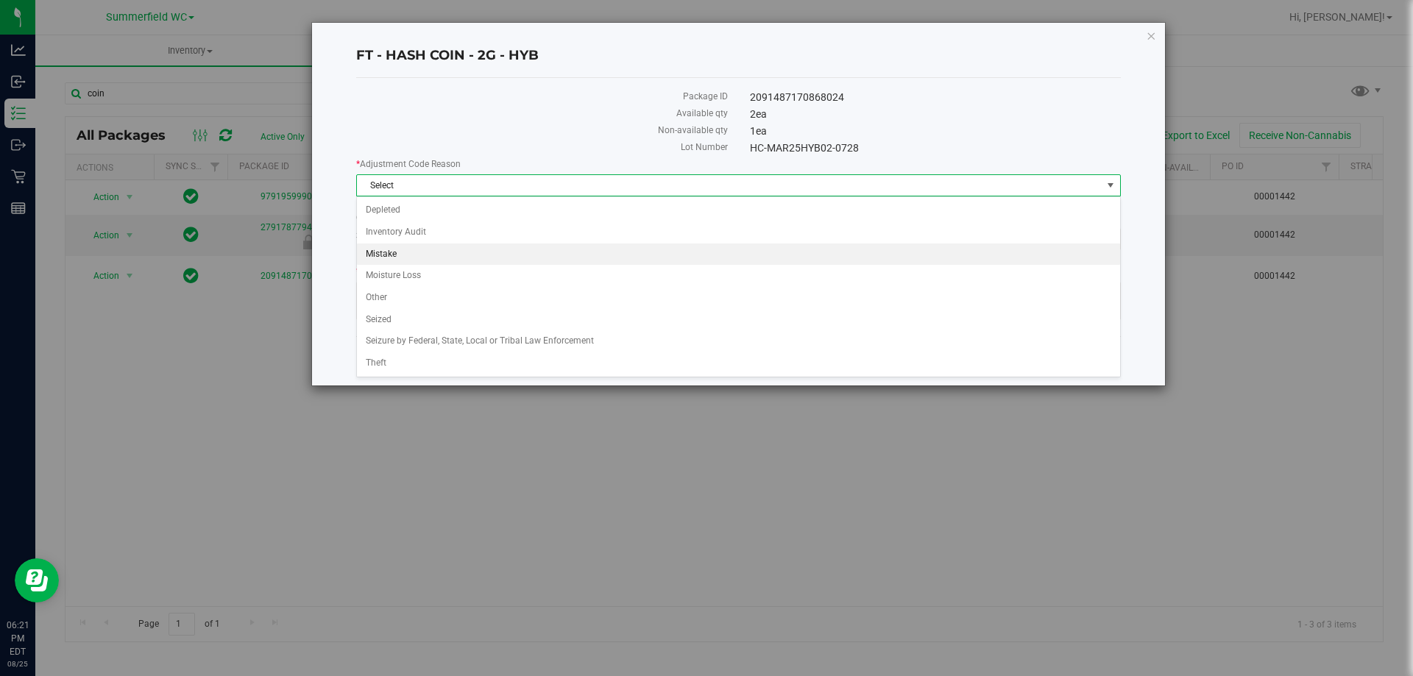
click at [387, 254] on li "Mistake" at bounding box center [738, 255] width 763 height 22
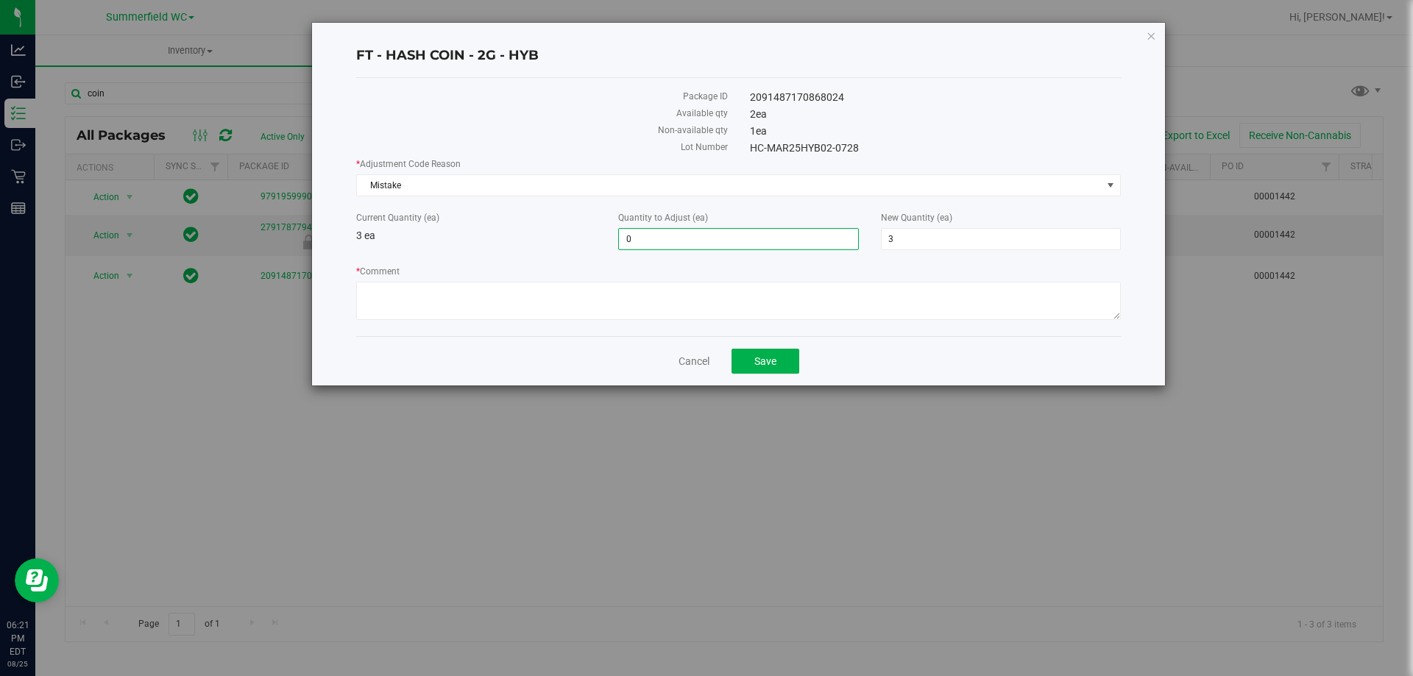
drag, startPoint x: 639, startPoint y: 238, endPoint x: 597, endPoint y: 235, distance: 42.0
click at [597, 235] on div "Current Quantity (ea) 3 ea Quantity to Adjust (ea) 0 0 New Quantity (ea) 3 3" at bounding box center [738, 230] width 787 height 39
type input "-1"
type input "2"
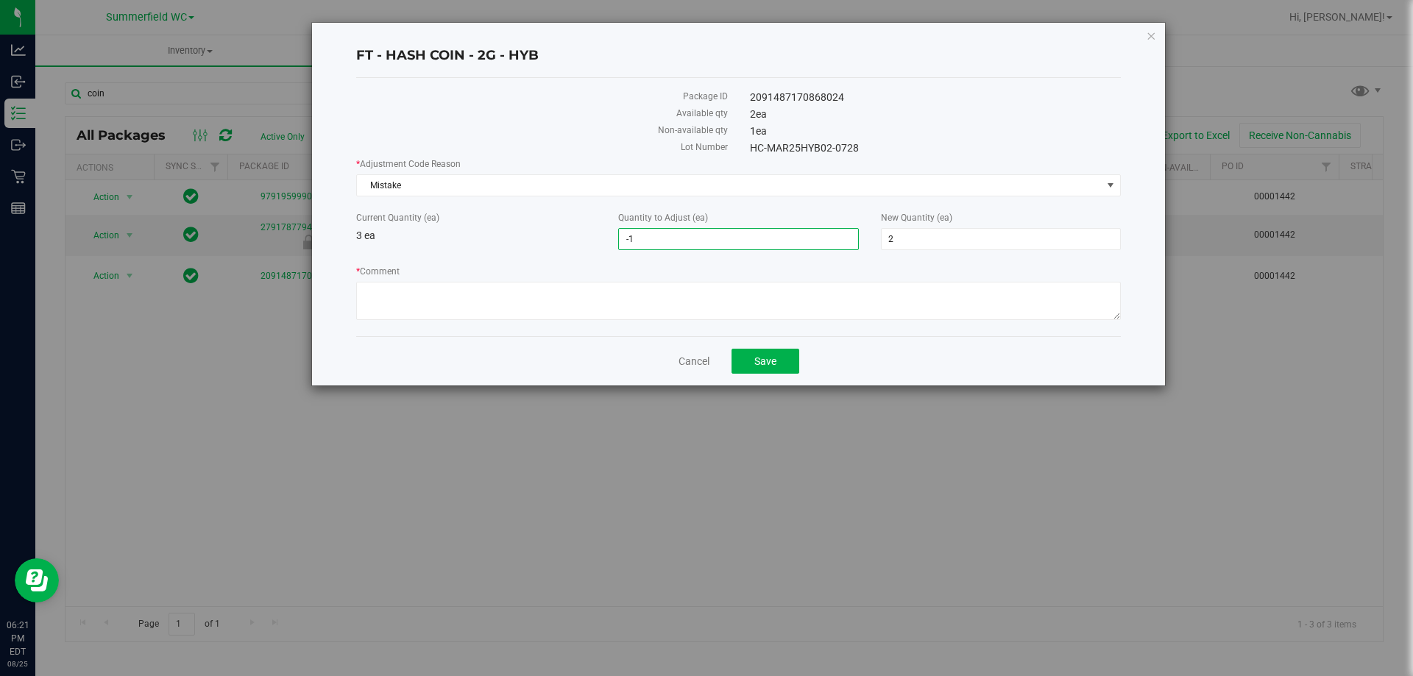
click at [603, 233] on div "Current Quantity (ea) 3 ea" at bounding box center [476, 227] width 262 height 32
click at [487, 295] on textarea "* Comment" at bounding box center [738, 301] width 765 height 38
type textarea "item is down one in box. adjusting to actual on hand"
click at [534, 229] on div "Current Quantity (ea) 3 ea" at bounding box center [476, 227] width 262 height 32
click at [778, 365] on button "Save" at bounding box center [765, 361] width 68 height 25
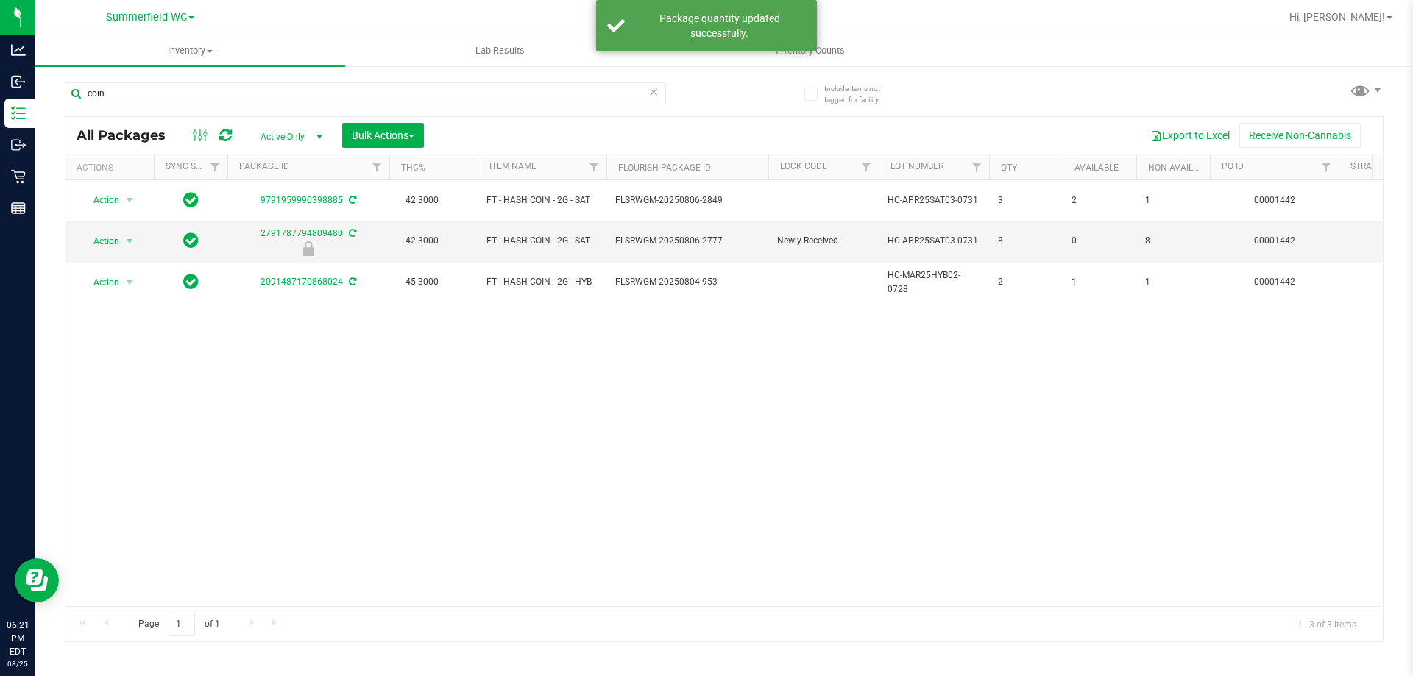
drag, startPoint x: 1022, startPoint y: 428, endPoint x: 1026, endPoint y: 416, distance: 12.6
click at [1022, 422] on div "Action Action Adjust qty Create package Edit attributes Global inventory Locate…" at bounding box center [723, 393] width 1317 height 426
click at [1005, 430] on div "Action Action Adjust qty Create package Edit attributes Global inventory Locate…" at bounding box center [723, 393] width 1317 height 426
click at [1000, 410] on div "Action Action Adjust qty Create package Edit attributes Global inventory Locate…" at bounding box center [723, 393] width 1317 height 426
click at [1051, 458] on div "Action Action Adjust qty Create package Edit attributes Global inventory Locate…" at bounding box center [723, 393] width 1317 height 426
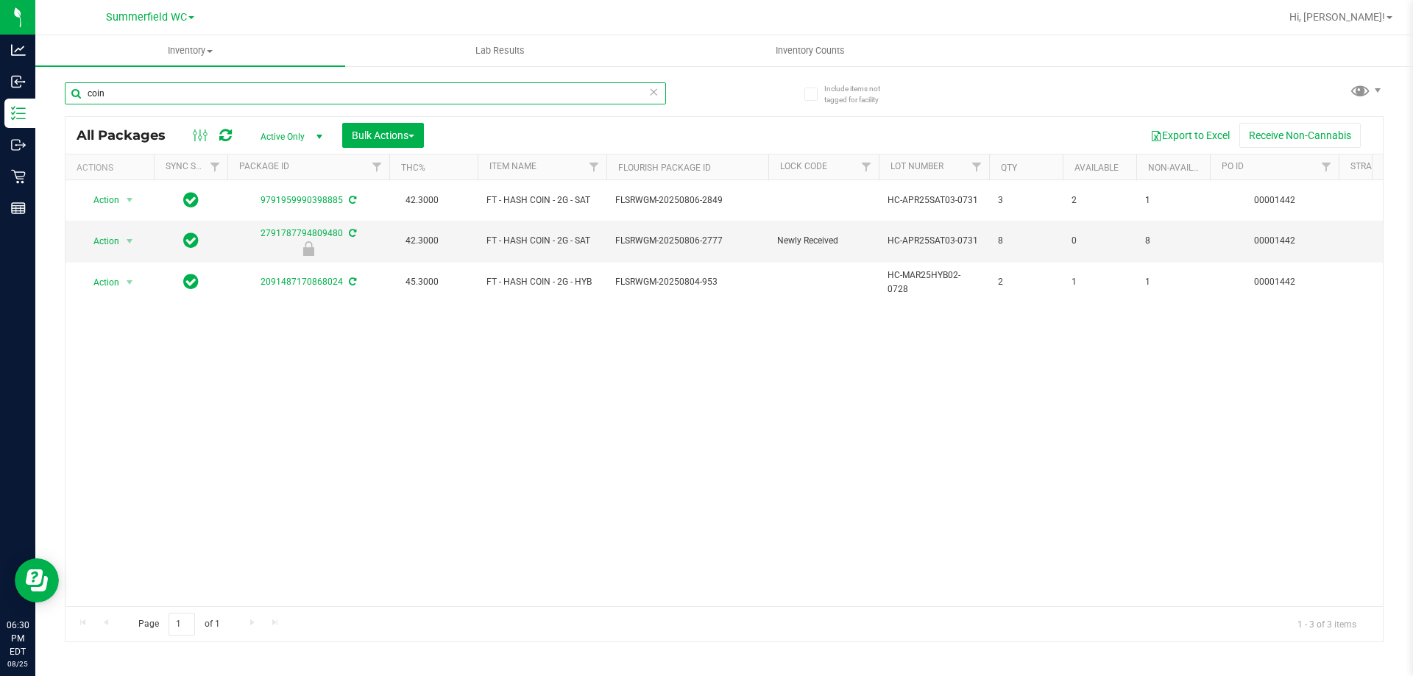
click at [133, 98] on input "coin" at bounding box center [365, 93] width 601 height 22
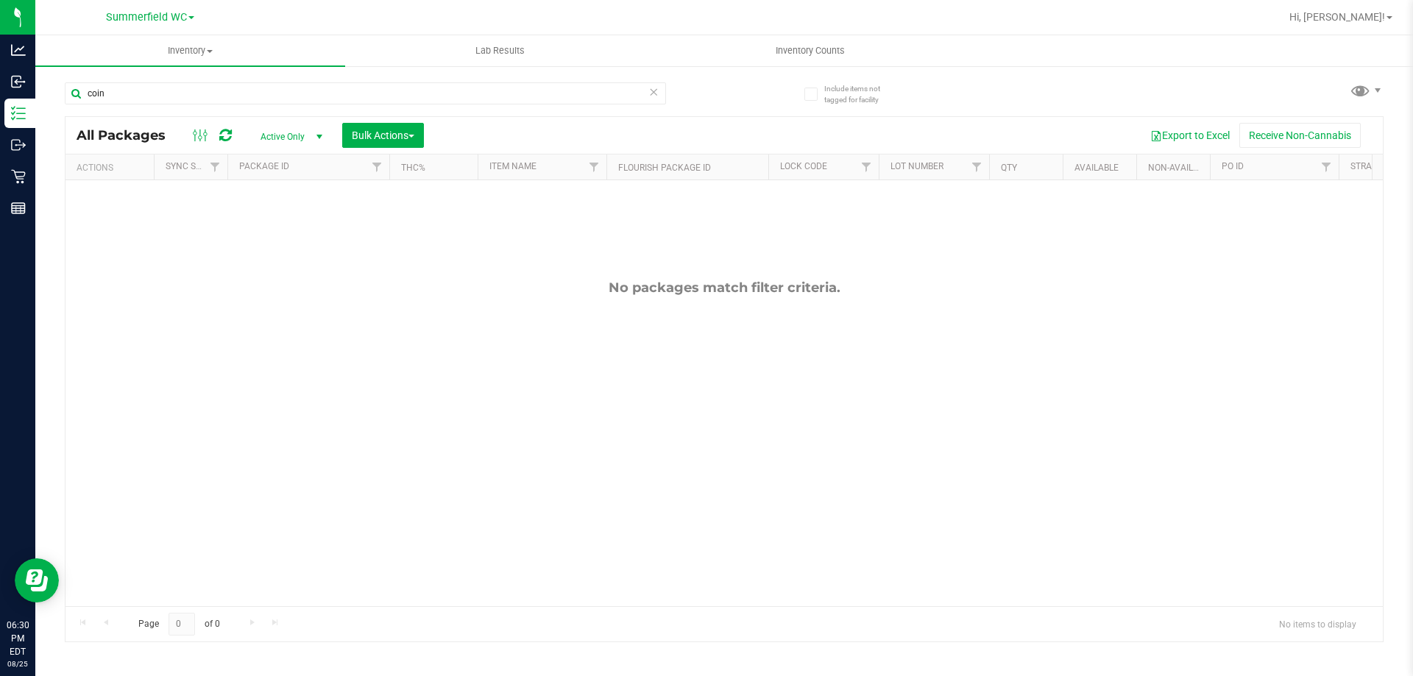
click at [1015, 466] on div "No packages match filter criteria." at bounding box center [723, 442] width 1317 height 525
drag, startPoint x: 133, startPoint y: 85, endPoint x: 79, endPoint y: 84, distance: 53.7
click at [71, 84] on input "coin" at bounding box center [365, 93] width 601 height 22
click at [383, 347] on div "No packages match filter criteria." at bounding box center [723, 442] width 1317 height 525
drag, startPoint x: 565, startPoint y: 464, endPoint x: 550, endPoint y: 441, distance: 27.6
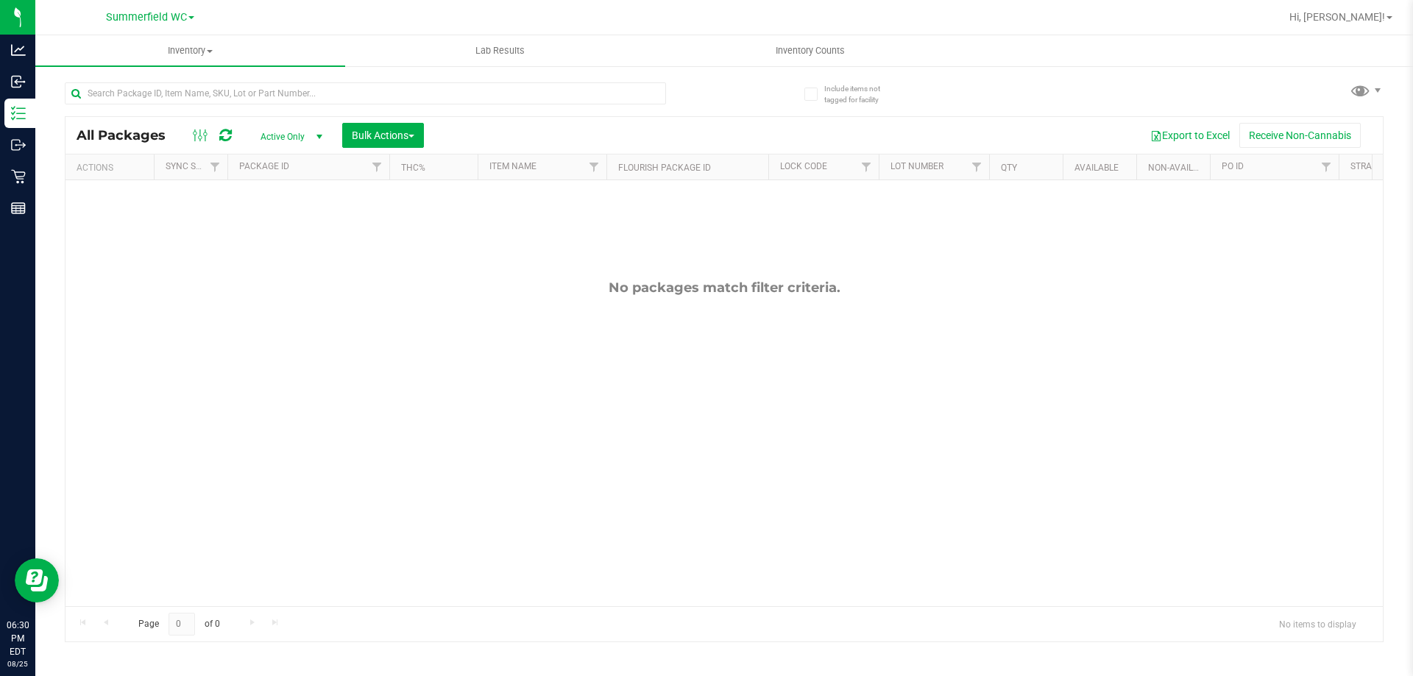
click at [558, 450] on div "No packages match filter criteria." at bounding box center [723, 442] width 1317 height 525
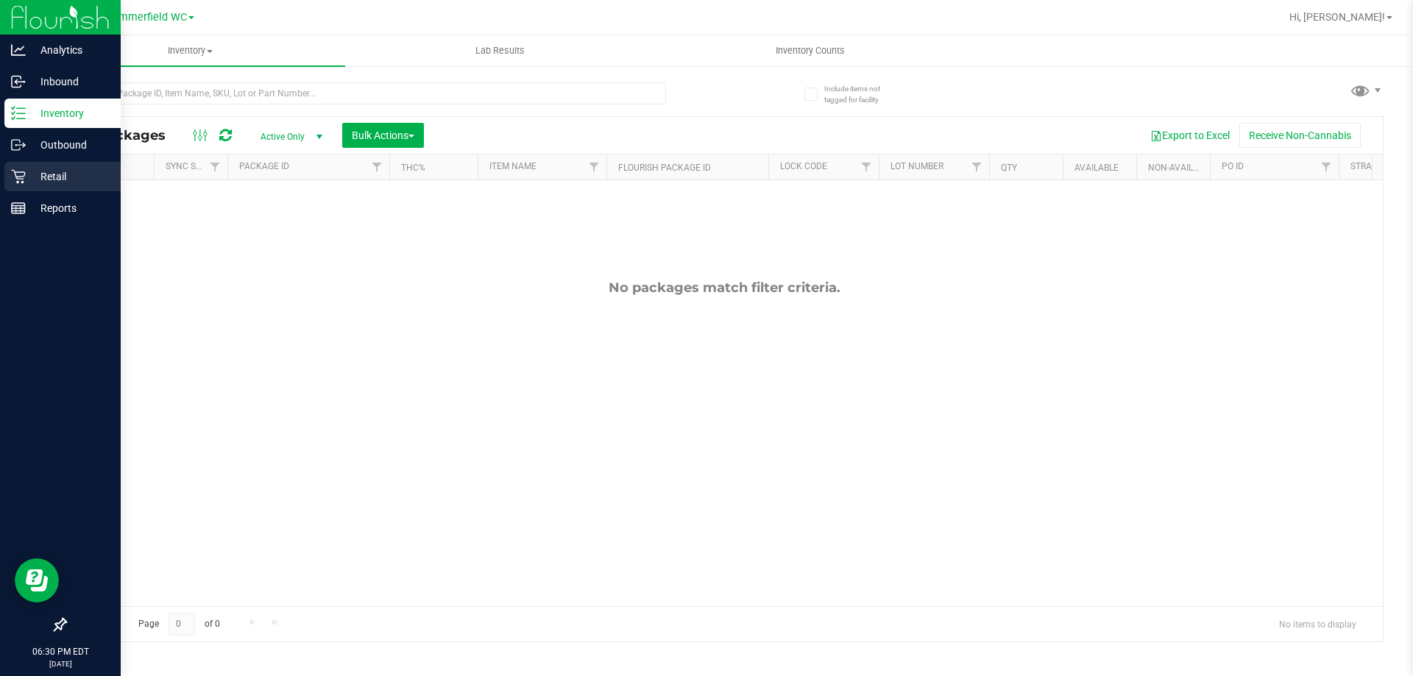
click at [29, 180] on p "Retail" at bounding box center [70, 177] width 88 height 18
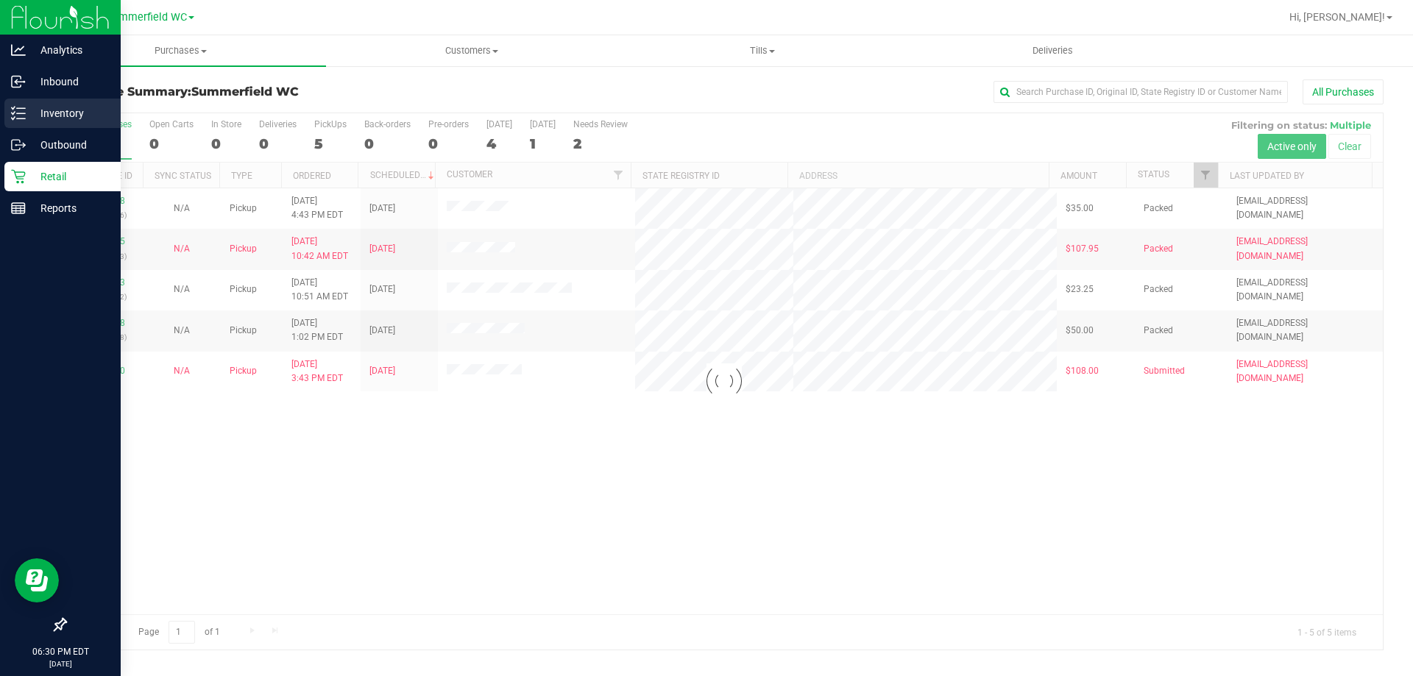
click at [57, 116] on p "Inventory" at bounding box center [70, 113] width 88 height 18
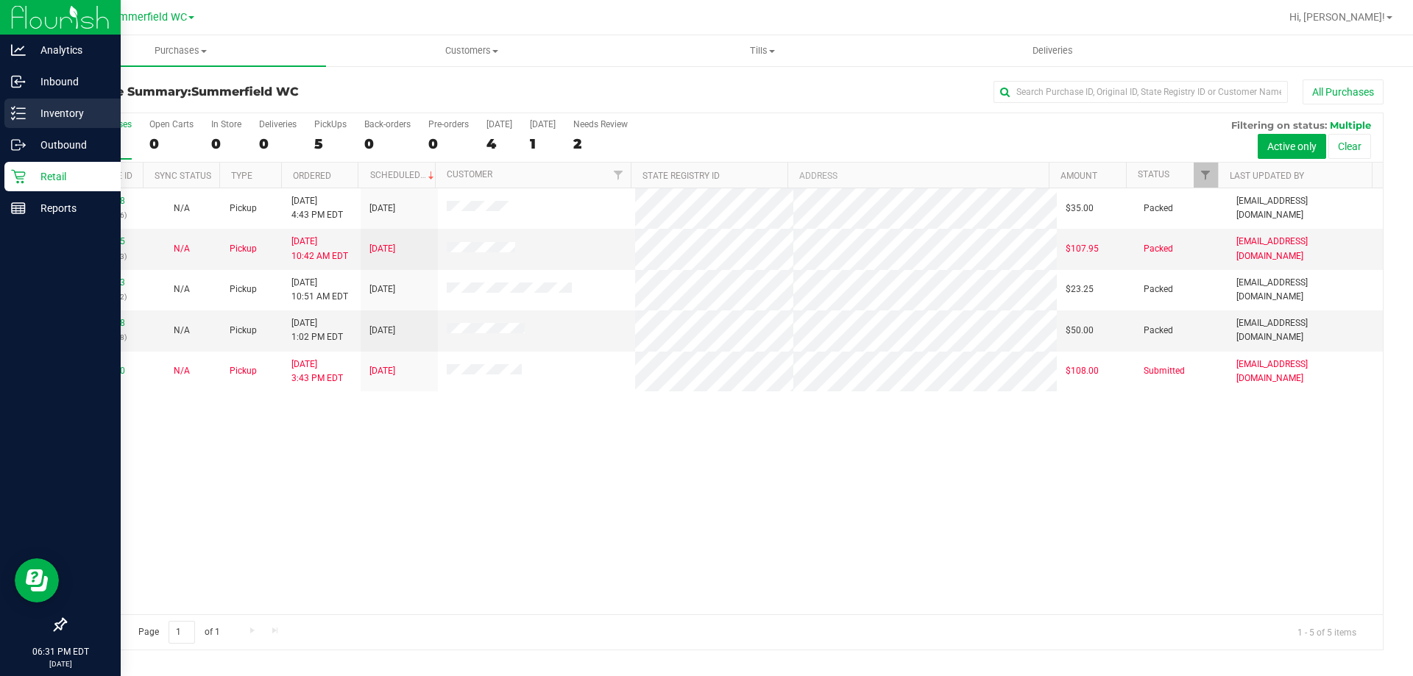
click at [59, 117] on p "Inventory" at bounding box center [70, 113] width 88 height 18
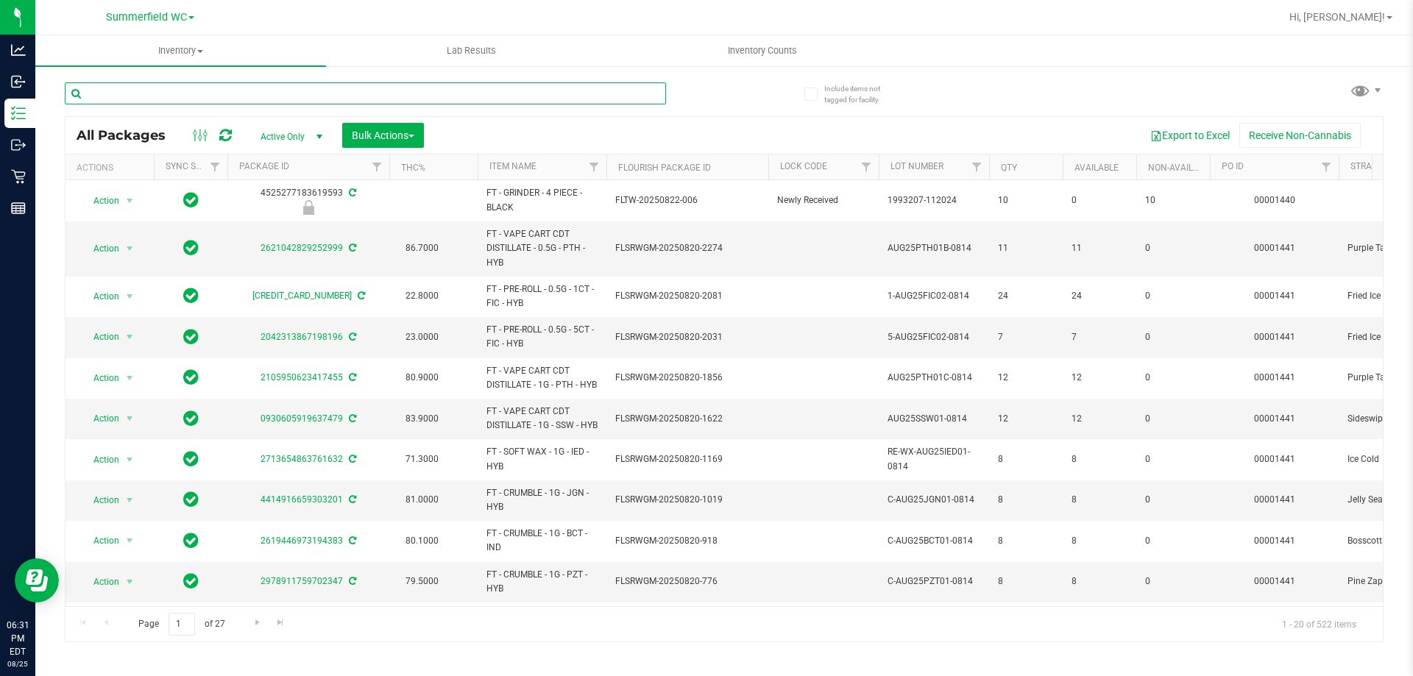
click at [163, 102] on input "text" at bounding box center [365, 93] width 601 height 22
type input "coin"
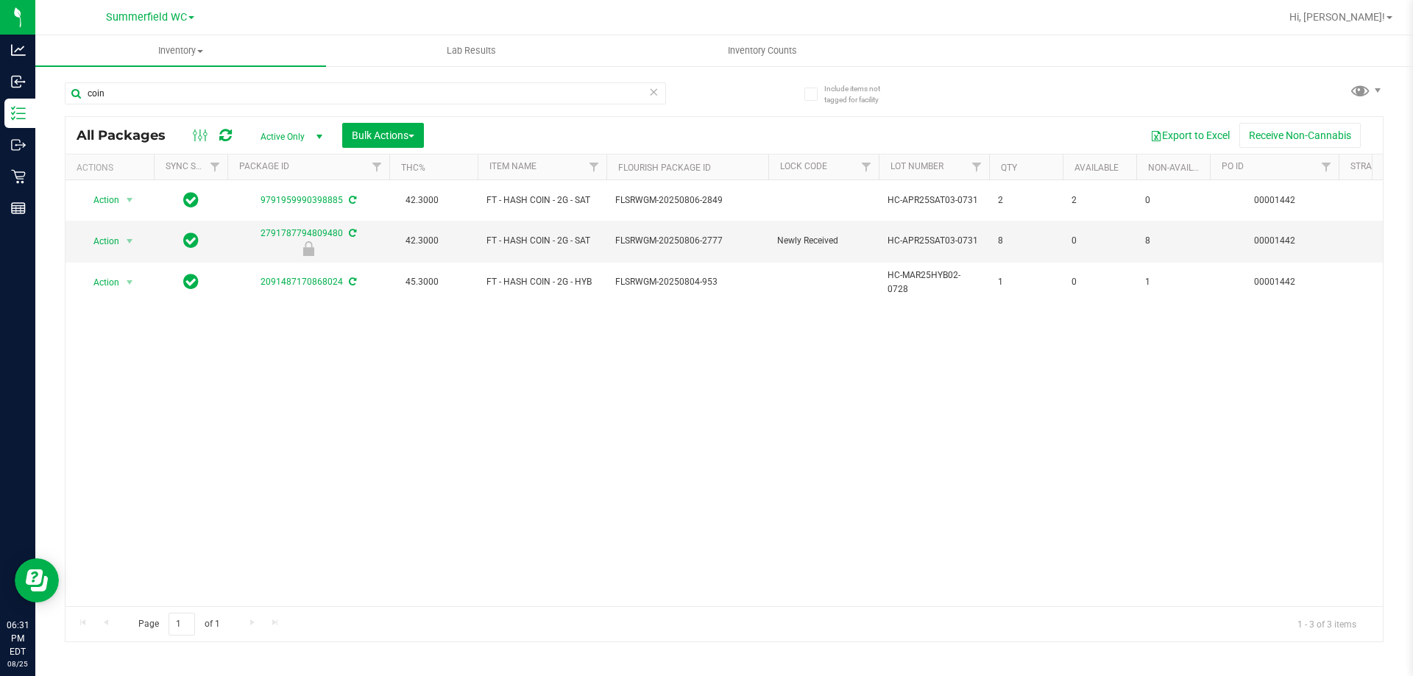
click at [1077, 385] on div "Action Action Adjust qty Create package Edit attributes Global inventory Locate…" at bounding box center [723, 393] width 1317 height 426
